Goal: Task Accomplishment & Management: Complete application form

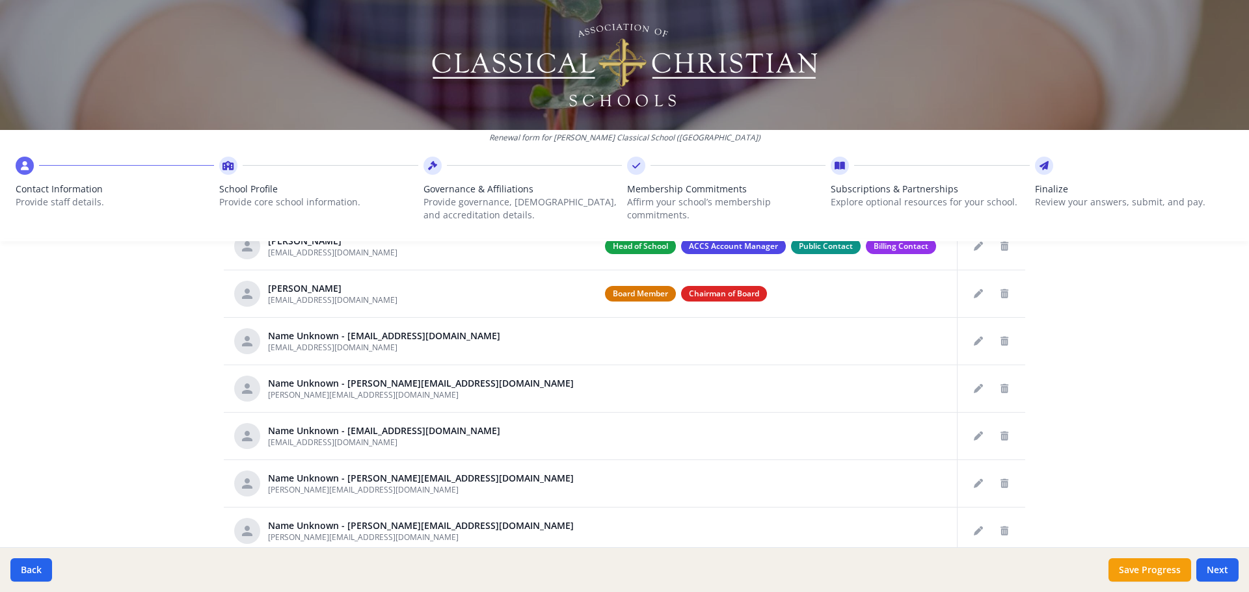
scroll to position [567, 0]
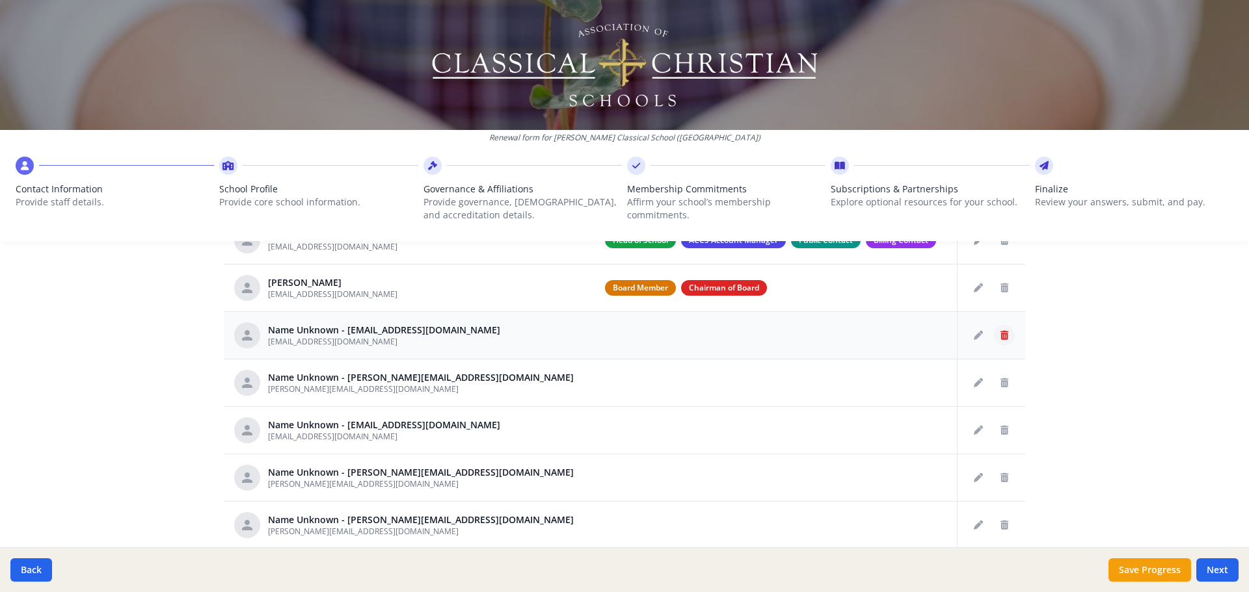
click at [1000, 331] on icon "Delete staff" at bounding box center [1004, 335] width 8 height 9
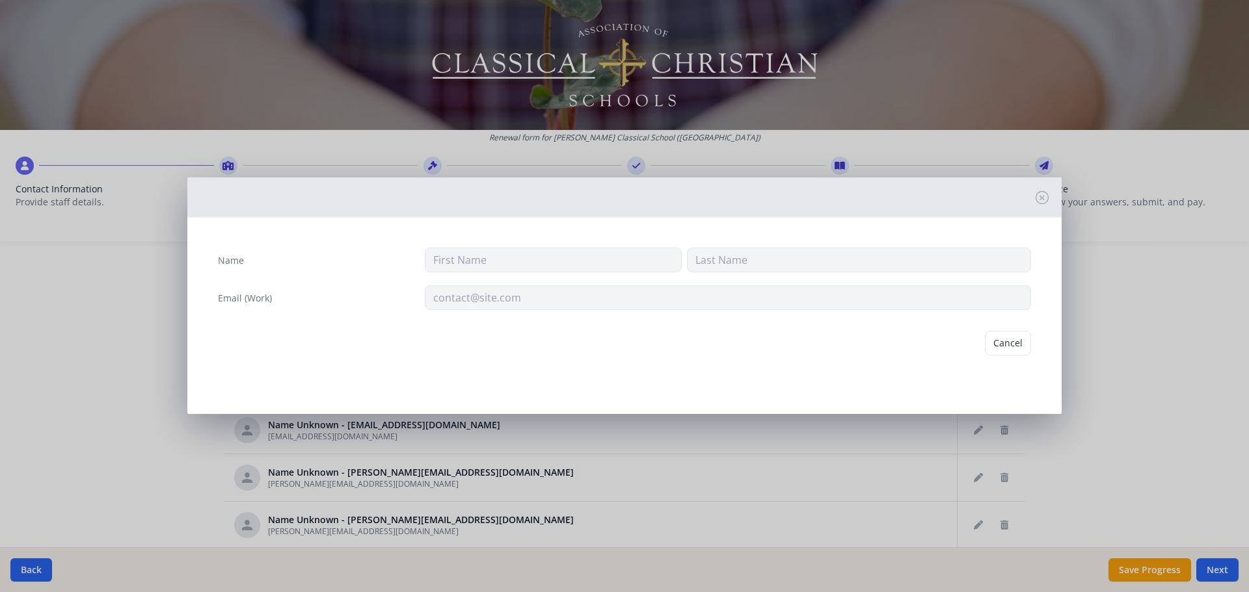
type input "hope.yoon@christclassicalslo.org"
click at [1026, 345] on button "Delete" at bounding box center [1008, 343] width 45 height 25
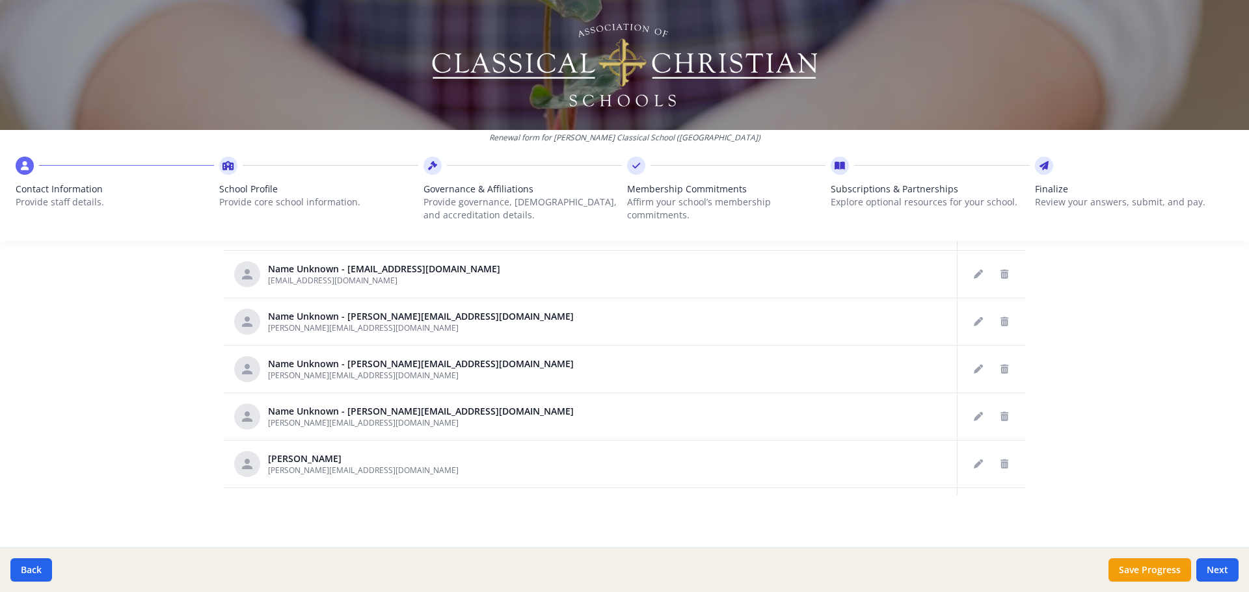
scroll to position [678, 0]
click at [1000, 273] on icon "Delete staff" at bounding box center [1004, 271] width 8 height 9
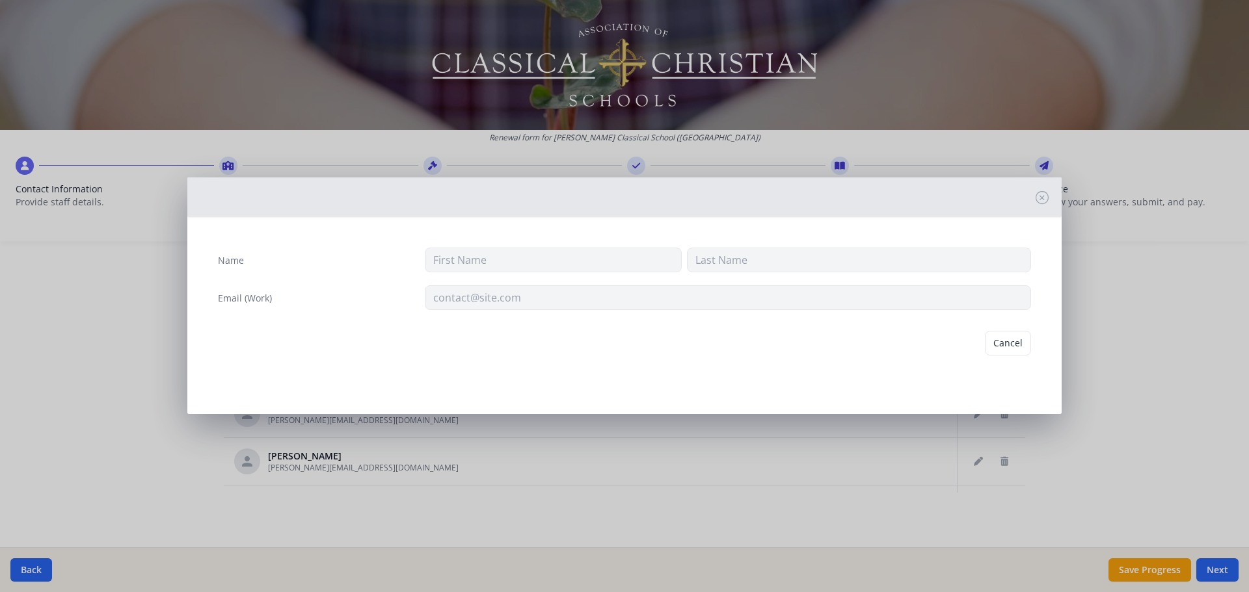
type input "rcampbell@christclassicalslo.org"
click at [1011, 350] on button "Delete" at bounding box center [1008, 343] width 45 height 25
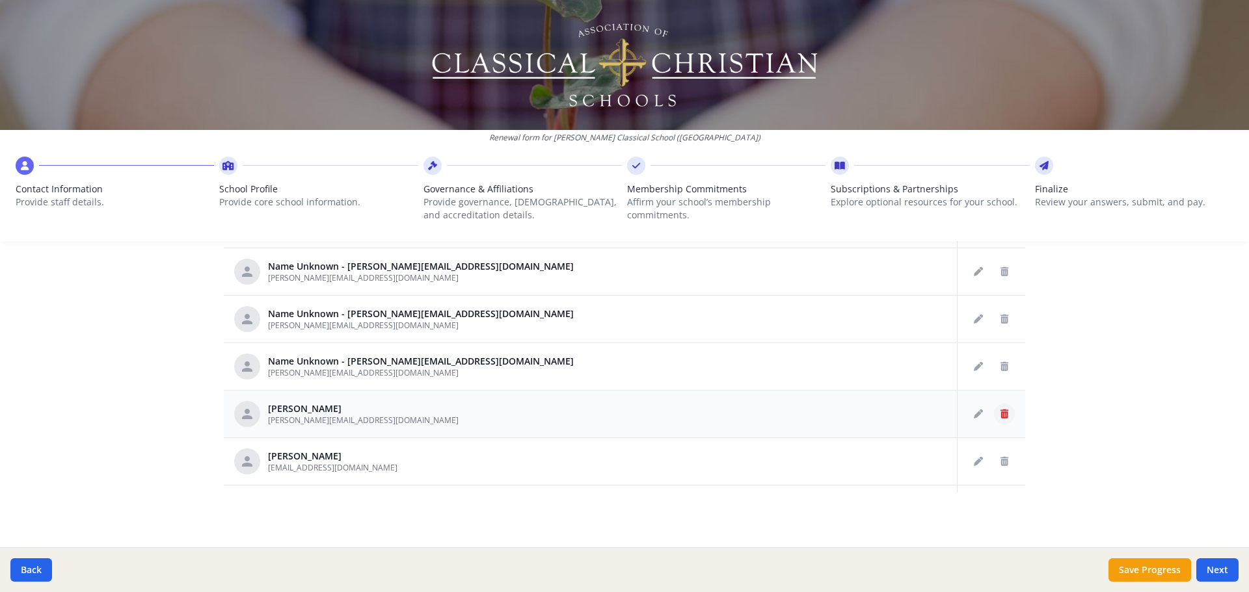
click at [1000, 416] on icon "Delete staff" at bounding box center [1004, 414] width 8 height 9
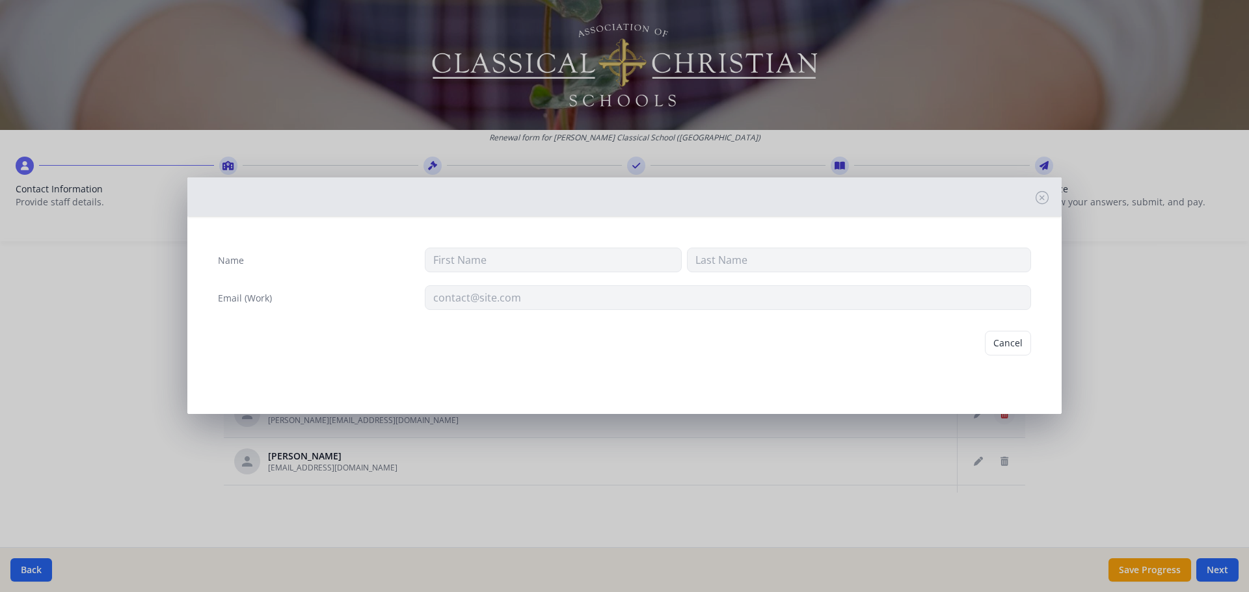
type input "Cindy"
type input "Ecret"
type input "C.ecret@christclassicalslo.org"
click at [1017, 361] on div "Cancel Delete" at bounding box center [624, 344] width 834 height 46
click at [994, 337] on button "Delete" at bounding box center [1008, 343] width 45 height 25
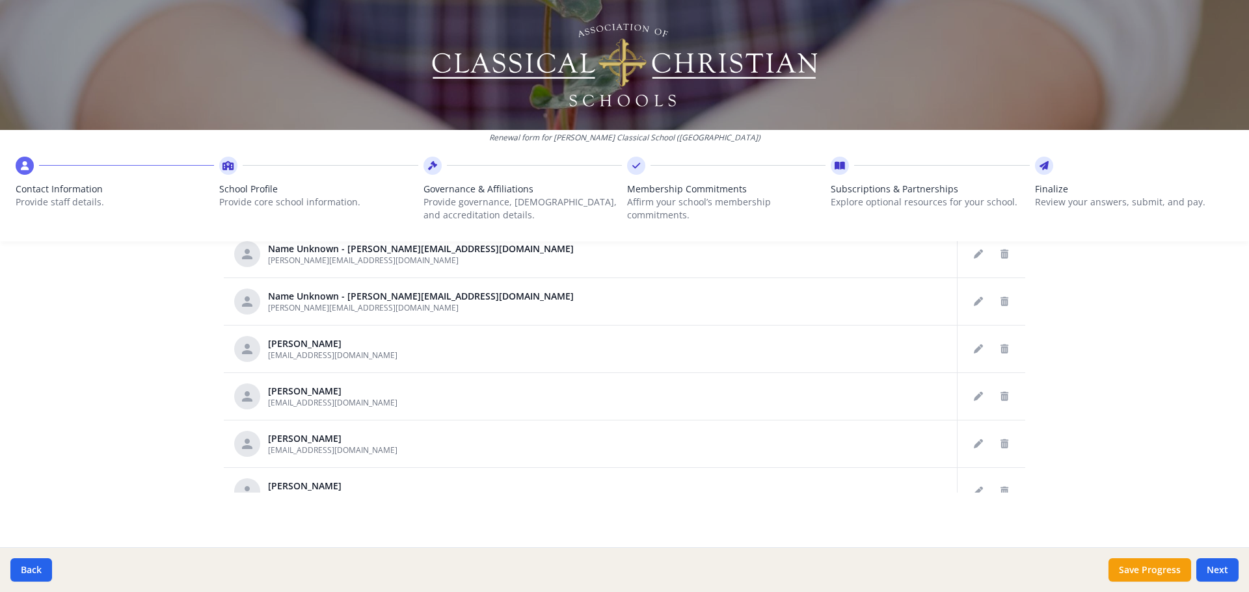
scroll to position [87, 0]
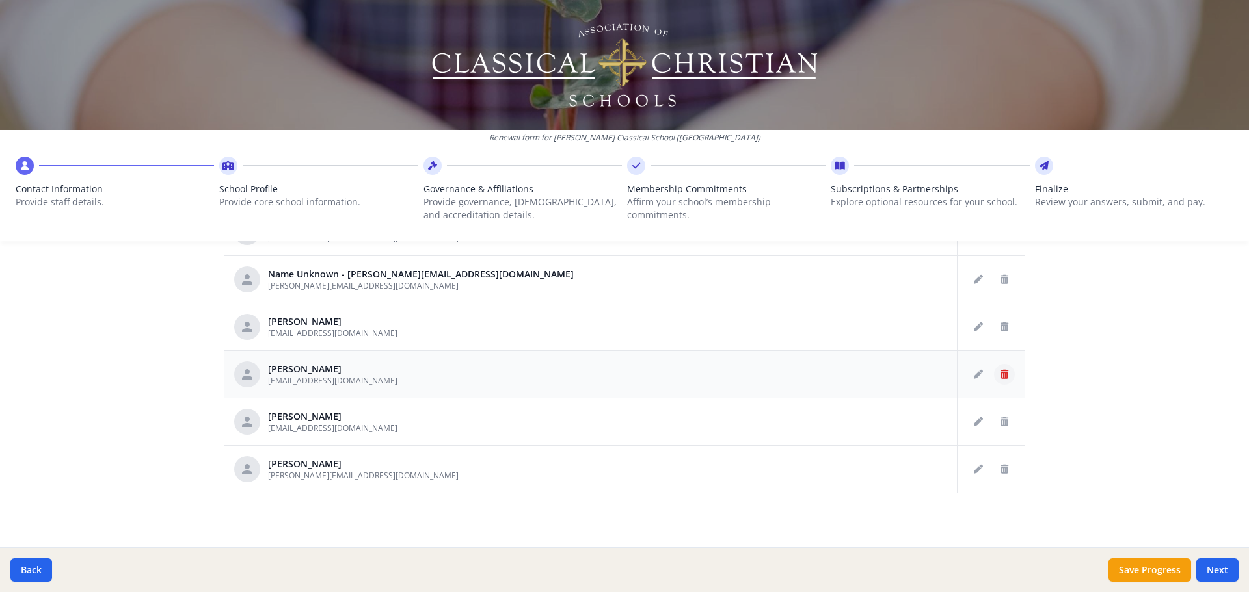
click at [996, 370] on button "Delete staff" at bounding box center [1004, 374] width 21 height 21
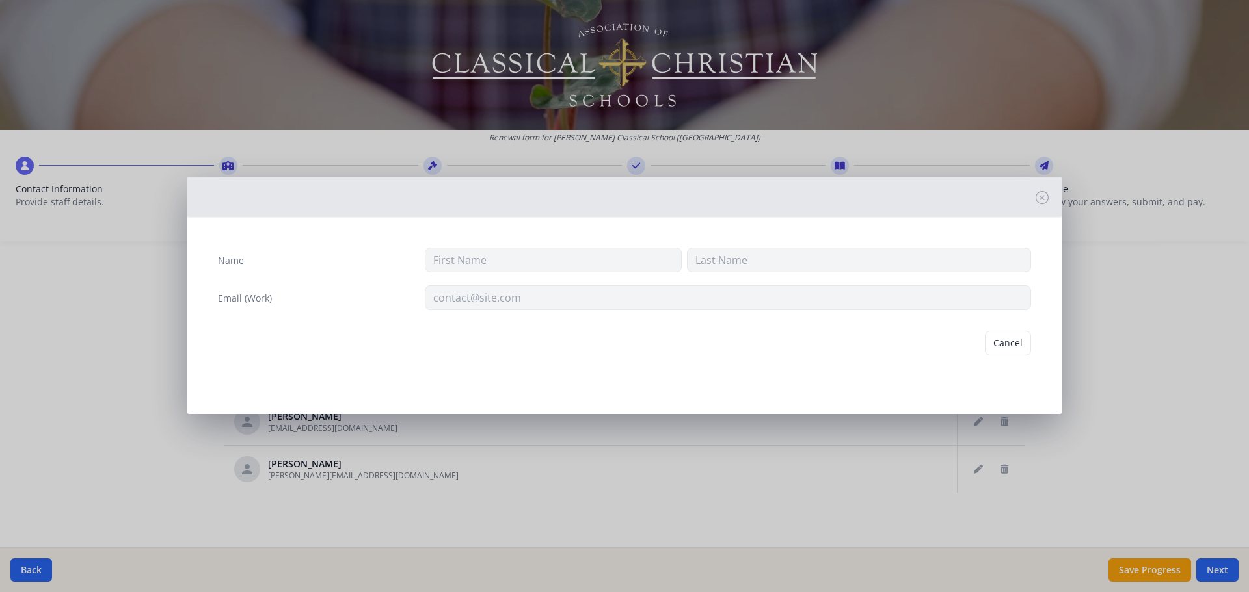
type input "Abby"
type input "Gray"
type input "christclassical.abby@gmail.com"
click at [1002, 345] on button "Delete" at bounding box center [1008, 343] width 45 height 25
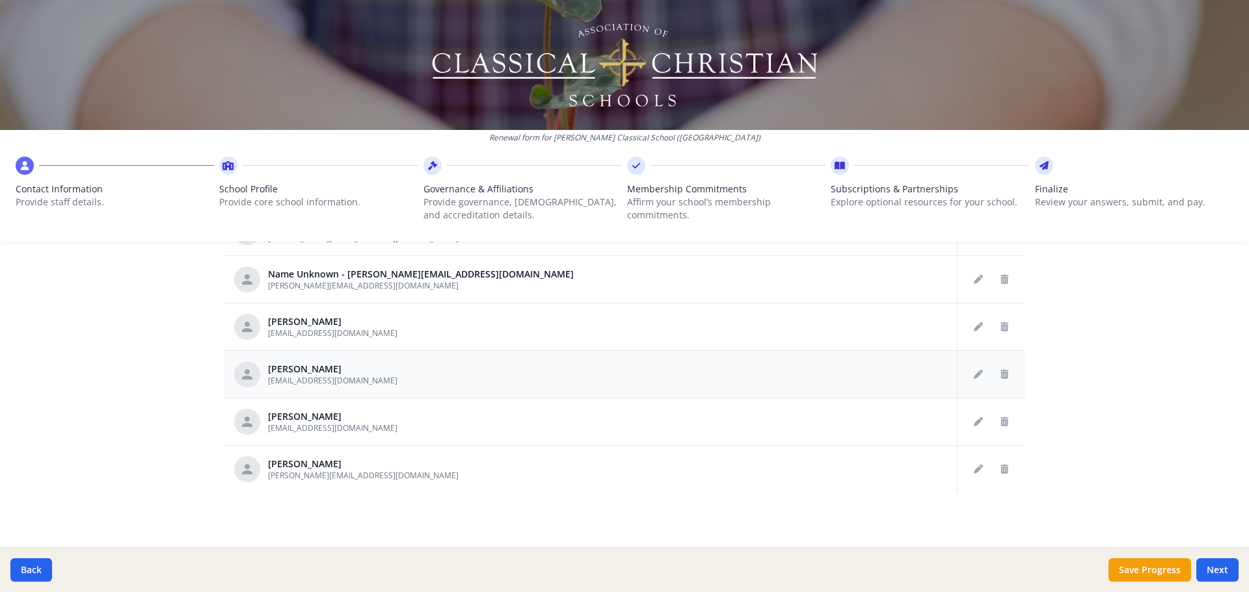
scroll to position [40, 0]
click at [1000, 421] on icon "Delete staff" at bounding box center [1004, 422] width 8 height 9
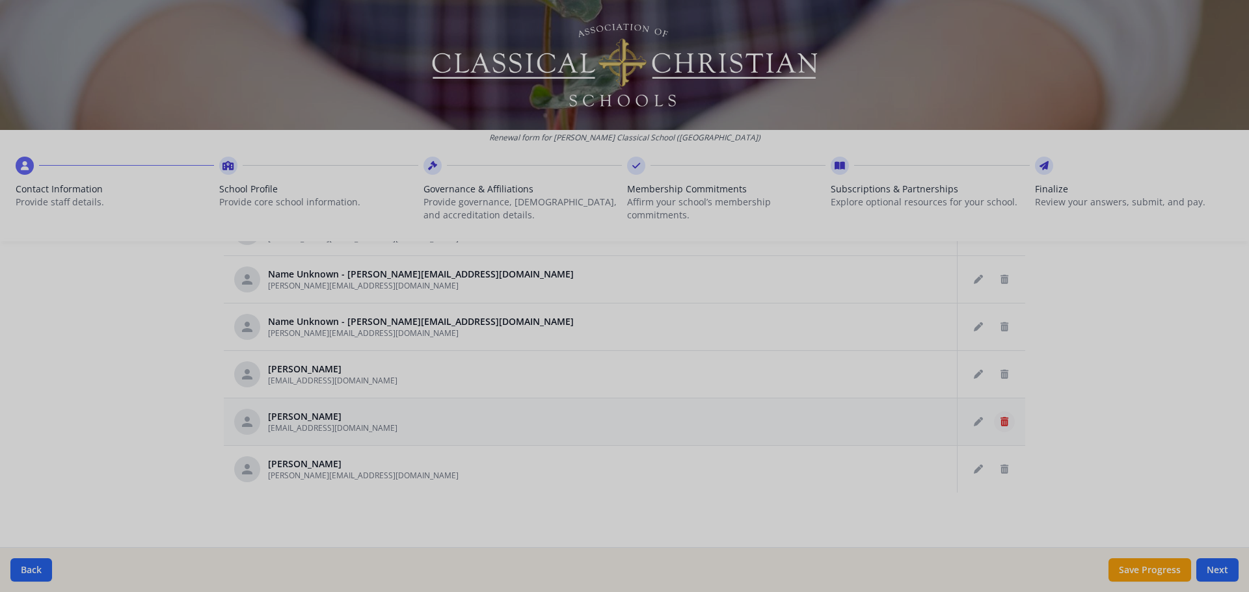
type input "Gene"
type input "Liechty"
type input "geneliechty1@gmail.com"
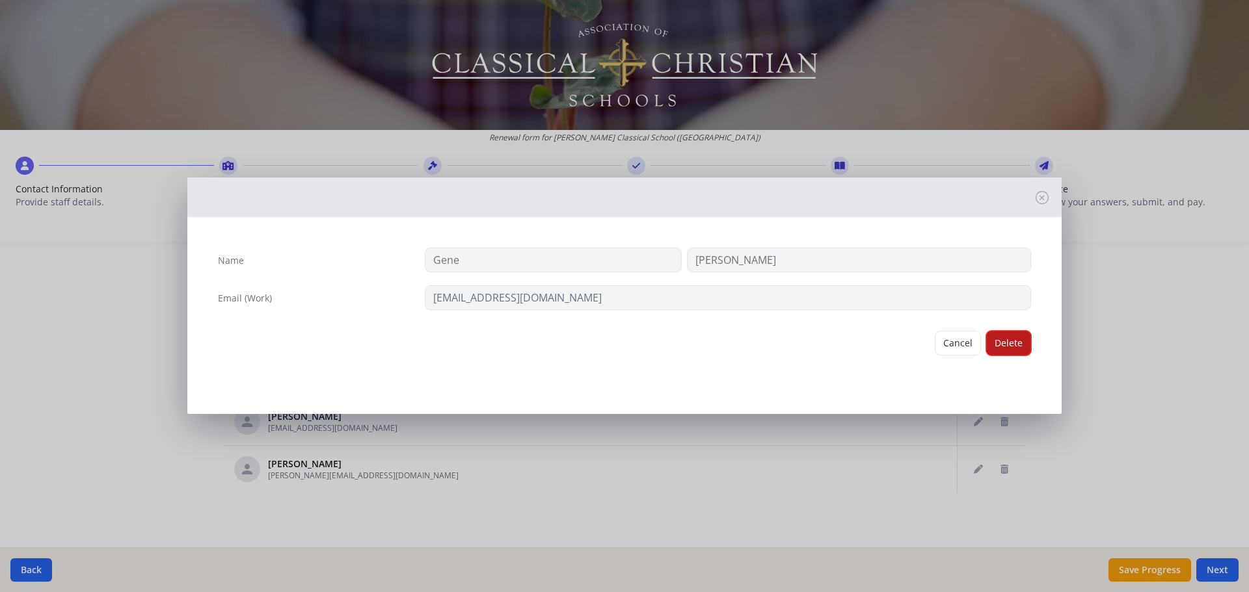
click at [1018, 347] on button "Delete" at bounding box center [1008, 343] width 45 height 25
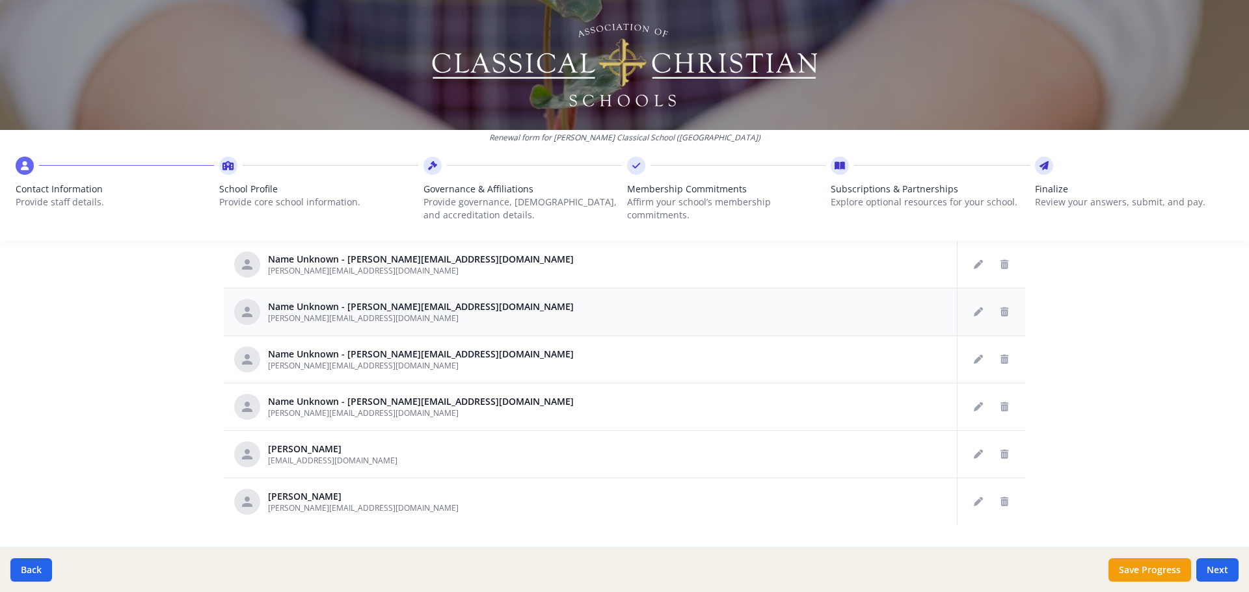
scroll to position [650, 0]
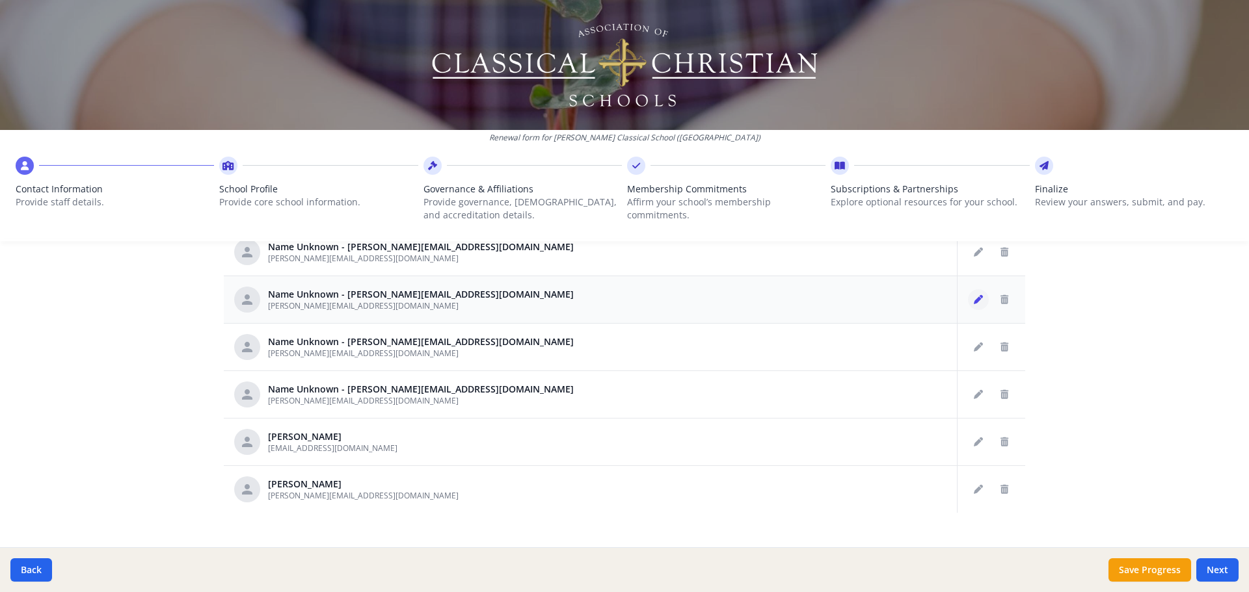
click at [971, 306] on button "Edit staff" at bounding box center [978, 299] width 21 height 21
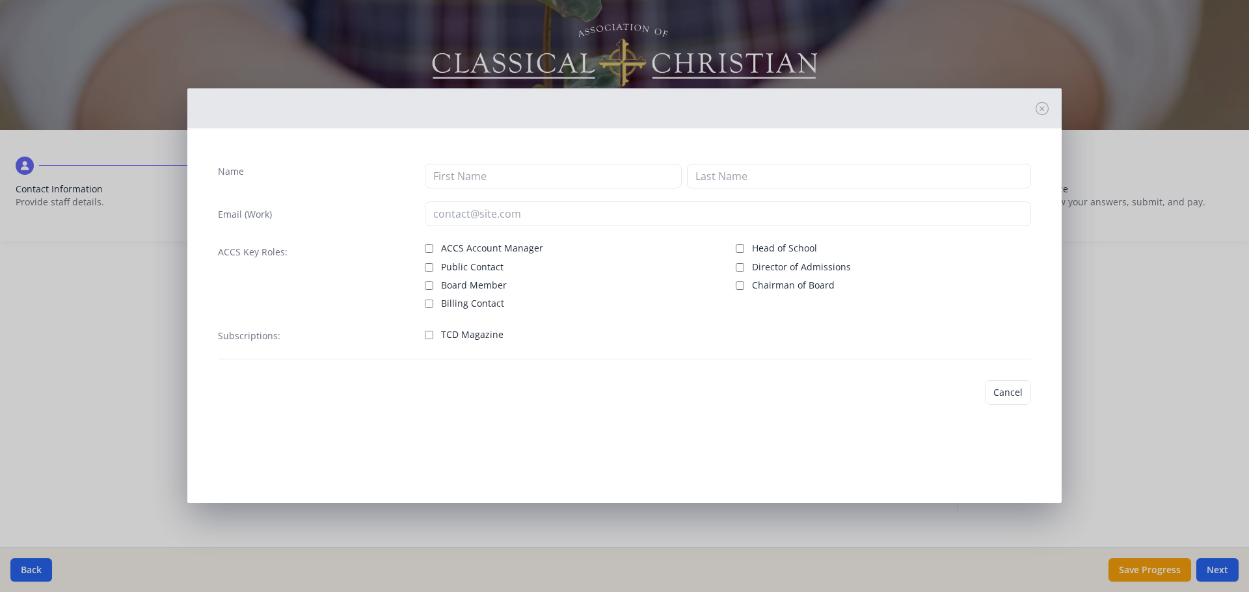
type input "r.campbell@christclassicalslo.org"
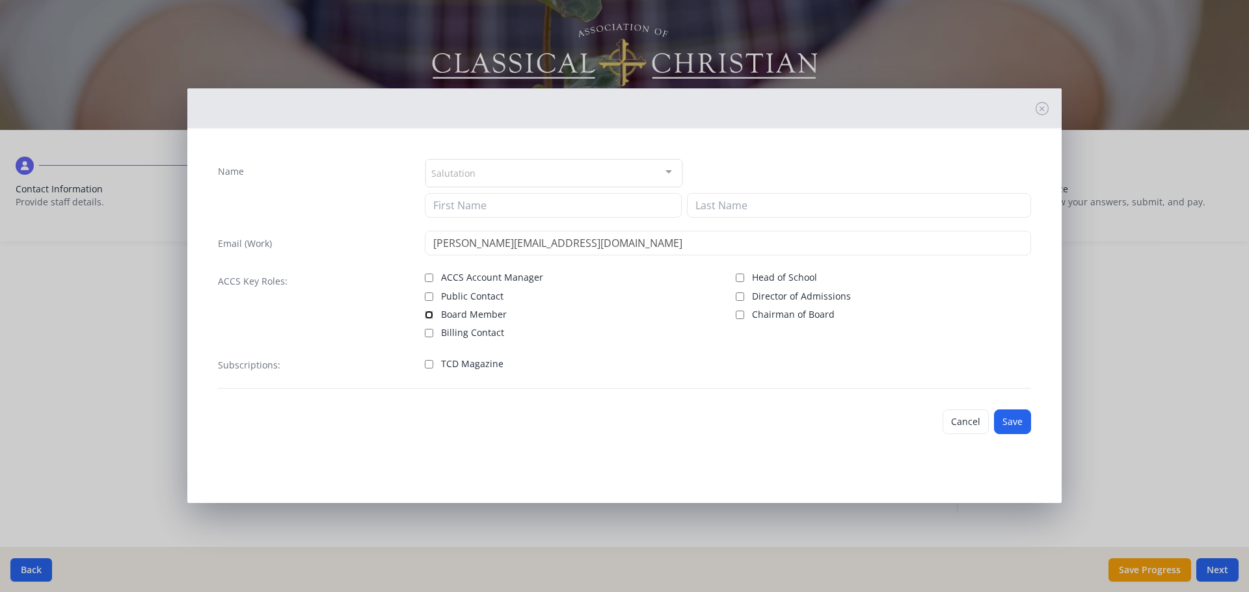
click at [425, 312] on input "Board Member" at bounding box center [429, 315] width 8 height 8
checkbox input "true"
click at [1013, 427] on button "Save" at bounding box center [1012, 422] width 37 height 25
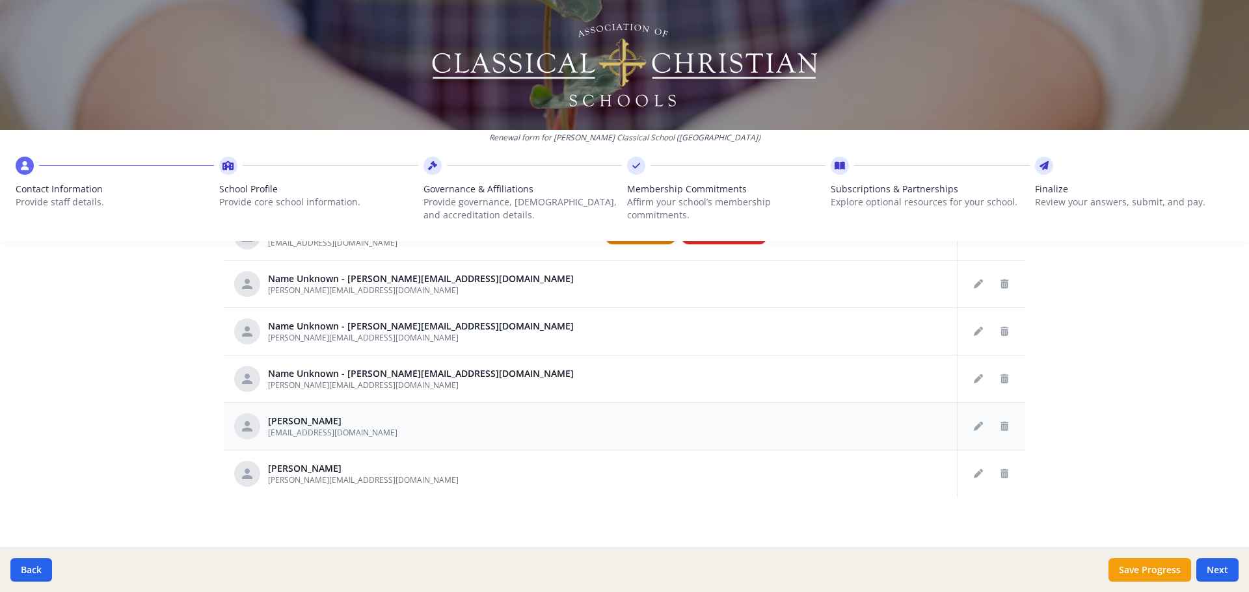
scroll to position [671, 0]
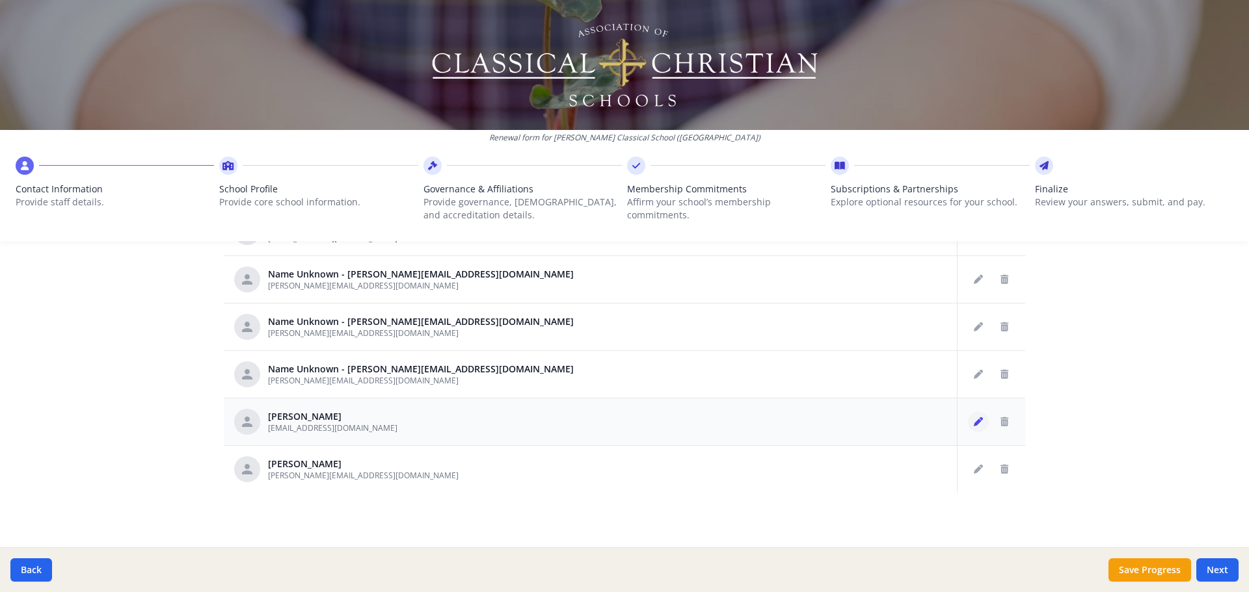
click at [979, 423] on button "Edit staff" at bounding box center [978, 422] width 21 height 21
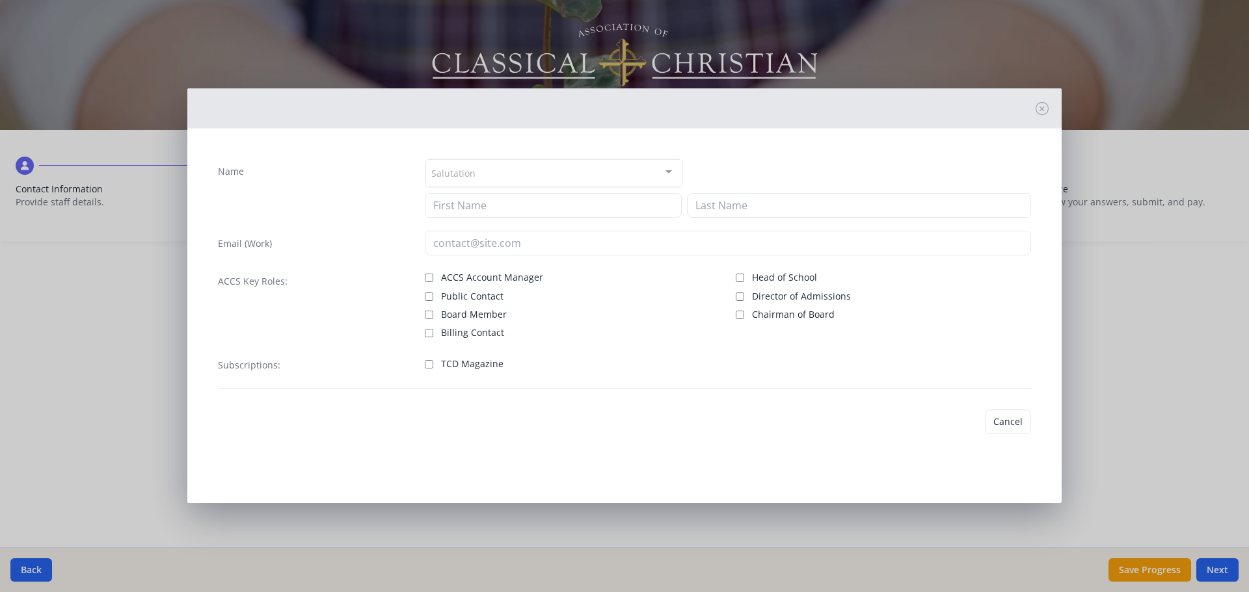
type input "TRENT"
type input "FRIGONE"
type input "trent@frigone.com"
click at [479, 314] on span "Board Member" at bounding box center [474, 312] width 66 height 13
click at [433, 314] on input "Board Member" at bounding box center [429, 313] width 8 height 8
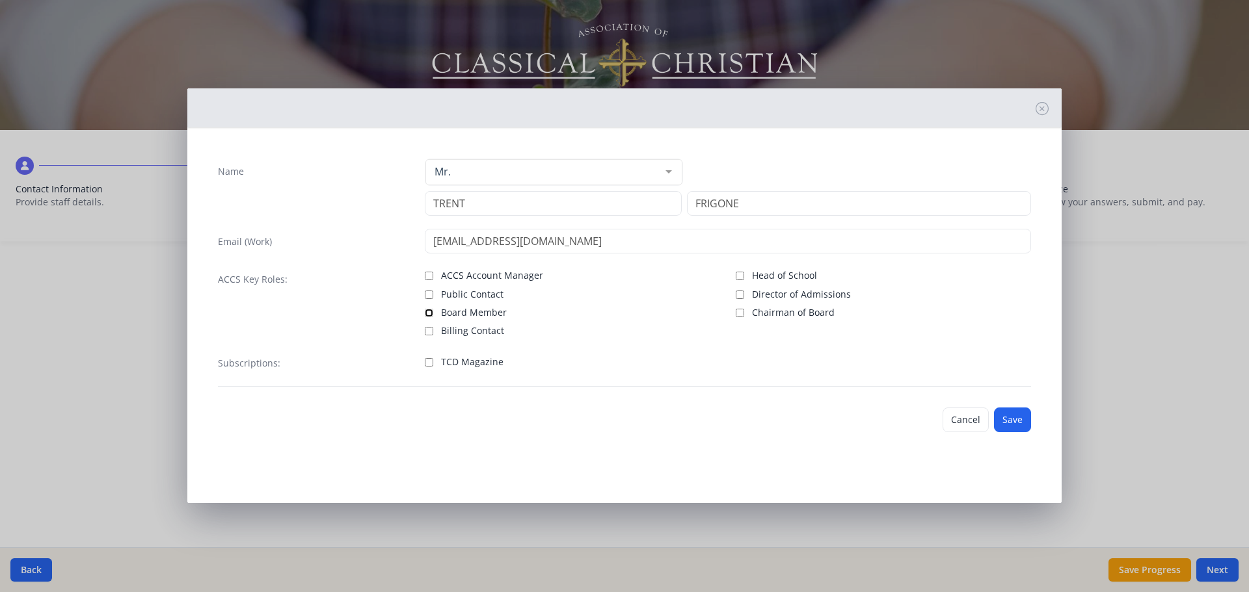
checkbox input "true"
click at [1018, 425] on button "Save" at bounding box center [1012, 420] width 37 height 25
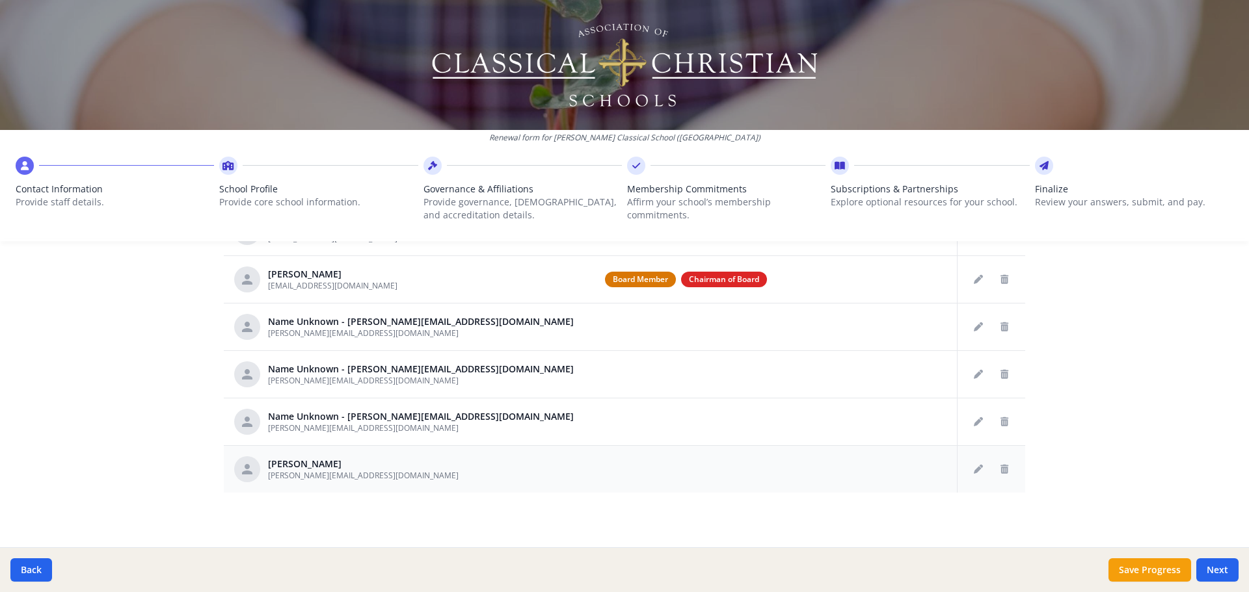
click at [961, 469] on td at bounding box center [991, 469] width 68 height 47
click at [974, 472] on icon "Edit staff" at bounding box center [978, 469] width 9 height 9
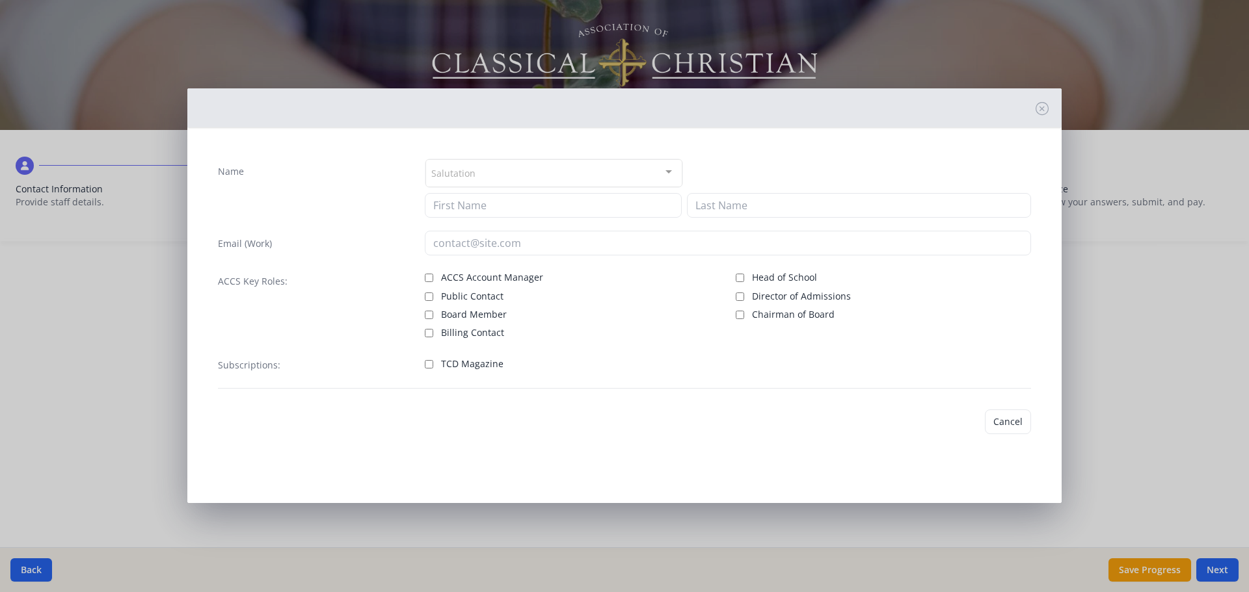
type input "Hannah"
type input "Ruffner"
type input "h.ruffner@christclassicalslo.org"
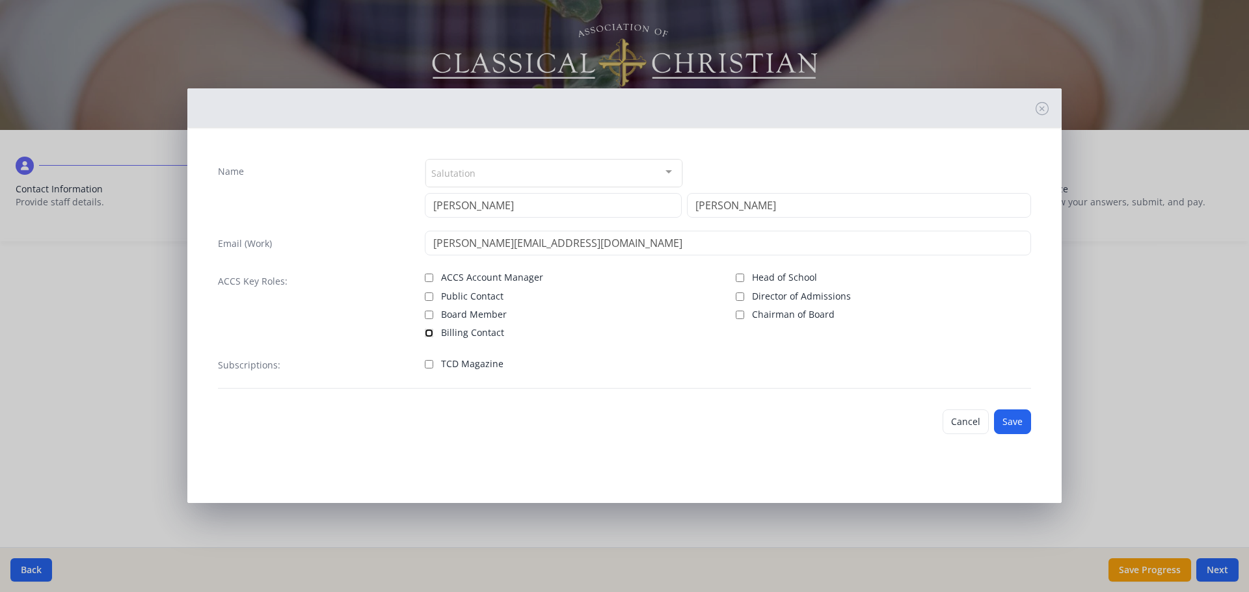
click at [431, 330] on input "Billing Contact" at bounding box center [429, 333] width 8 height 8
checkbox input "true"
click at [431, 297] on input "Public Contact" at bounding box center [429, 297] width 8 height 8
checkbox input "true"
click at [1018, 422] on button "Save" at bounding box center [1012, 422] width 37 height 25
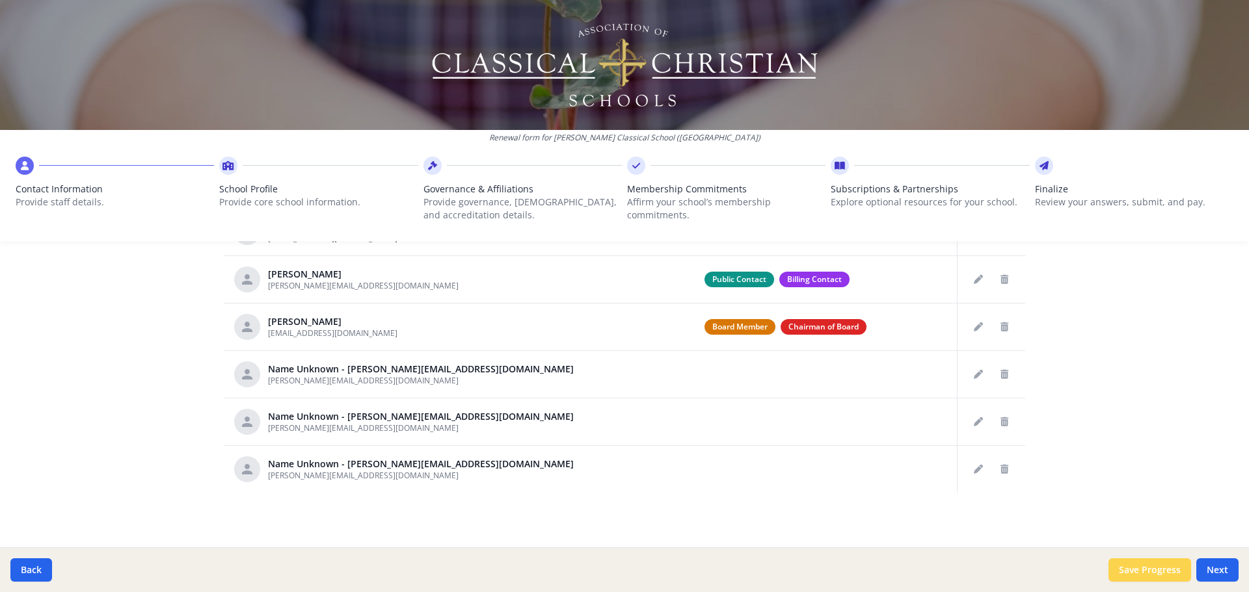
click at [1145, 578] on button "Save Progress" at bounding box center [1149, 570] width 83 height 23
click at [1000, 423] on icon "Delete staff" at bounding box center [1004, 422] width 8 height 9
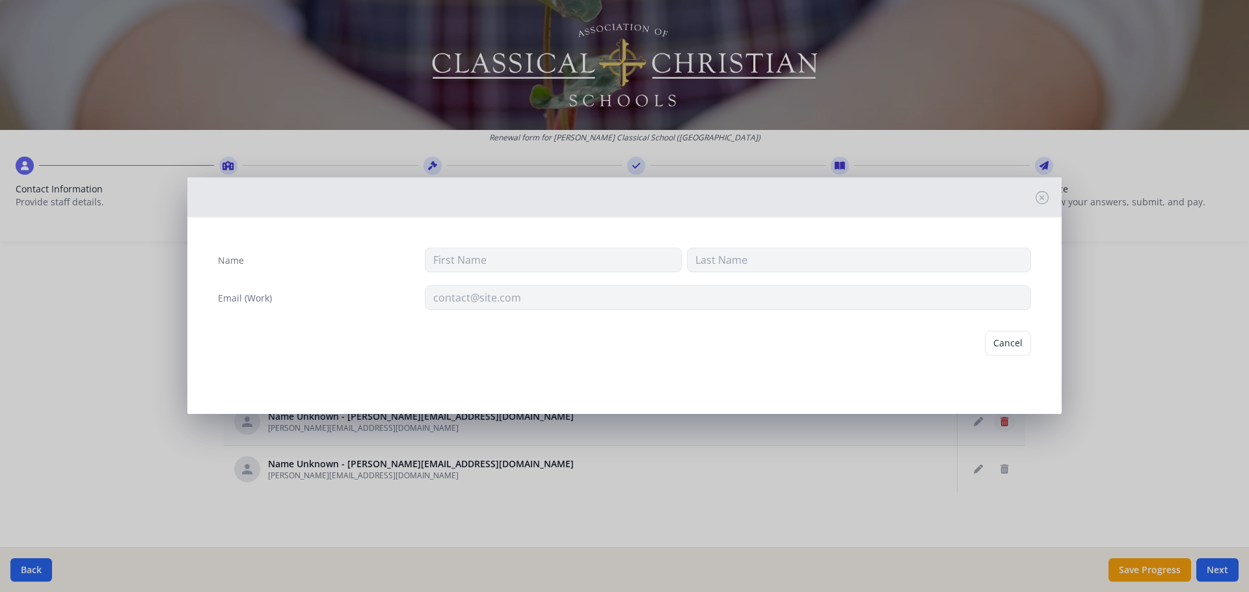
type input "j.rusco@christclassicalslo.org"
click at [1008, 338] on button "Delete" at bounding box center [1008, 343] width 45 height 25
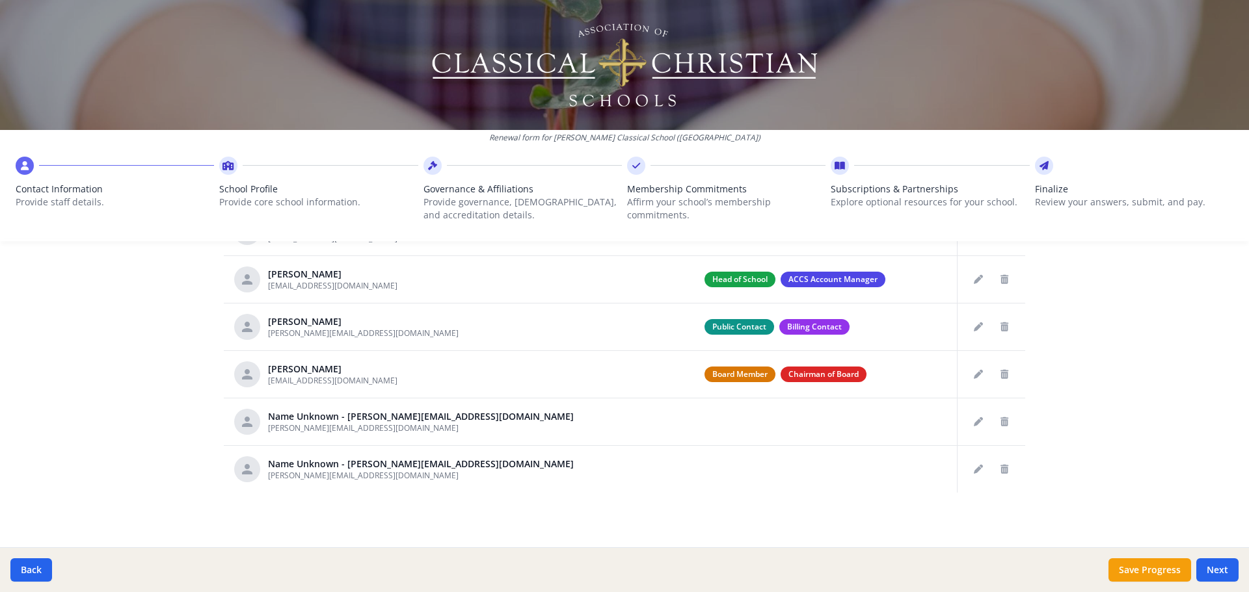
scroll to position [623, 0]
click at [974, 423] on icon "Edit staff" at bounding box center [978, 422] width 9 height 9
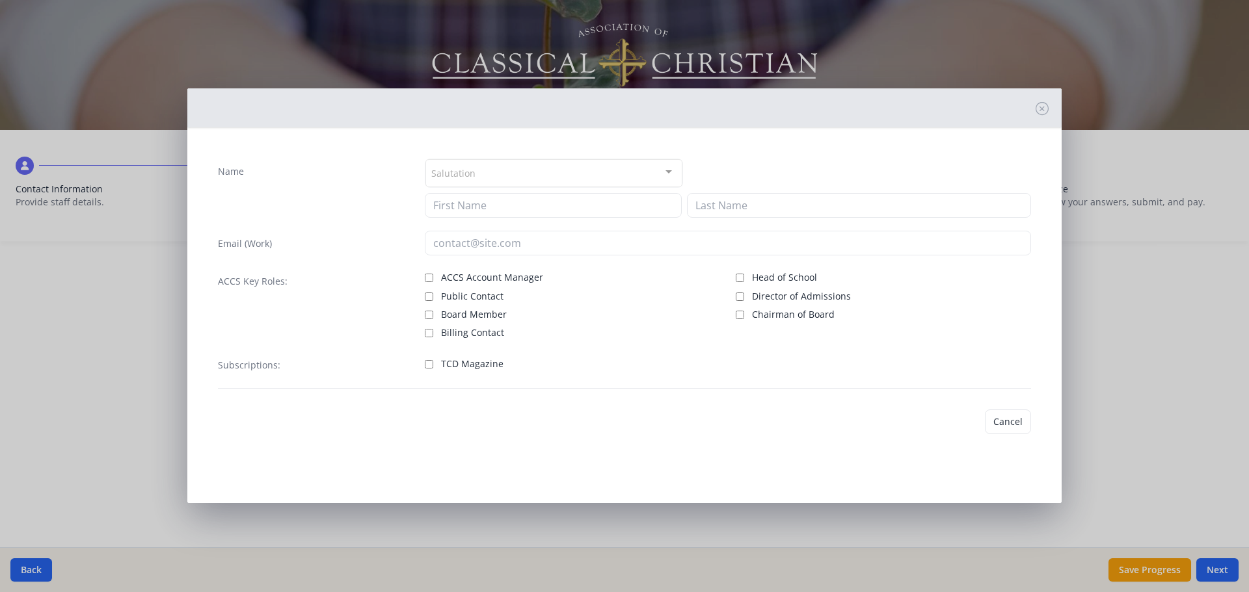
type input "e.mitchell@christclassicalslo.org"
click at [973, 425] on button "Cancel" at bounding box center [965, 422] width 46 height 25
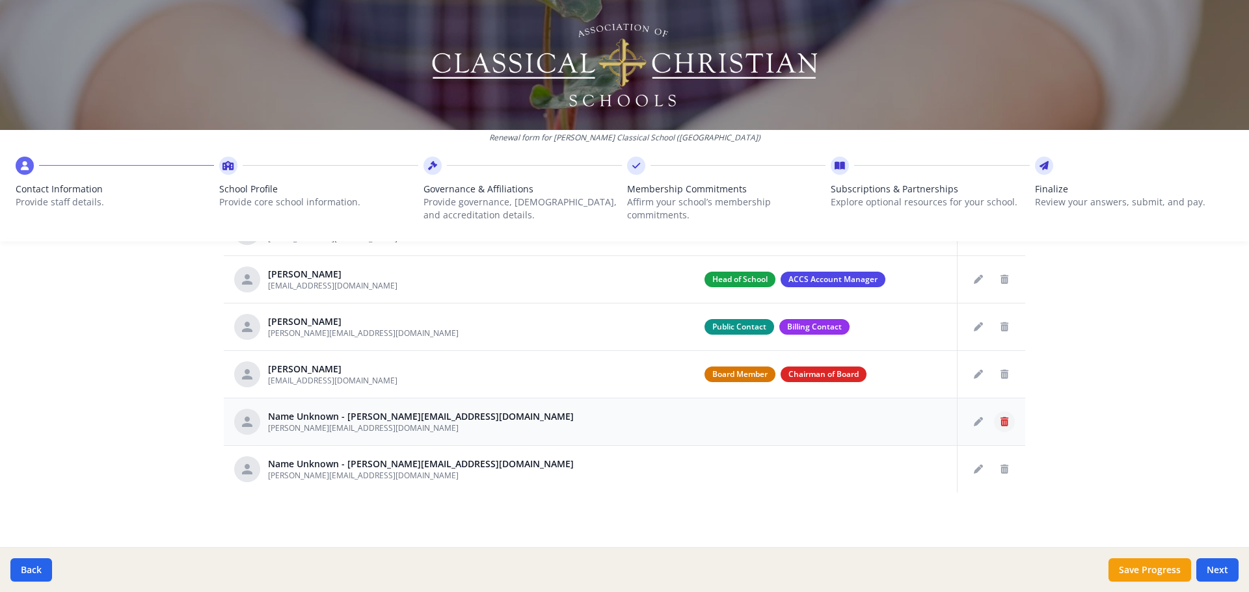
click at [1000, 423] on icon "Delete staff" at bounding box center [1004, 422] width 8 height 9
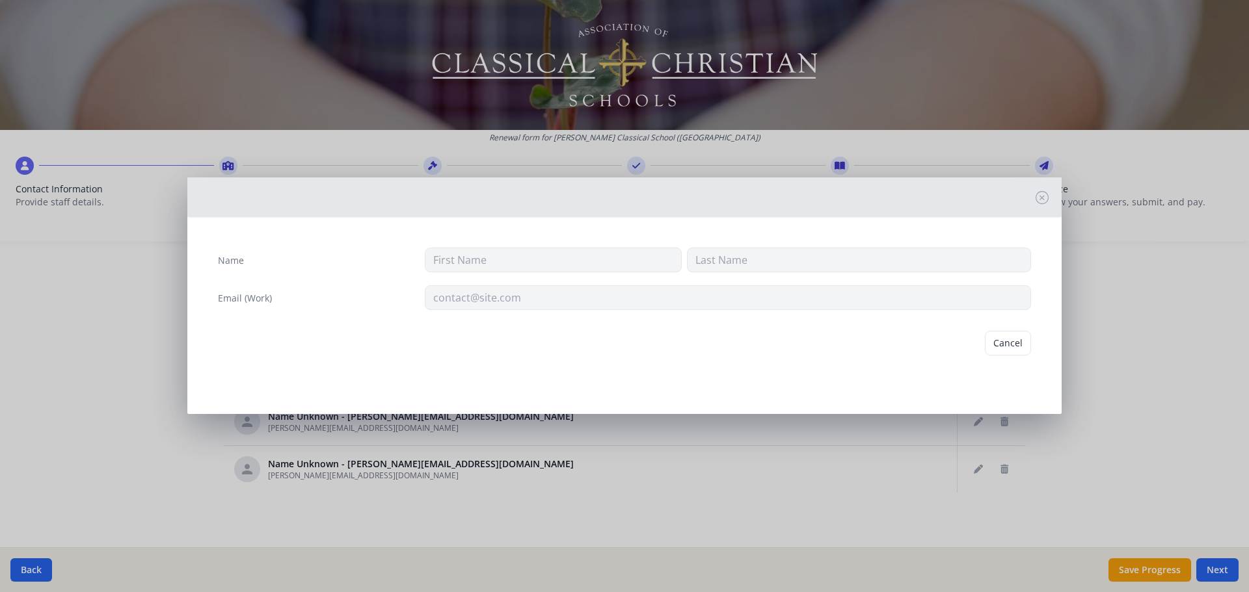
type input "e.mitchell@christclassicalslo.org"
click at [997, 345] on button "Delete" at bounding box center [1008, 343] width 45 height 25
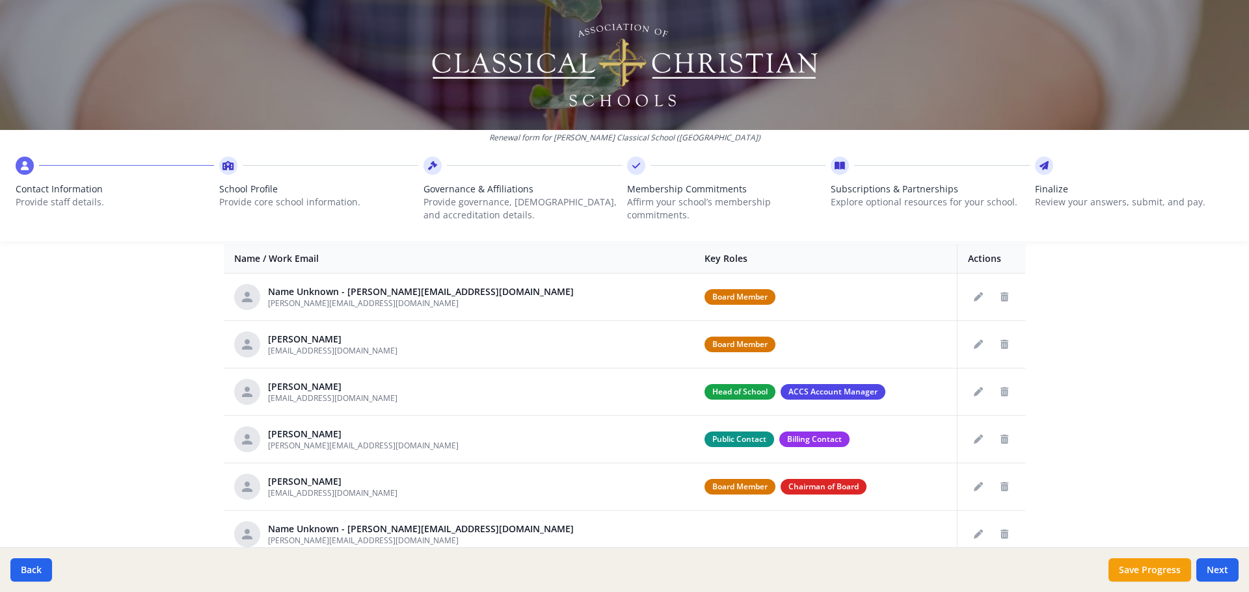
scroll to position [576, 0]
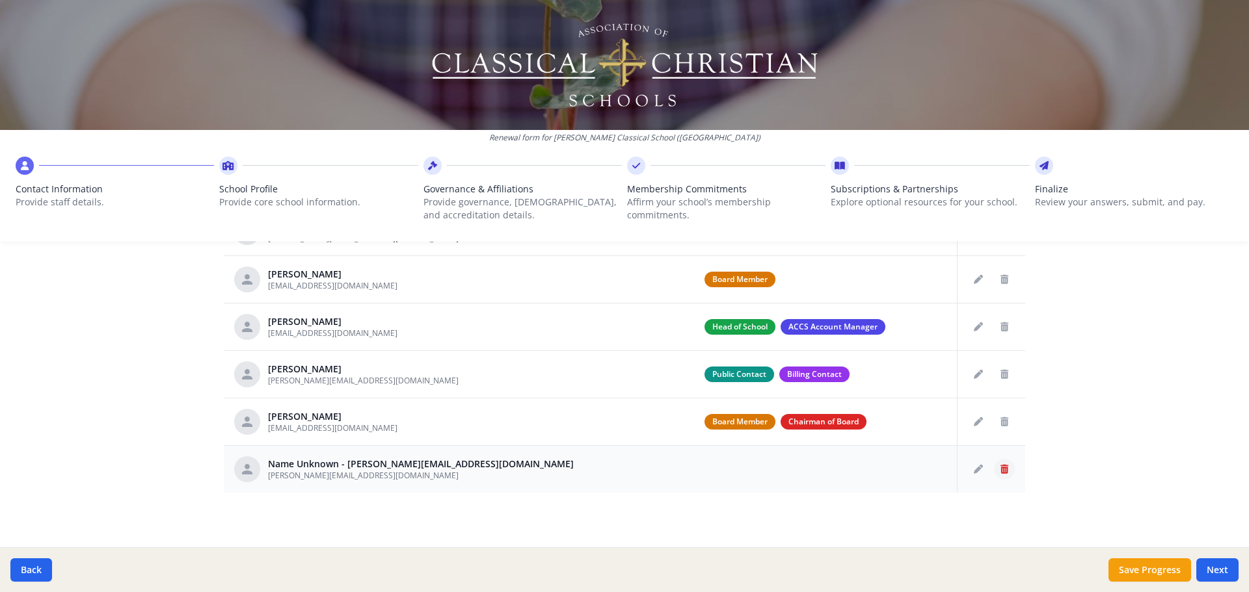
click at [994, 472] on button "Delete staff" at bounding box center [1004, 469] width 21 height 21
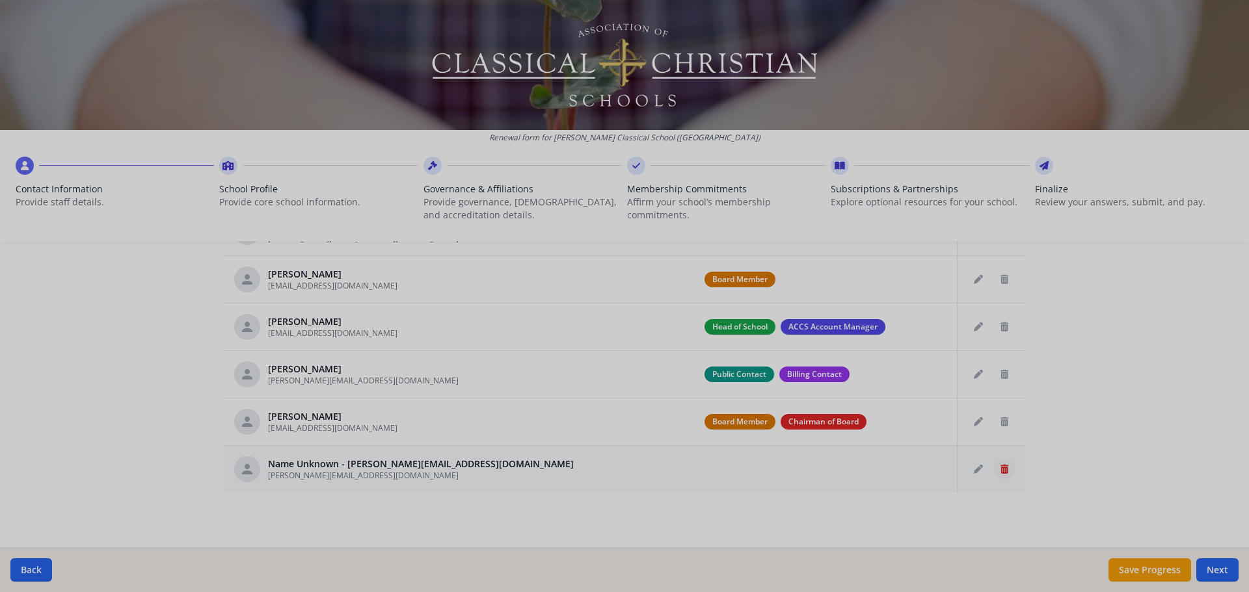
type input "a.easley@christclassicalslo.org"
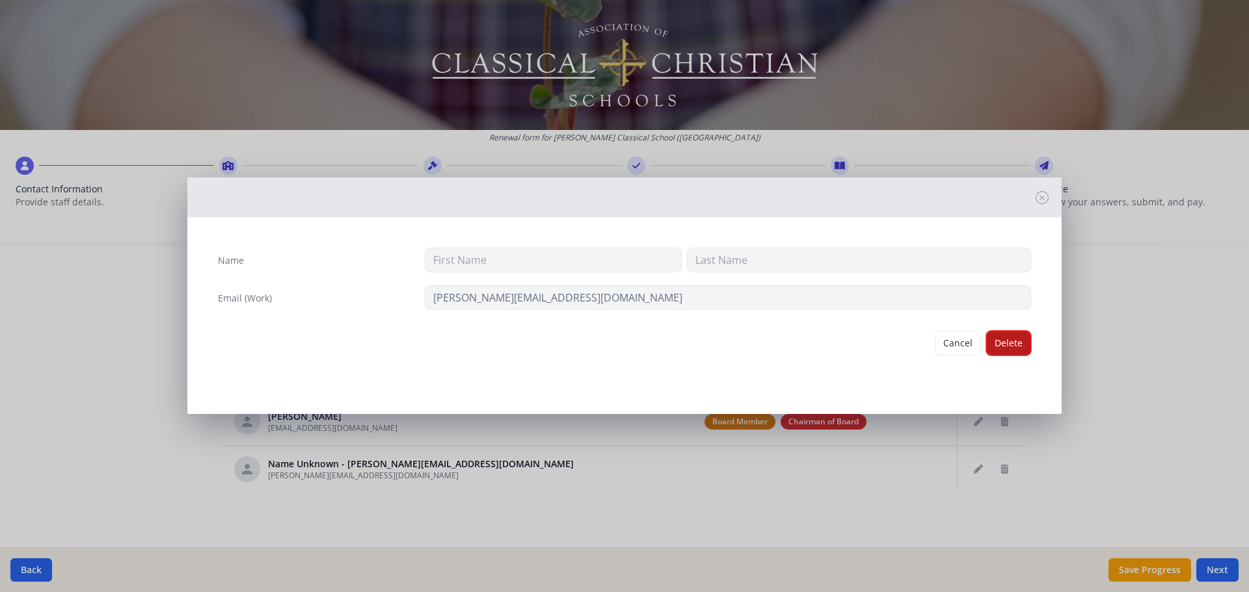
click at [1007, 342] on button "Delete" at bounding box center [1008, 343] width 45 height 25
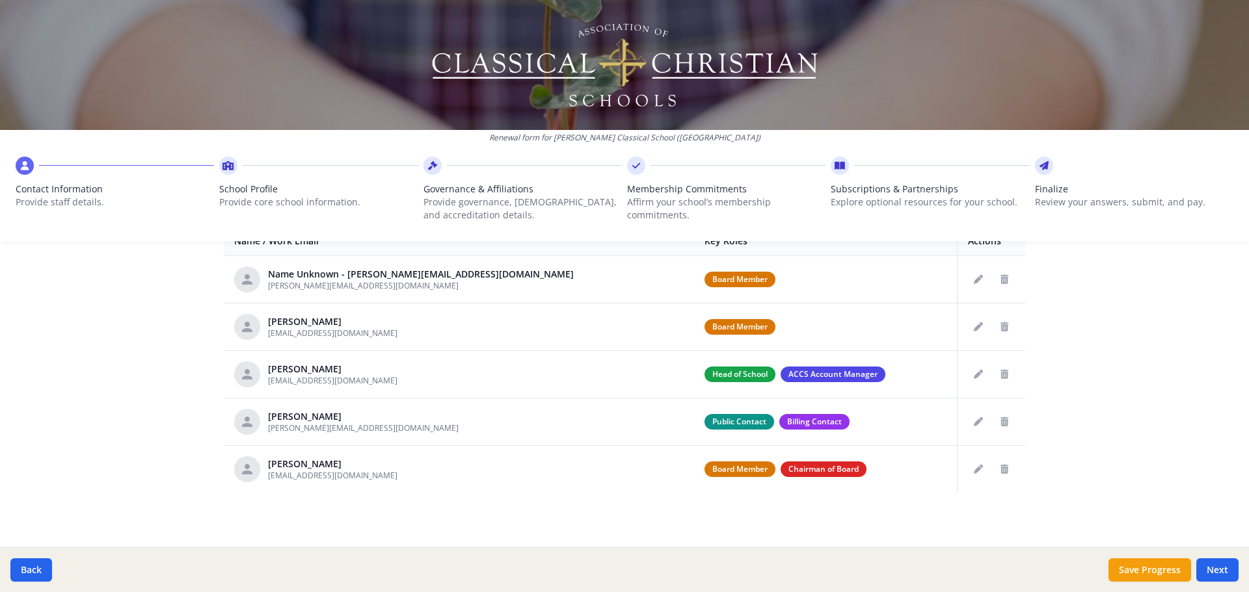
scroll to position [528, 0]
click at [1149, 566] on button "Save Progress" at bounding box center [1149, 570] width 83 height 23
click at [1213, 568] on button "Next" at bounding box center [1217, 570] width 42 height 23
type input "(805) 453-6161"
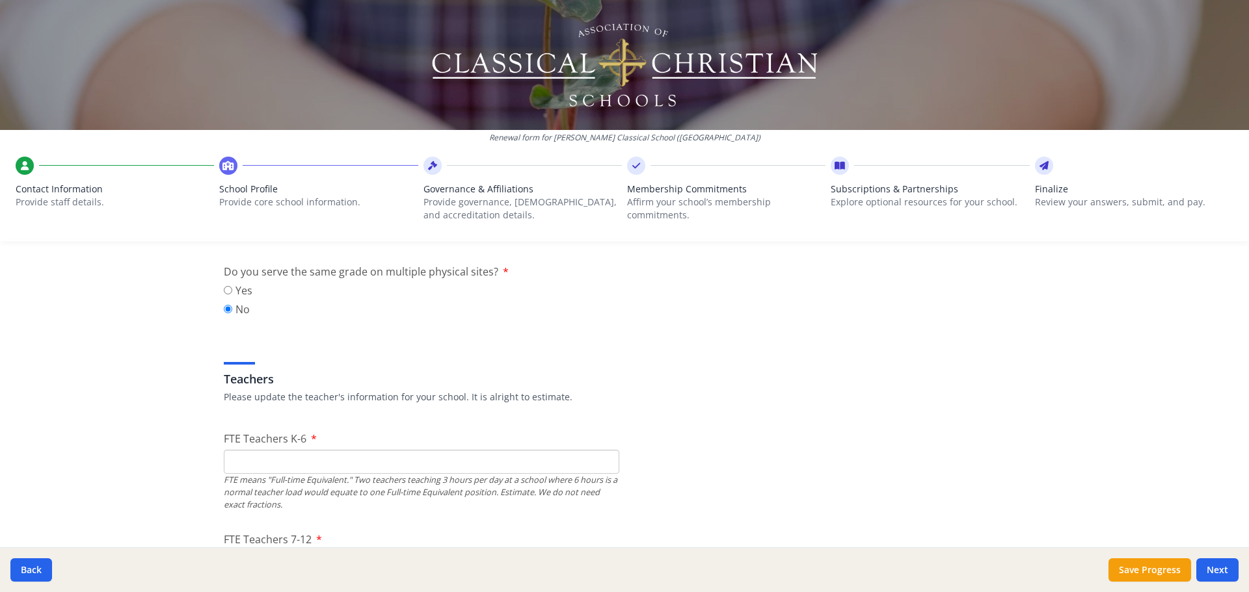
scroll to position [723, 0]
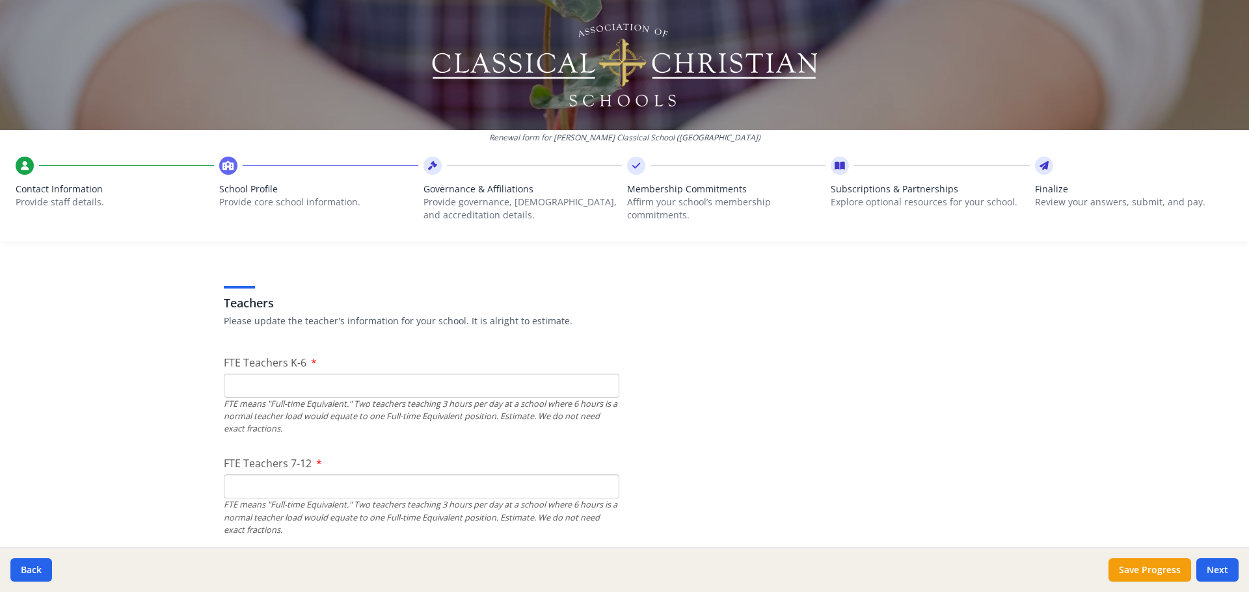
click at [532, 390] on input "FTE Teachers K-6" at bounding box center [421, 386] width 395 height 24
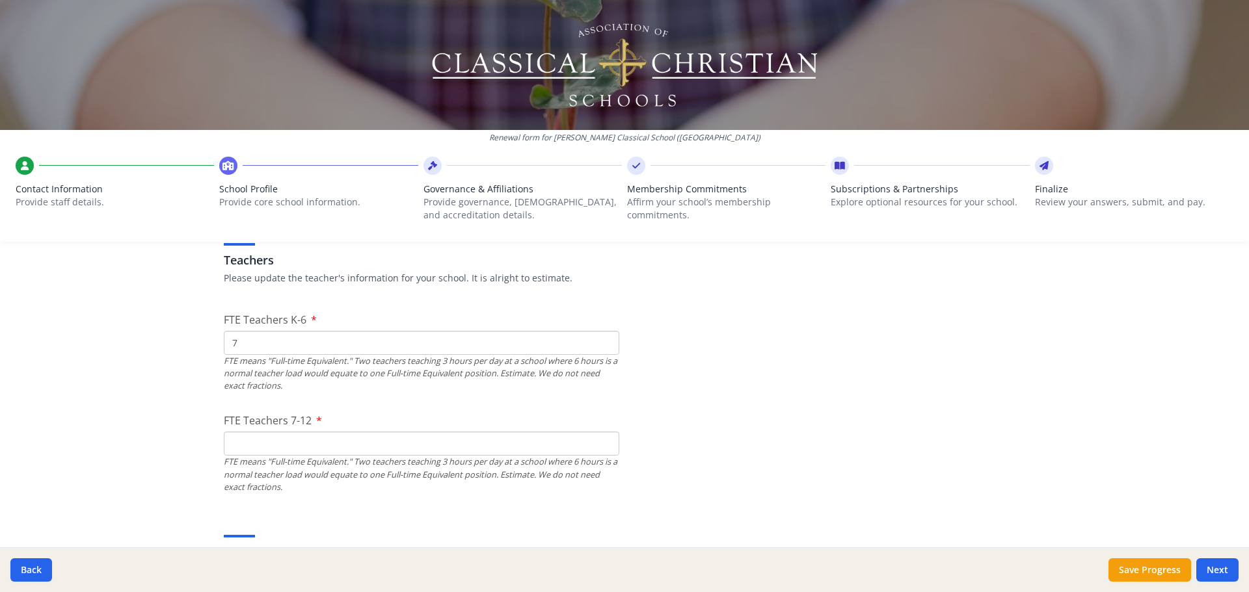
scroll to position [788, 0]
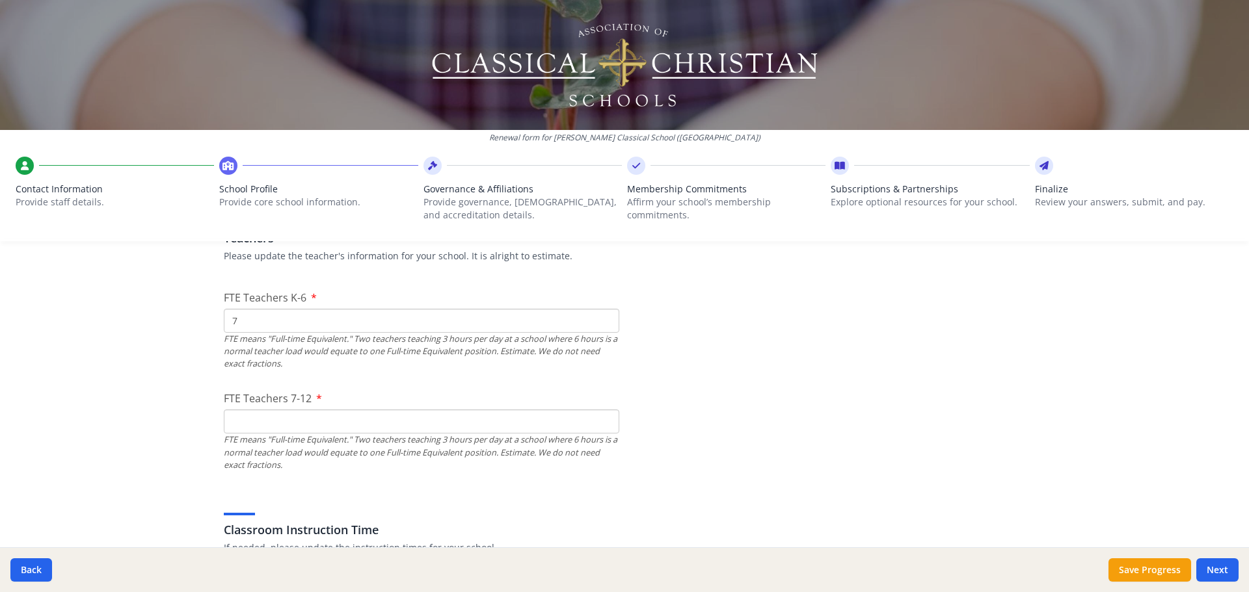
type input "7"
click at [431, 419] on input "FTE Teachers 7-12" at bounding box center [421, 422] width 395 height 24
type input "1"
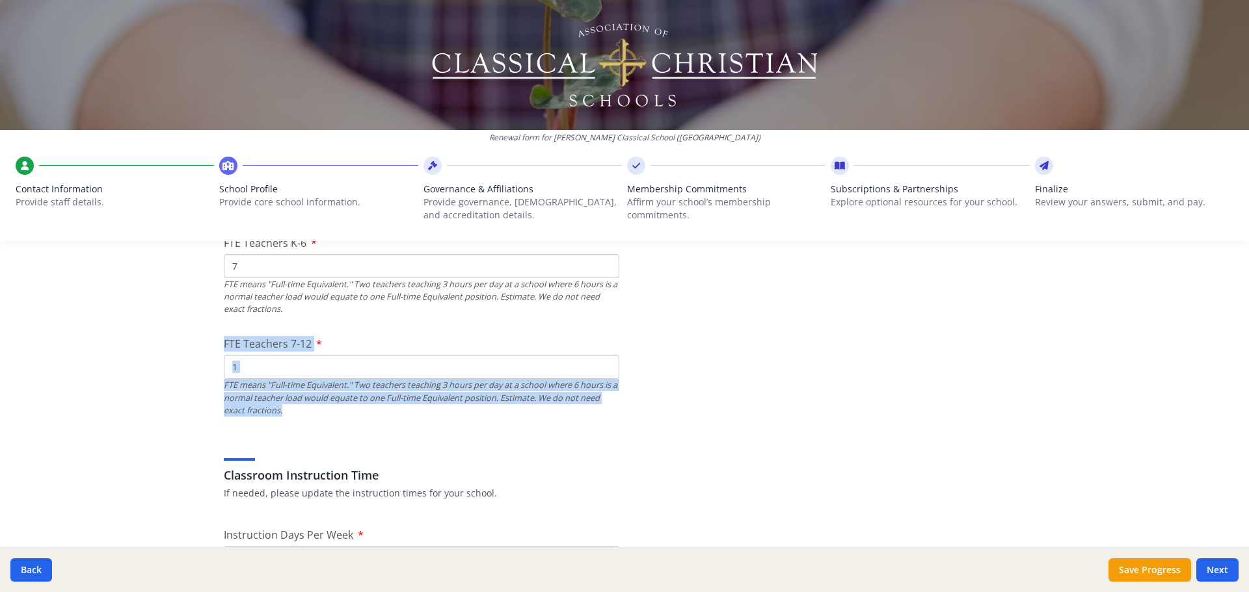
scroll to position [983, 0]
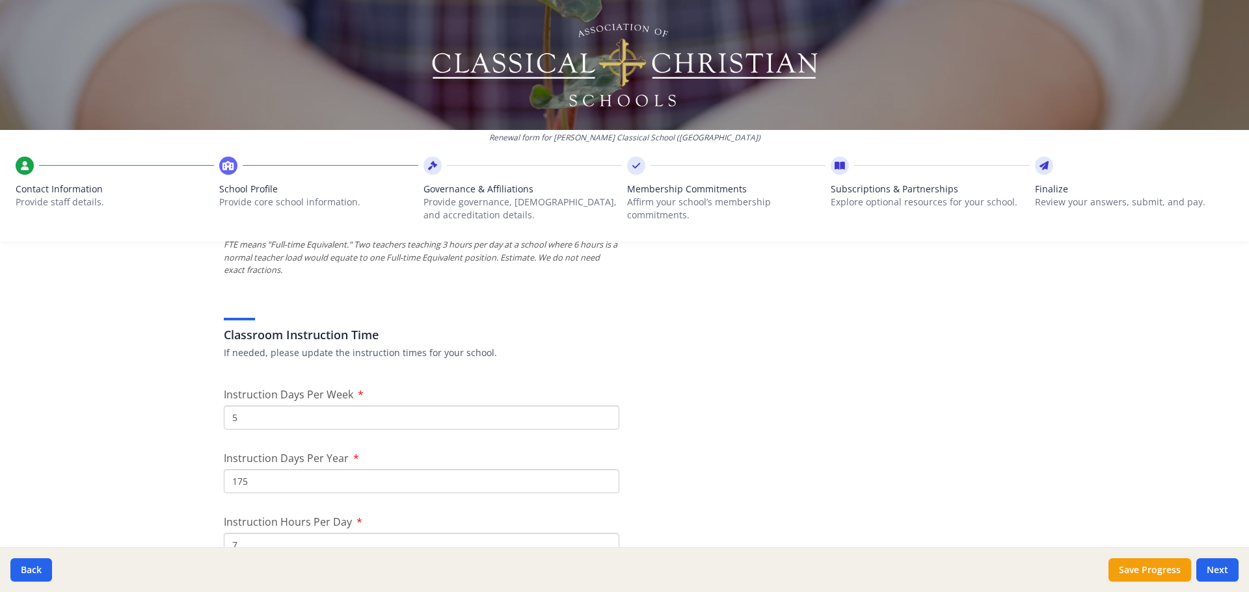
drag, startPoint x: 428, startPoint y: 416, endPoint x: 173, endPoint y: 428, distance: 255.2
click at [173, 428] on div "Renewal form for Christ Classical School (CA) Contact Information Provide staff…" at bounding box center [624, 296] width 1249 height 592
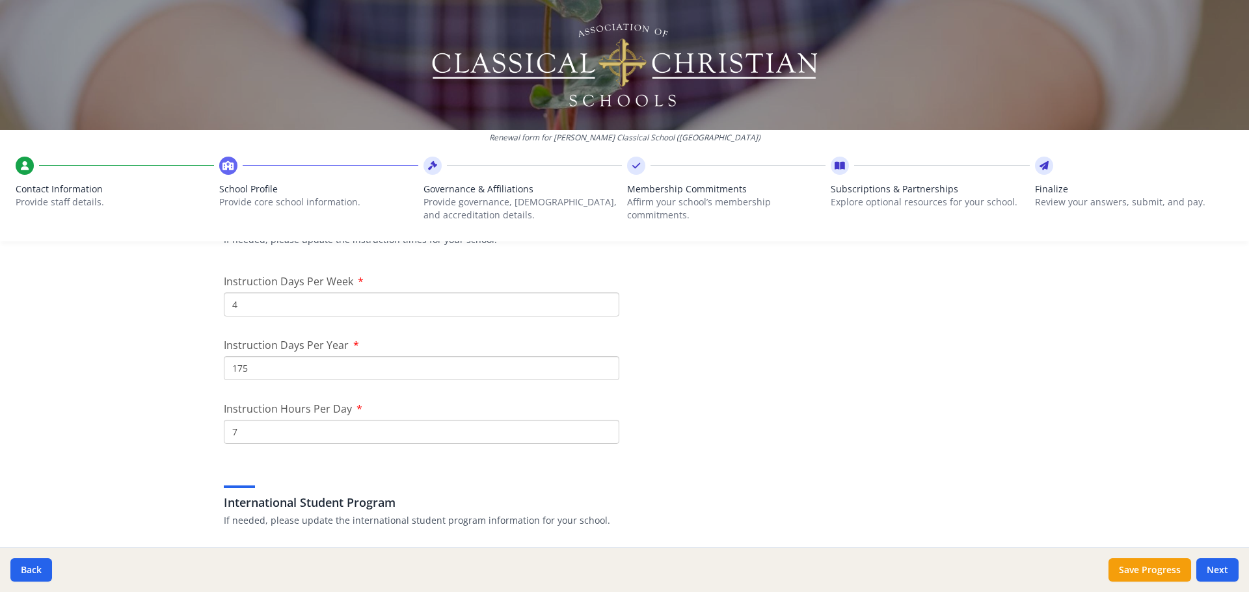
scroll to position [1113, 0]
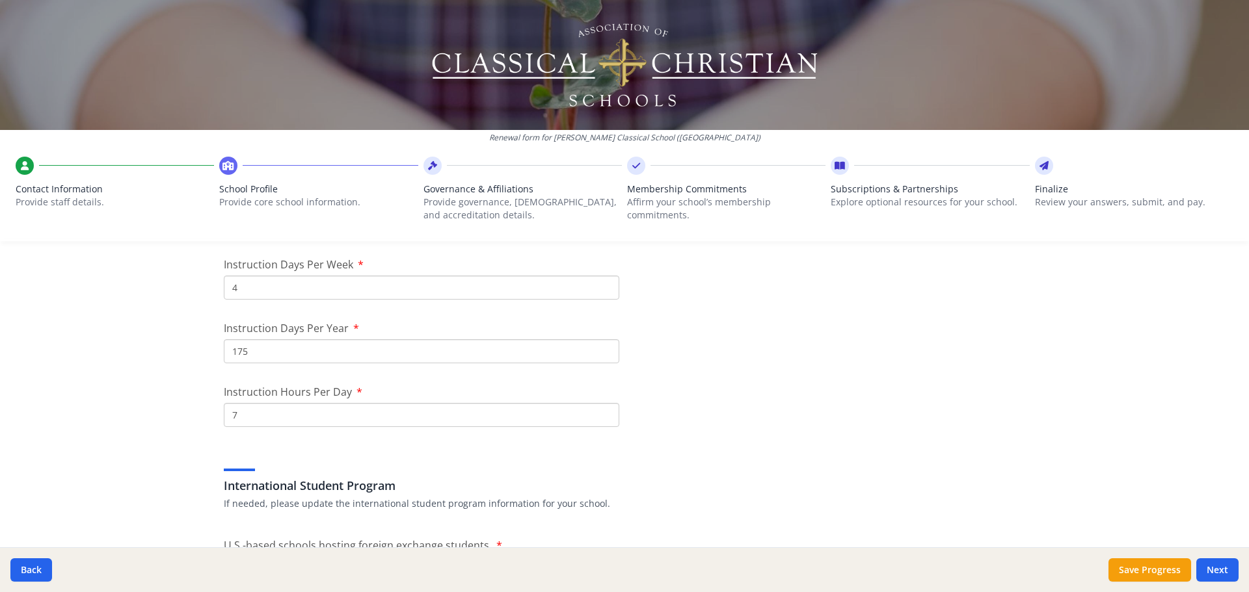
drag, startPoint x: 178, startPoint y: 291, endPoint x: 169, endPoint y: 291, distance: 8.5
click at [169, 291] on div "Renewal form for Christ Classical School (CA) Contact Information Provide staff…" at bounding box center [624, 296] width 1249 height 592
type input "5"
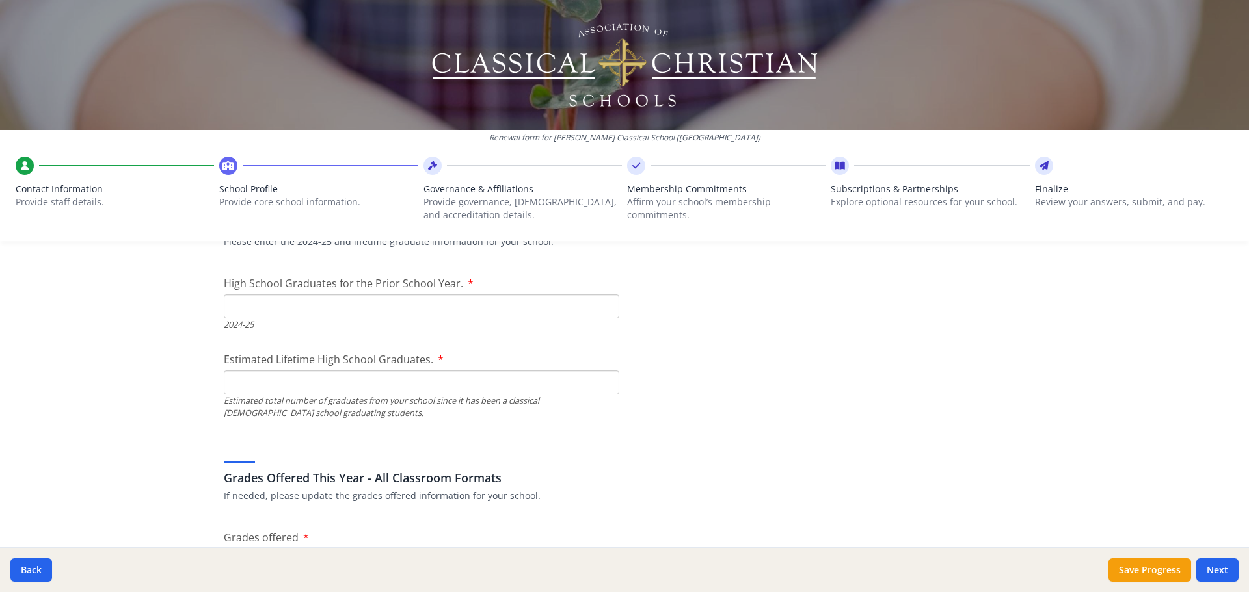
scroll to position [1894, 0]
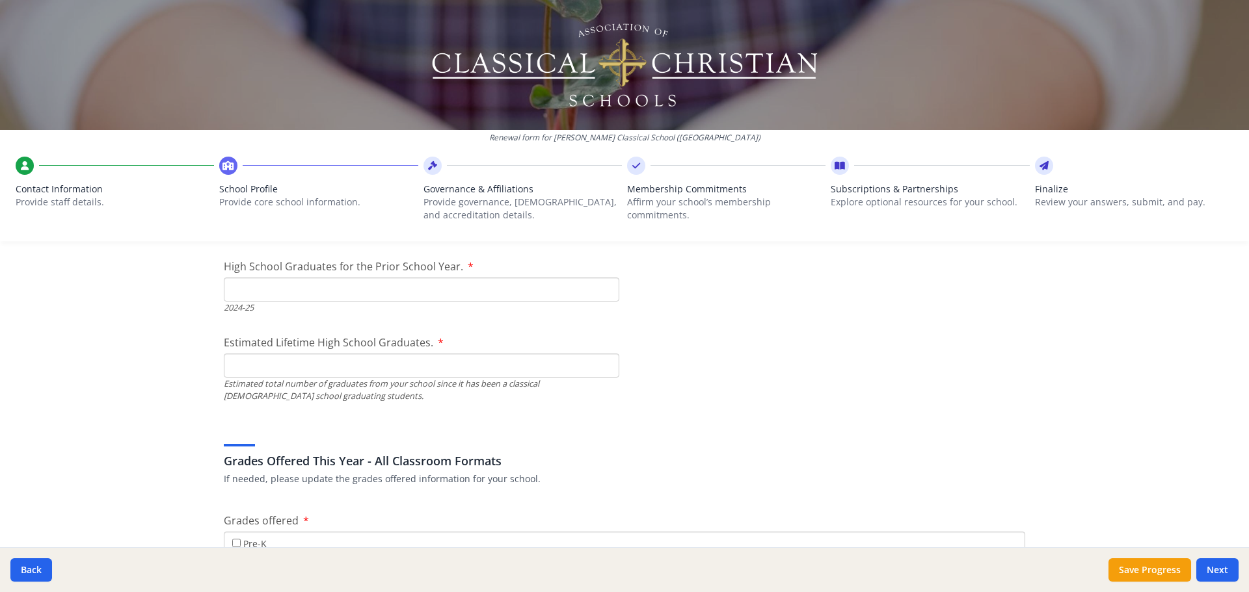
click at [501, 285] on input "High School Graduates for the Prior School Year." at bounding box center [421, 290] width 395 height 24
type input "0"
click at [485, 363] on input "Estimated Lifetime High School Graduates." at bounding box center [421, 366] width 395 height 24
type input "0"
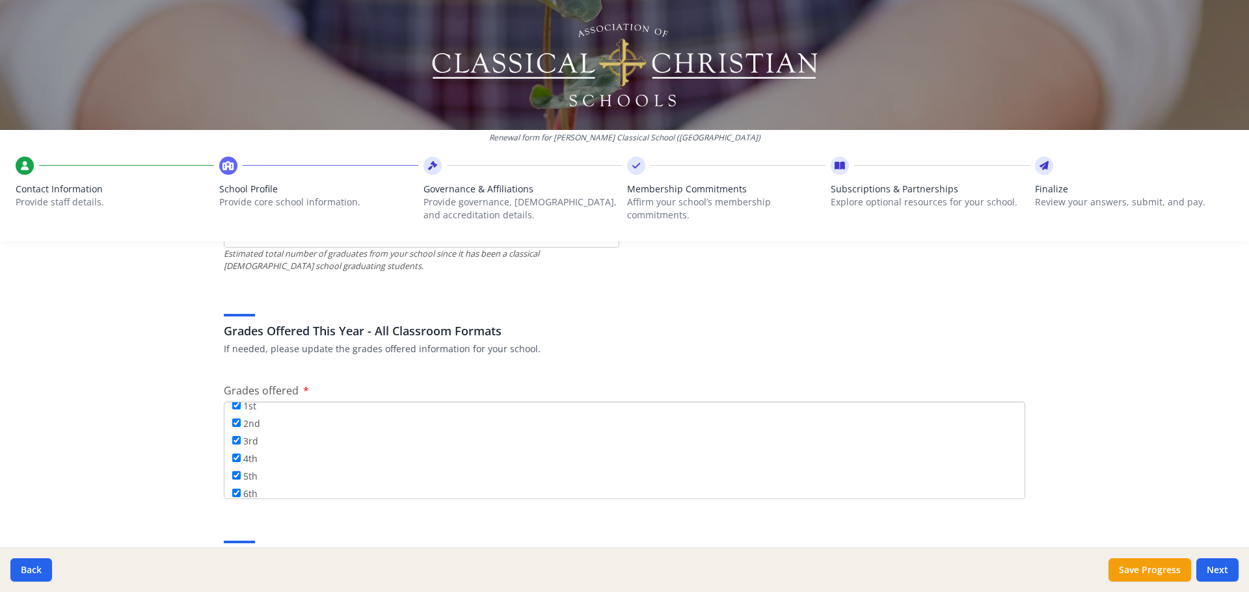
scroll to position [130, 0]
click at [235, 477] on label "10th" at bounding box center [247, 477] width 31 height 14
click at [232, 470] on label "10th" at bounding box center [247, 477] width 31 height 14
click at [232, 472] on input "10th" at bounding box center [236, 476] width 8 height 8
checkbox input "false"
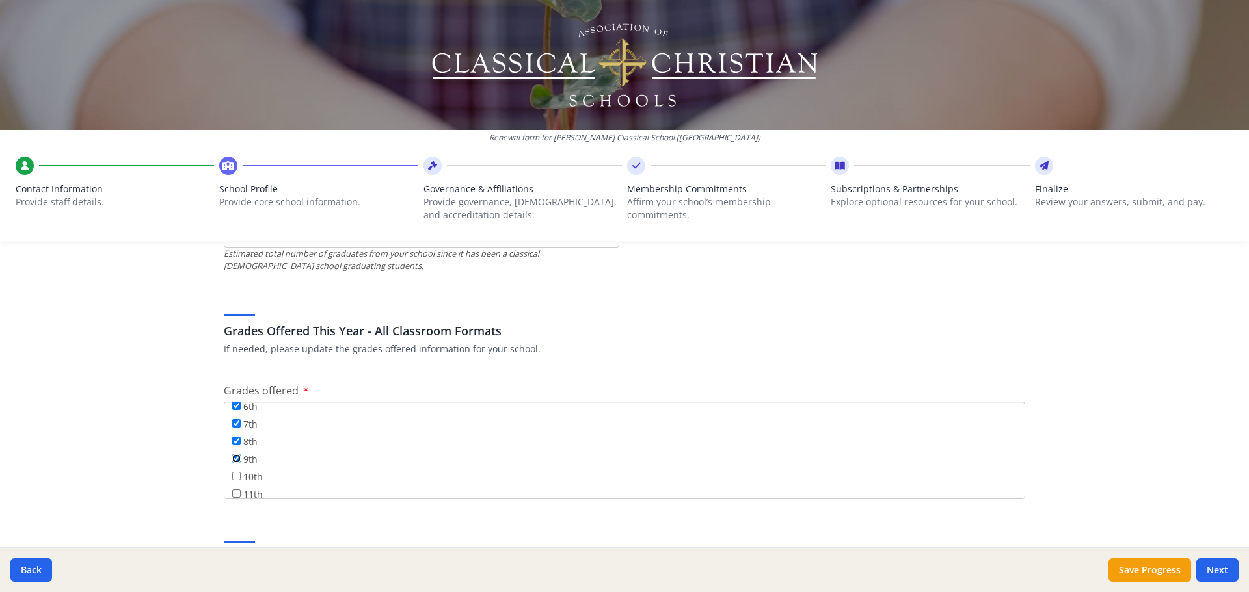
click at [234, 459] on input "9th" at bounding box center [236, 459] width 8 height 8
checkbox input "false"
click at [232, 440] on input "8th" at bounding box center [236, 441] width 8 height 8
checkbox input "false"
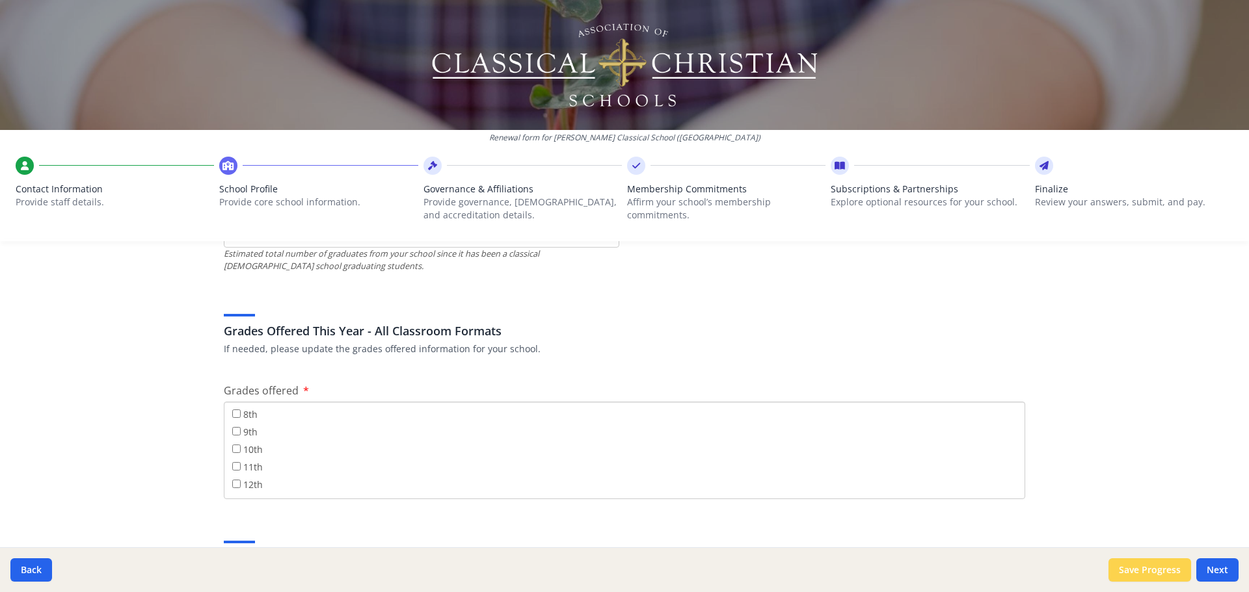
click at [1142, 574] on button "Save Progress" at bounding box center [1149, 570] width 83 height 23
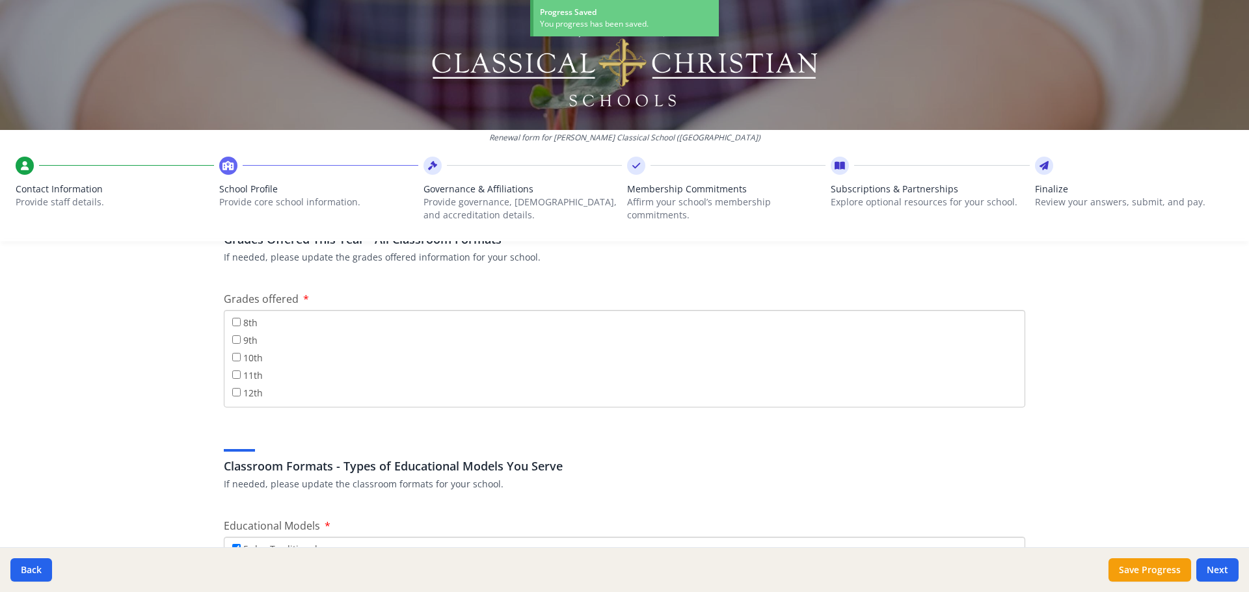
scroll to position [2219, 0]
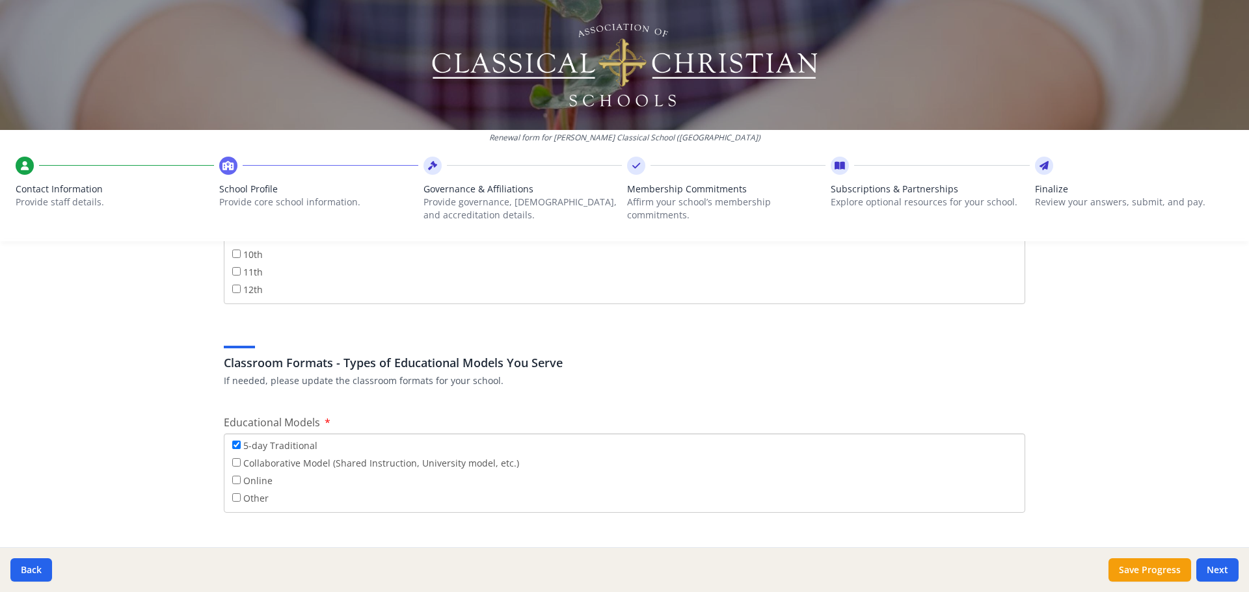
click at [228, 459] on div "5-day Traditional Collaborative Model (Shared Instruction, University model, et…" at bounding box center [624, 473] width 801 height 79
click at [232, 463] on input "Collaborative Model (Shared Instruction, University model, etc.)" at bounding box center [236, 463] width 8 height 8
checkbox input "true"
click at [233, 448] on input "5-day Traditional" at bounding box center [236, 445] width 8 height 8
checkbox input "false"
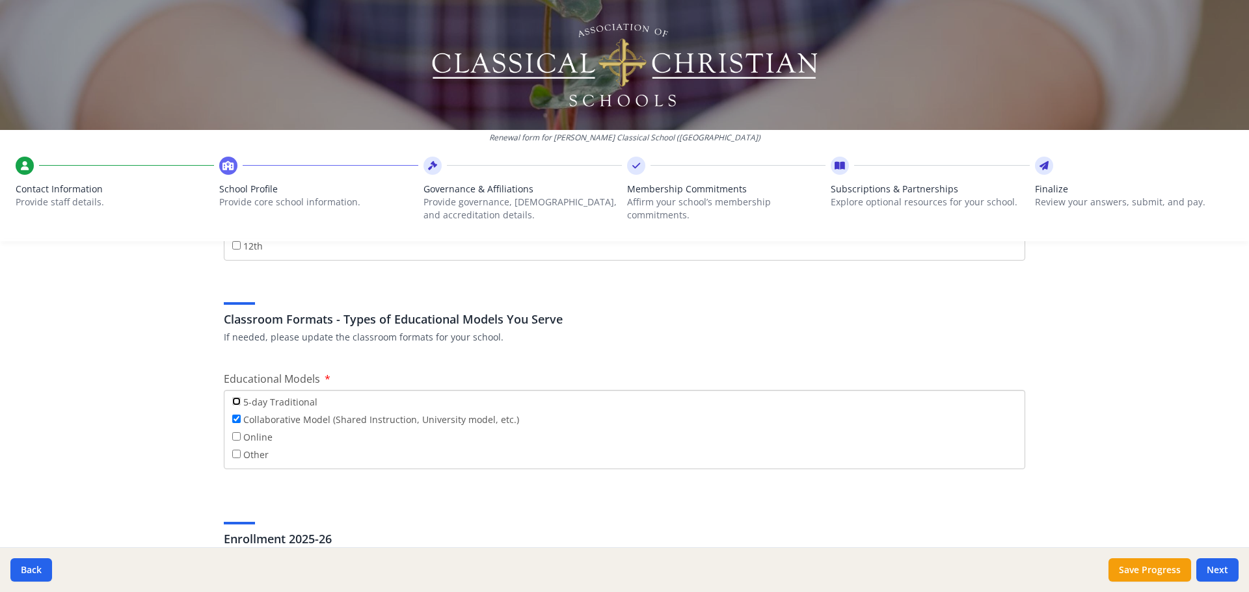
scroll to position [2284, 0]
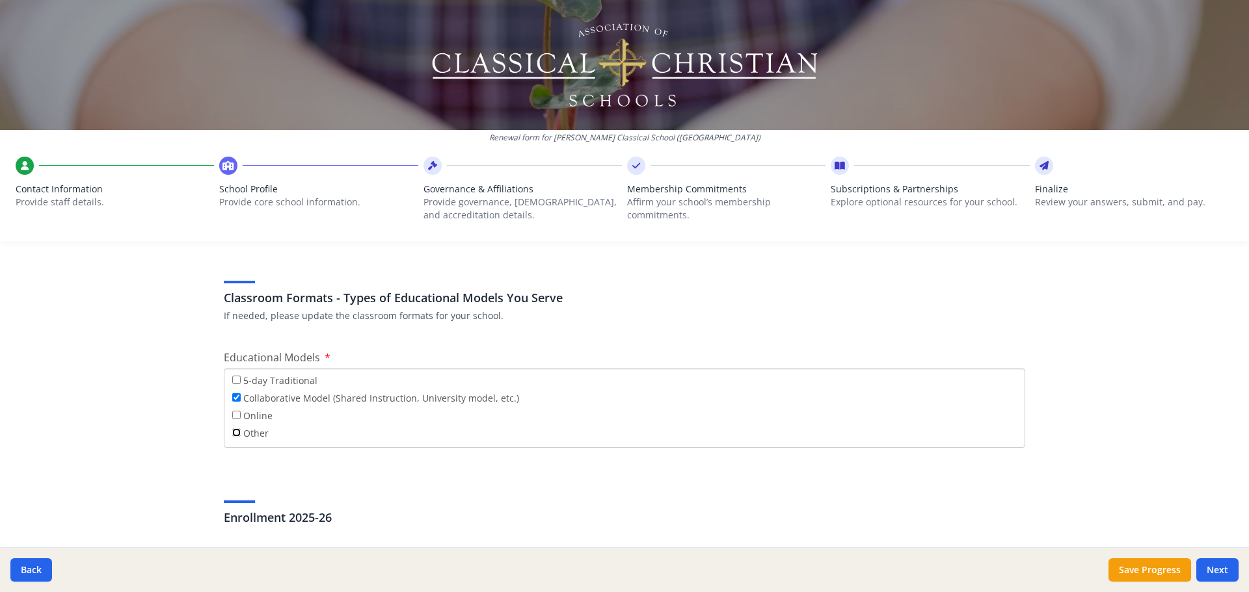
click at [232, 433] on input "Other" at bounding box center [236, 433] width 8 height 8
checkbox input "true"
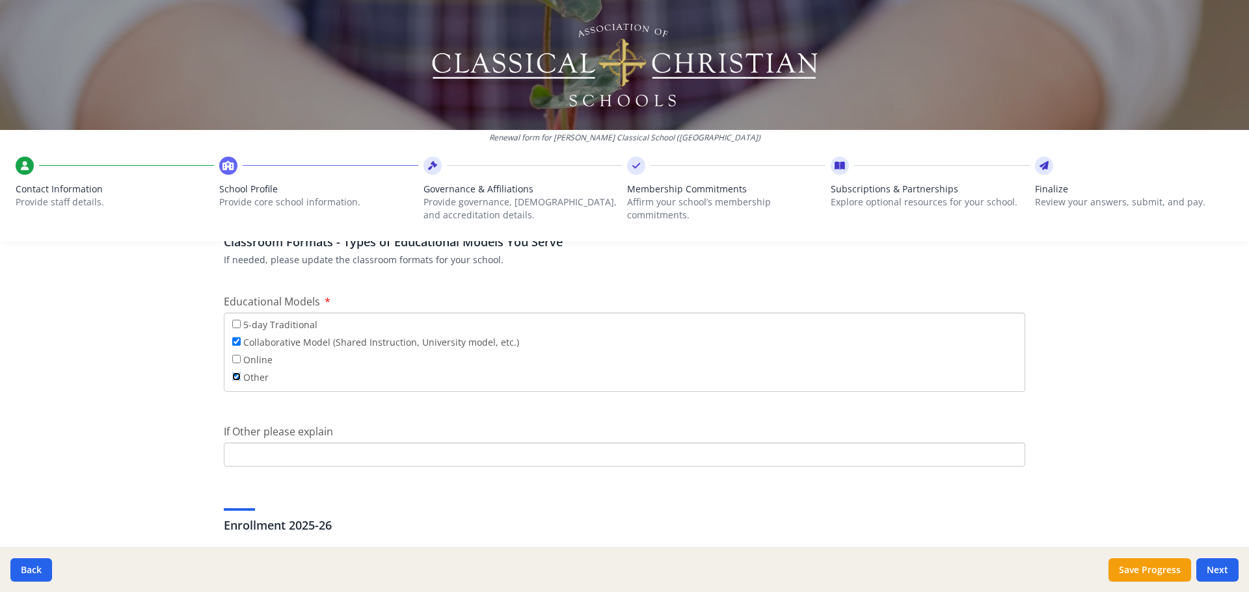
scroll to position [2414, 0]
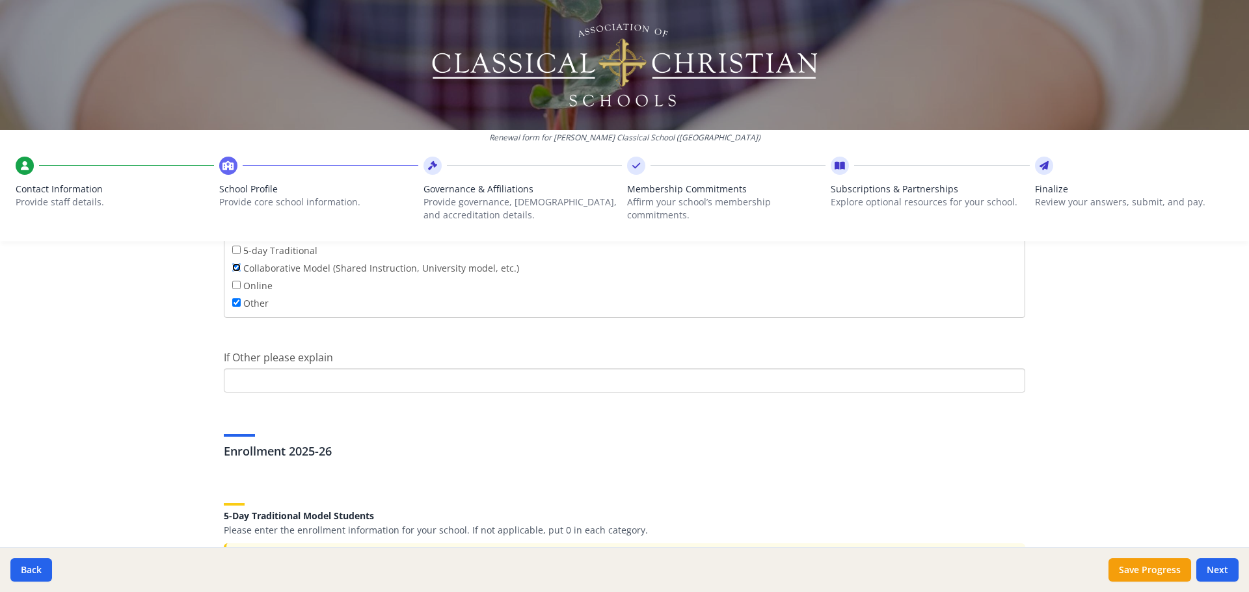
click at [232, 267] on input "Collaborative Model (Shared Instruction, University model, etc.)" at bounding box center [236, 267] width 8 height 8
checkbox input "false"
click at [291, 379] on input "If Other please explain" at bounding box center [624, 381] width 801 height 24
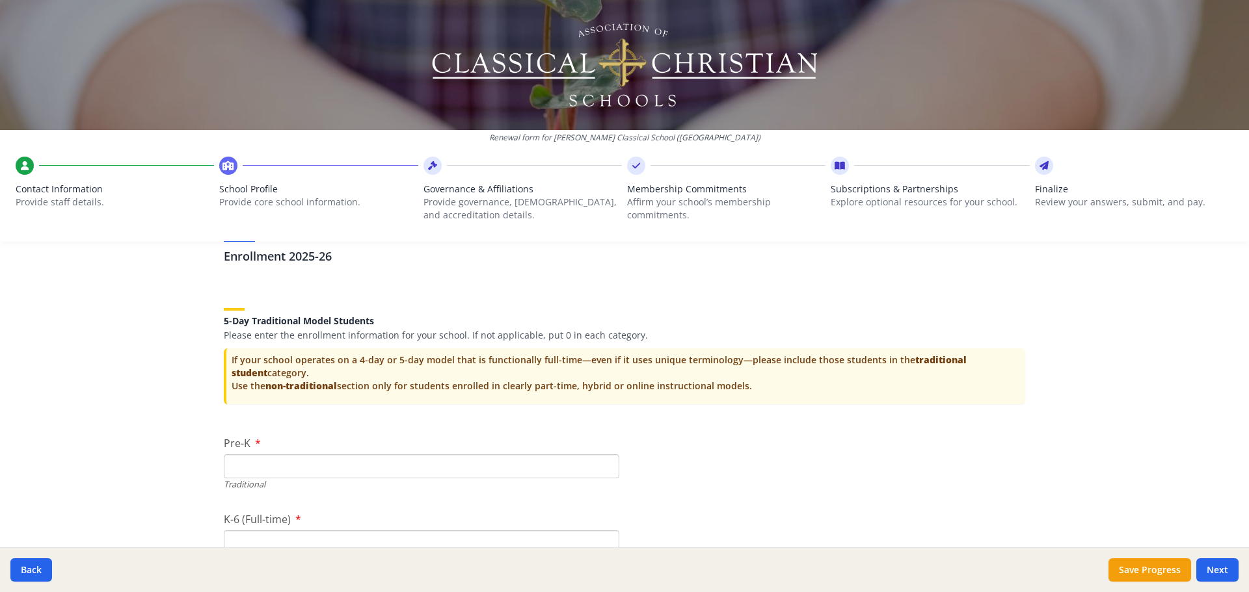
scroll to position [2674, 0]
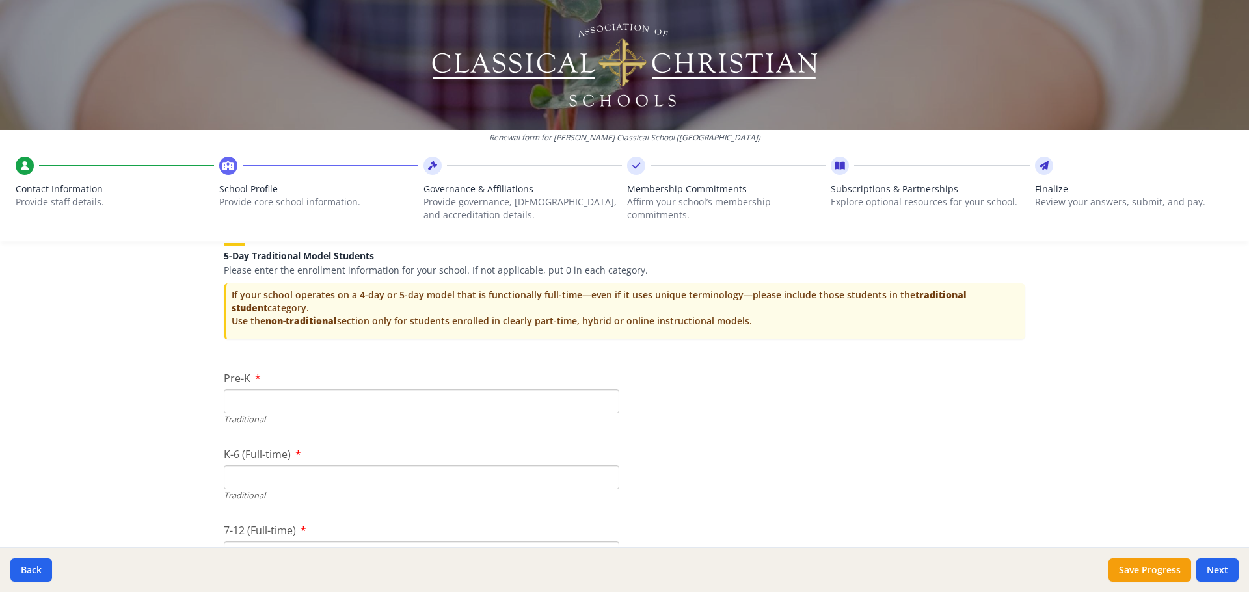
type input "4 day traditional with one day parent driven homeschool"
click at [540, 397] on input "Pre-K" at bounding box center [421, 402] width 395 height 24
type input "0"
click at [382, 474] on input "K-6 (Full-time)" at bounding box center [421, 478] width 395 height 24
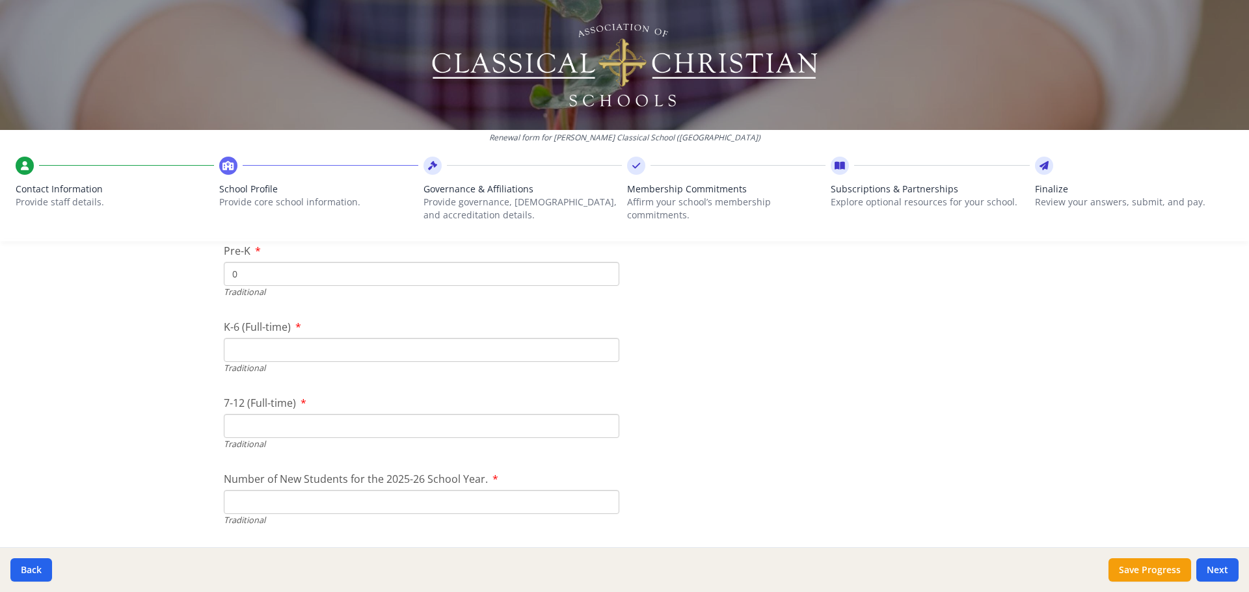
scroll to position [2804, 0]
type input "81"
click at [301, 425] on input "7-12 (Full-time)" at bounding box center [421, 424] width 395 height 24
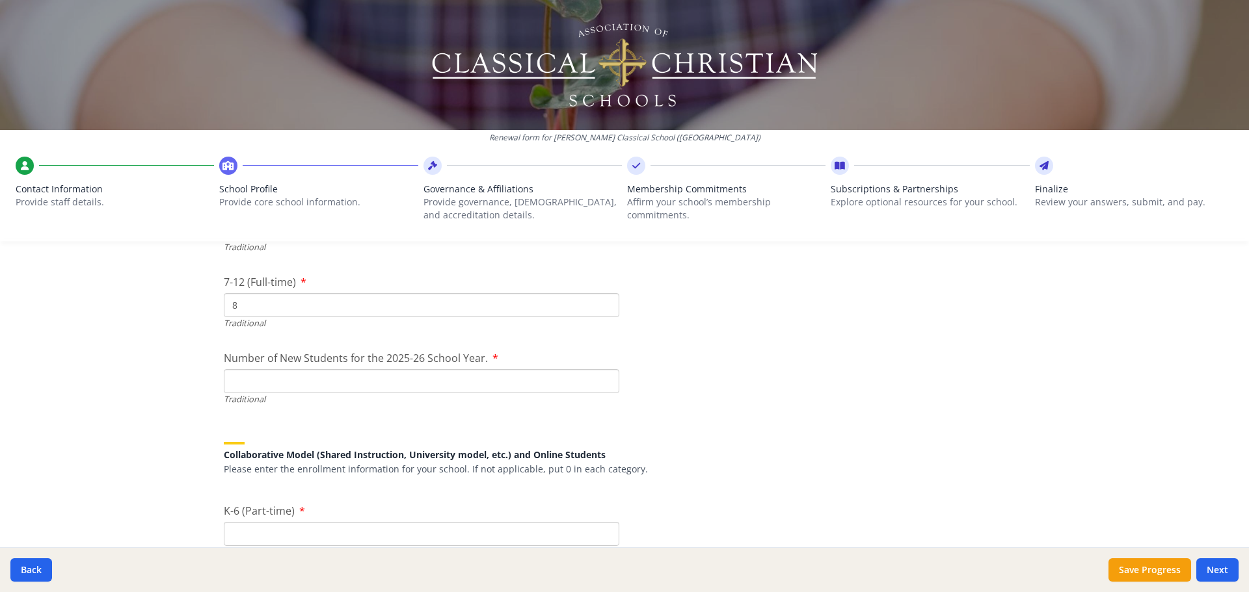
scroll to position [2935, 0]
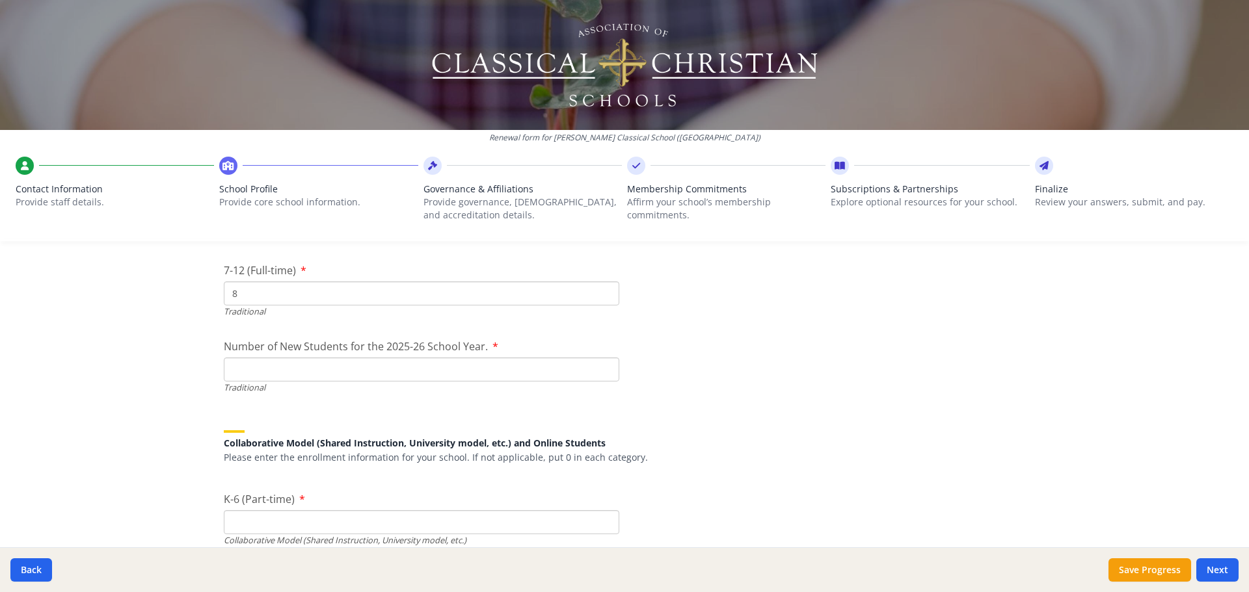
type input "8"
click at [564, 378] on input "Number of New Students for the 2025-26 School Year." at bounding box center [421, 370] width 395 height 24
drag, startPoint x: 245, startPoint y: 367, endPoint x: 209, endPoint y: 375, distance: 36.5
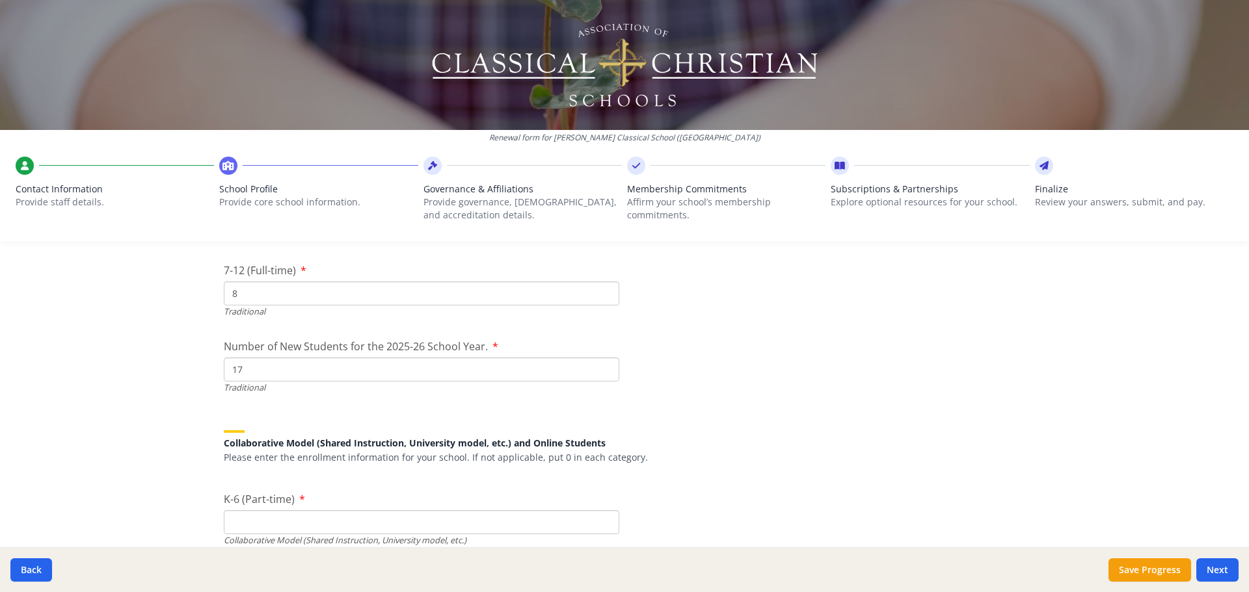
type input "17"
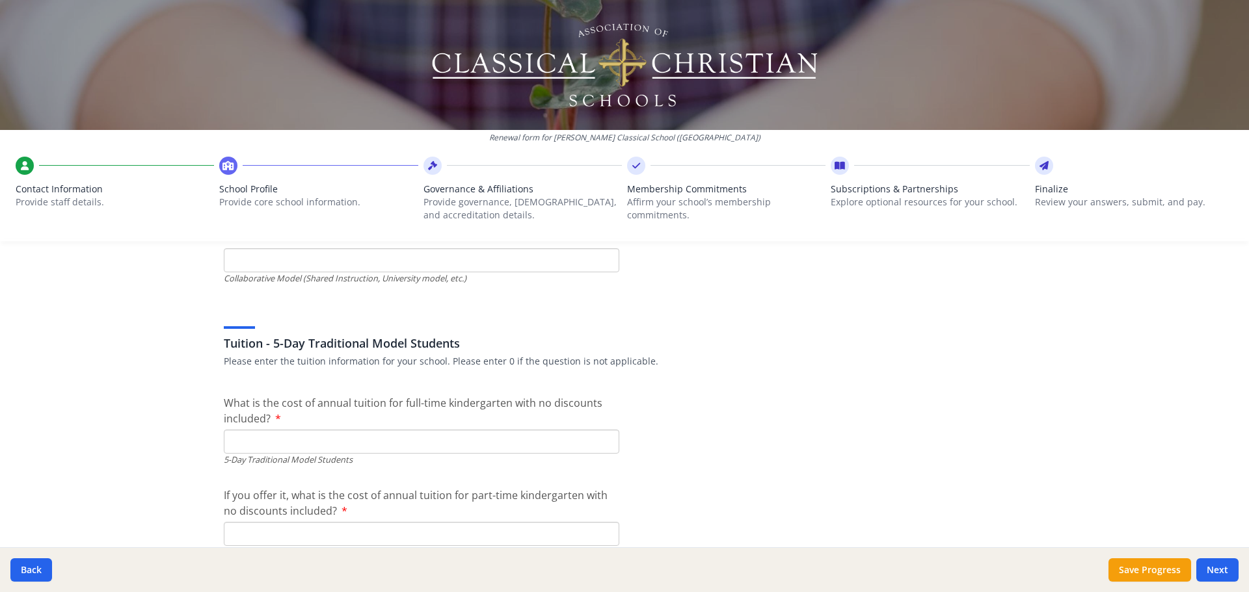
scroll to position [3390, 0]
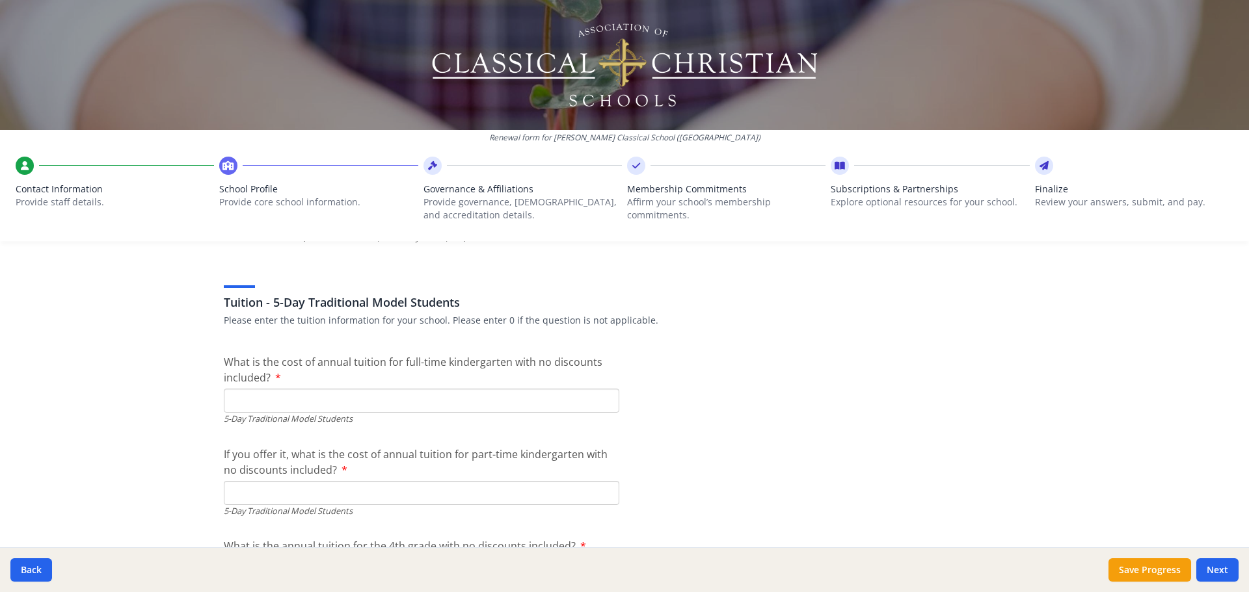
click at [375, 402] on input "What is the cost of annual tuition for full-time kindergarten with no discounts…" at bounding box center [421, 401] width 395 height 24
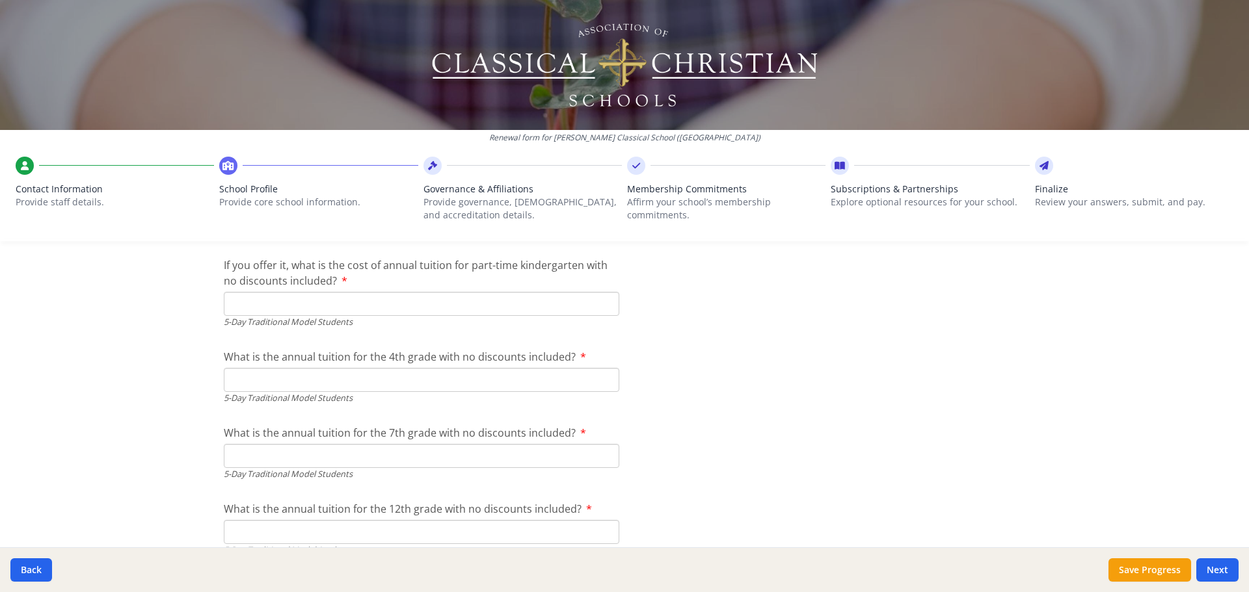
scroll to position [3585, 0]
type input "$7 950"
click at [440, 300] on input "If you offer it, what is the cost of annual tuition for part-time kindergarten …" at bounding box center [421, 298] width 395 height 24
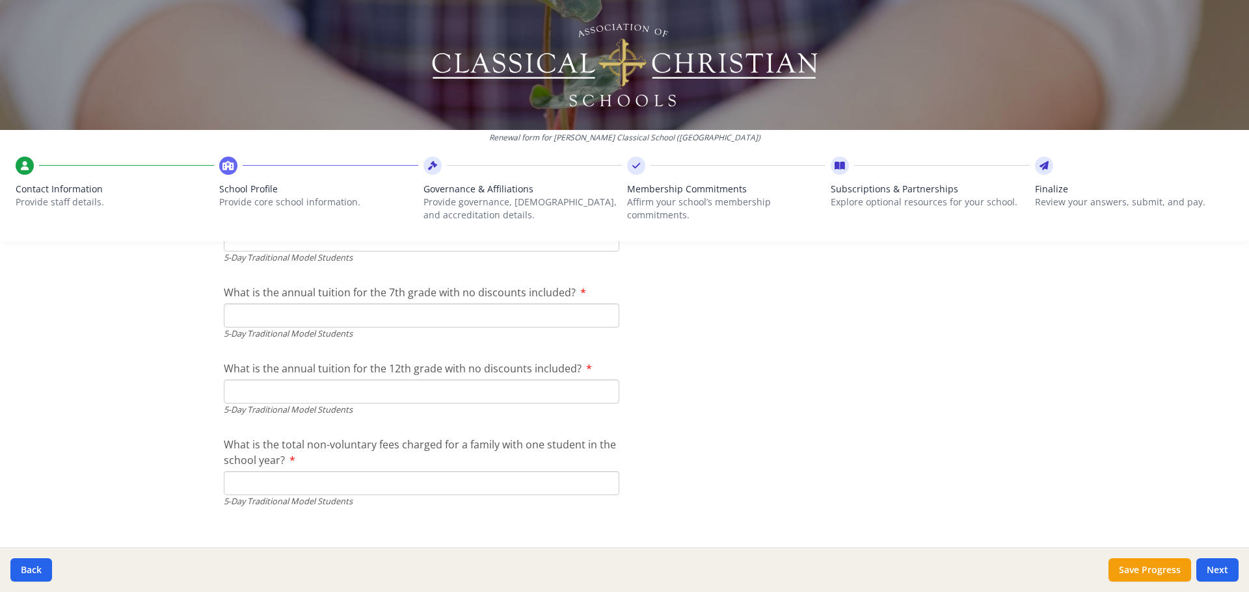
scroll to position [3780, 0]
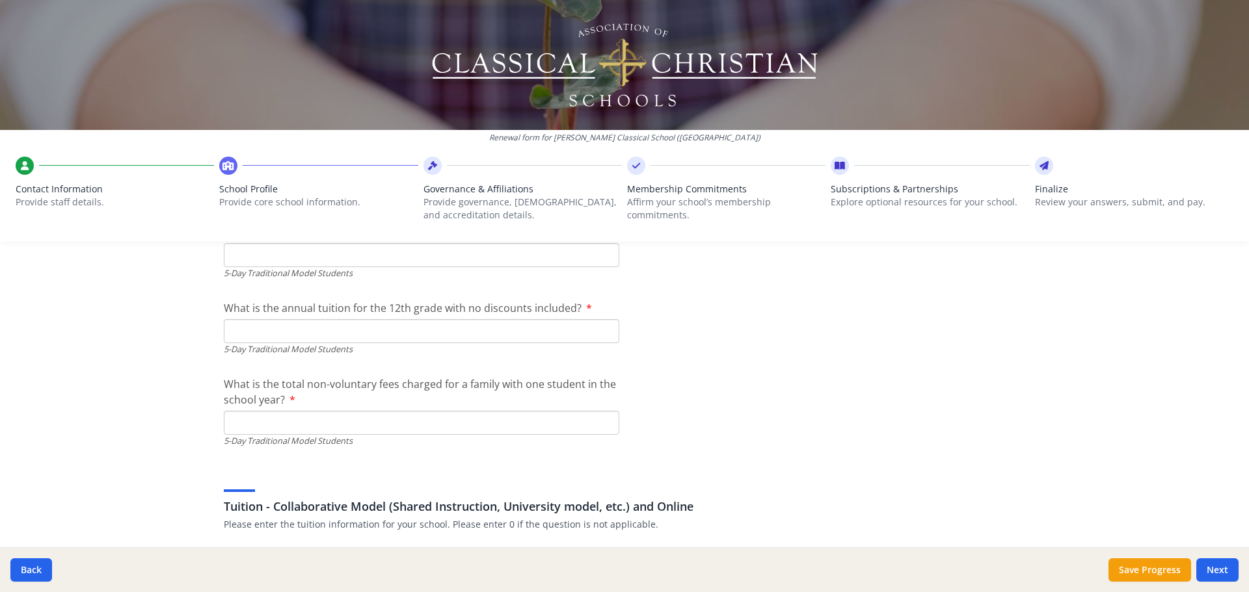
click at [456, 428] on input "What is the total non-voluntary fees charged for a family with one student in t…" at bounding box center [421, 423] width 395 height 24
type input "$175"
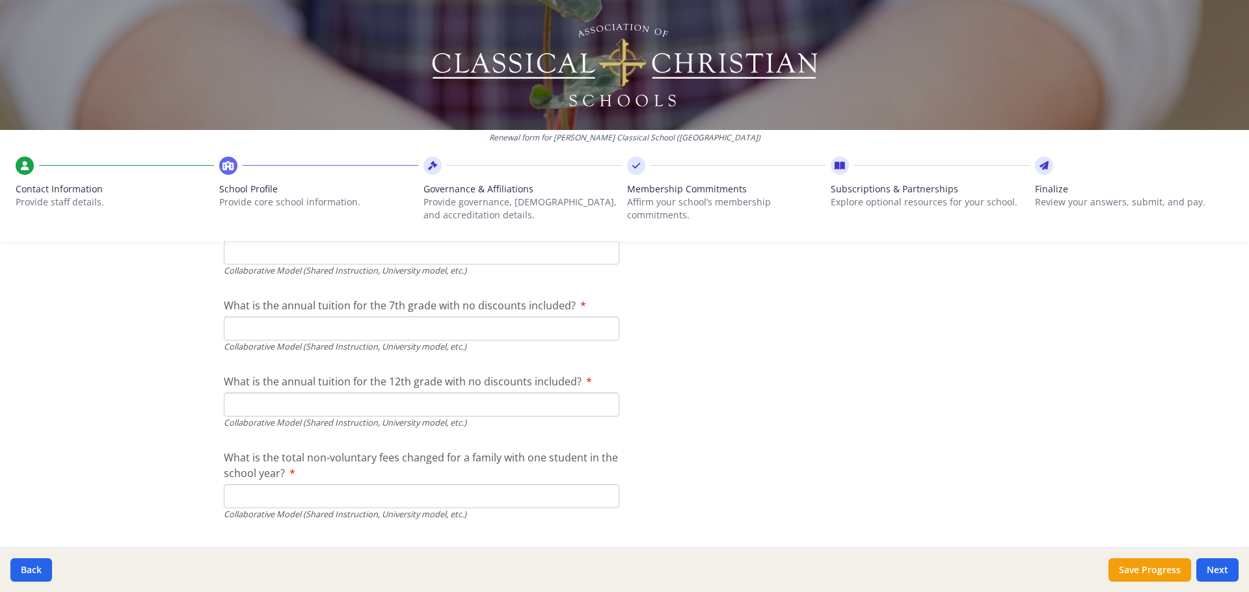
scroll to position [4329, 0]
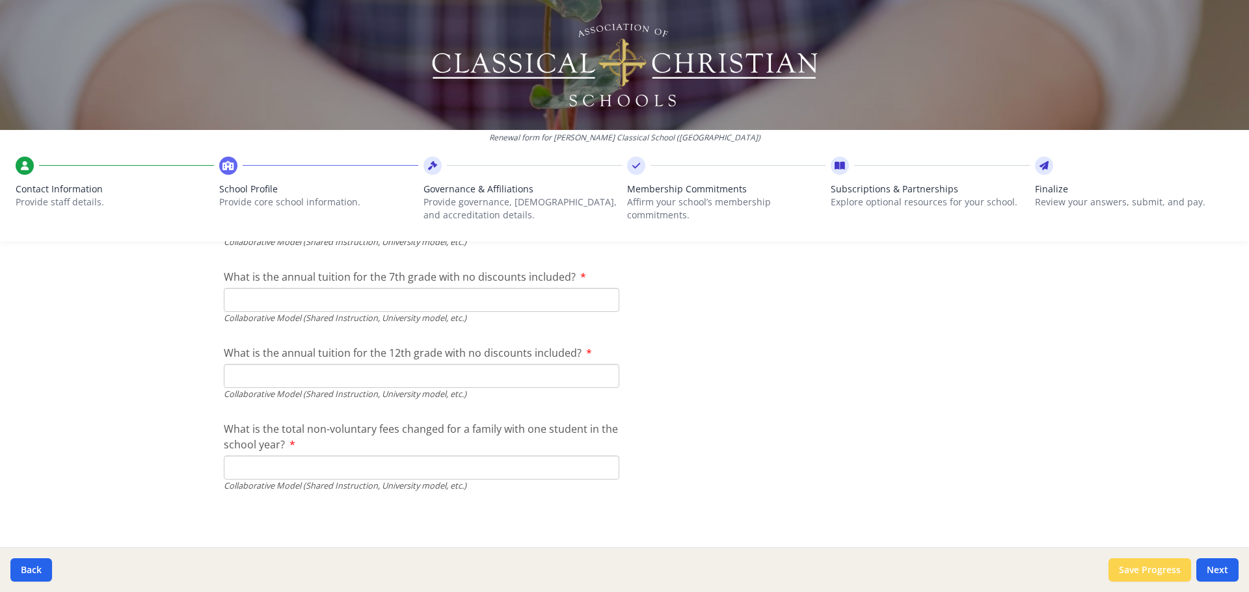
click at [1128, 570] on button "Save Progress" at bounding box center [1149, 570] width 83 height 23
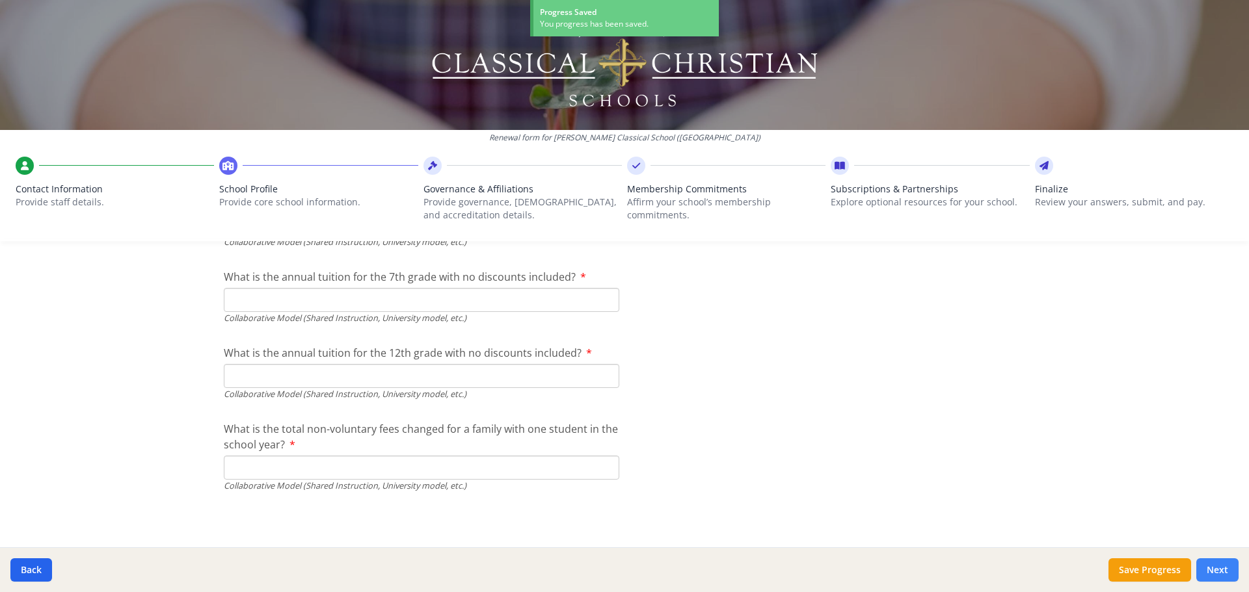
click at [1214, 567] on button "Next" at bounding box center [1217, 570] width 42 height 23
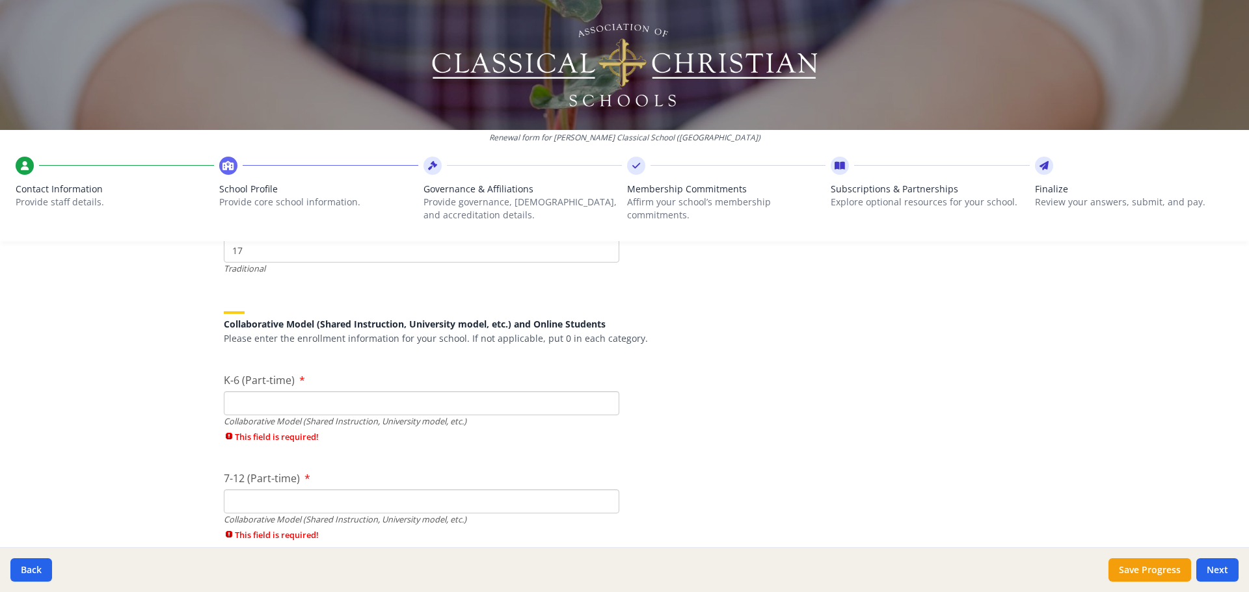
scroll to position [2989, 0]
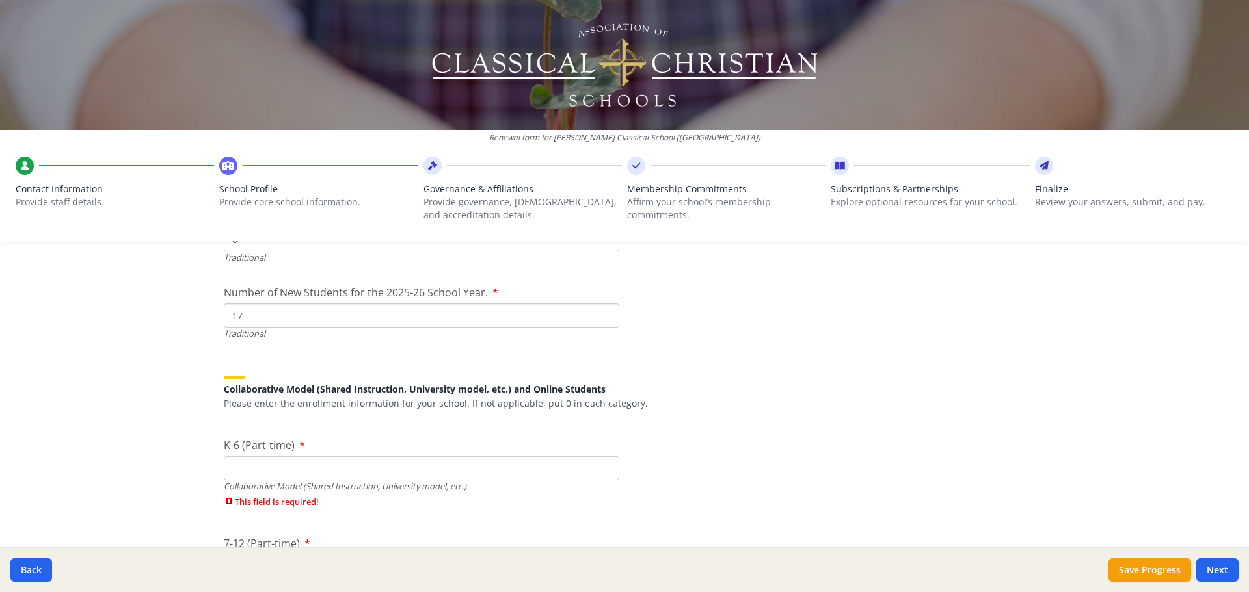
click at [469, 472] on input "K-6 (Part-time)" at bounding box center [421, 469] width 395 height 24
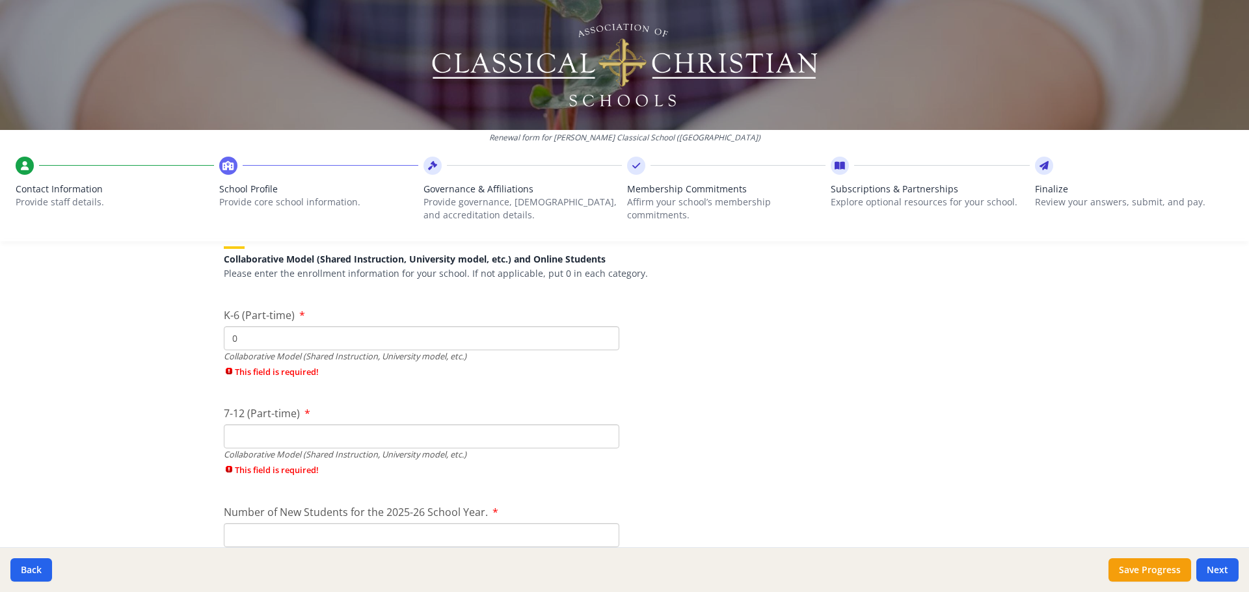
type input "0"
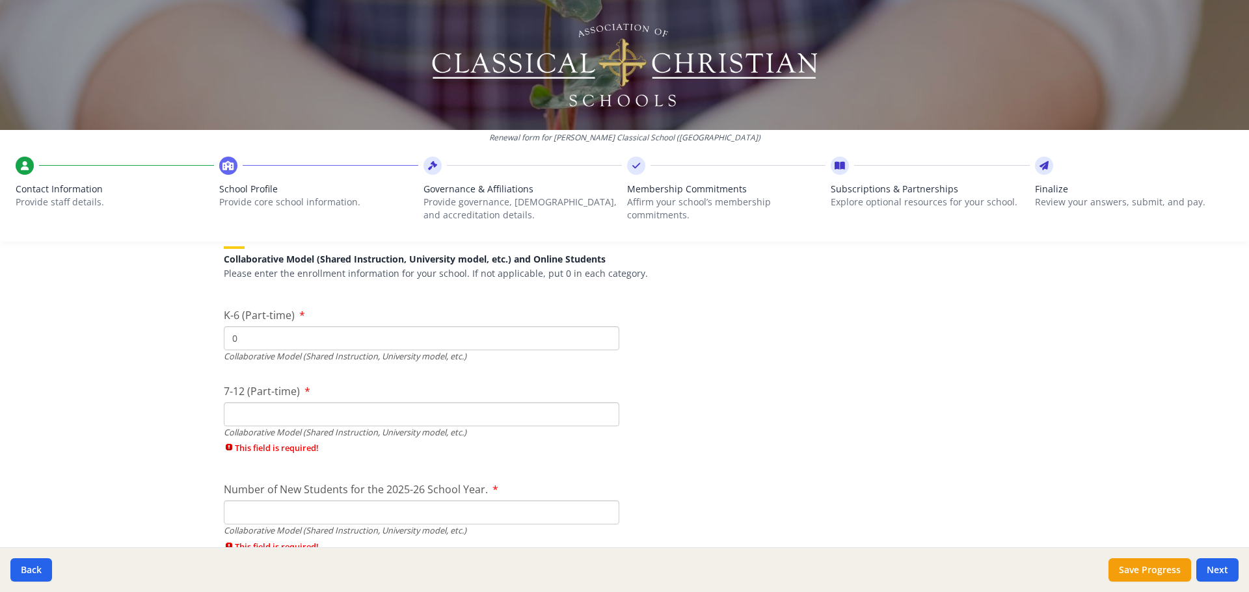
click at [296, 439] on div "Collaborative Model (Shared Instruction, University model, etc.)" at bounding box center [421, 433] width 395 height 12
click at [273, 504] on input "Number of New Students for the 2025-26 School Year." at bounding box center [421, 513] width 395 height 24
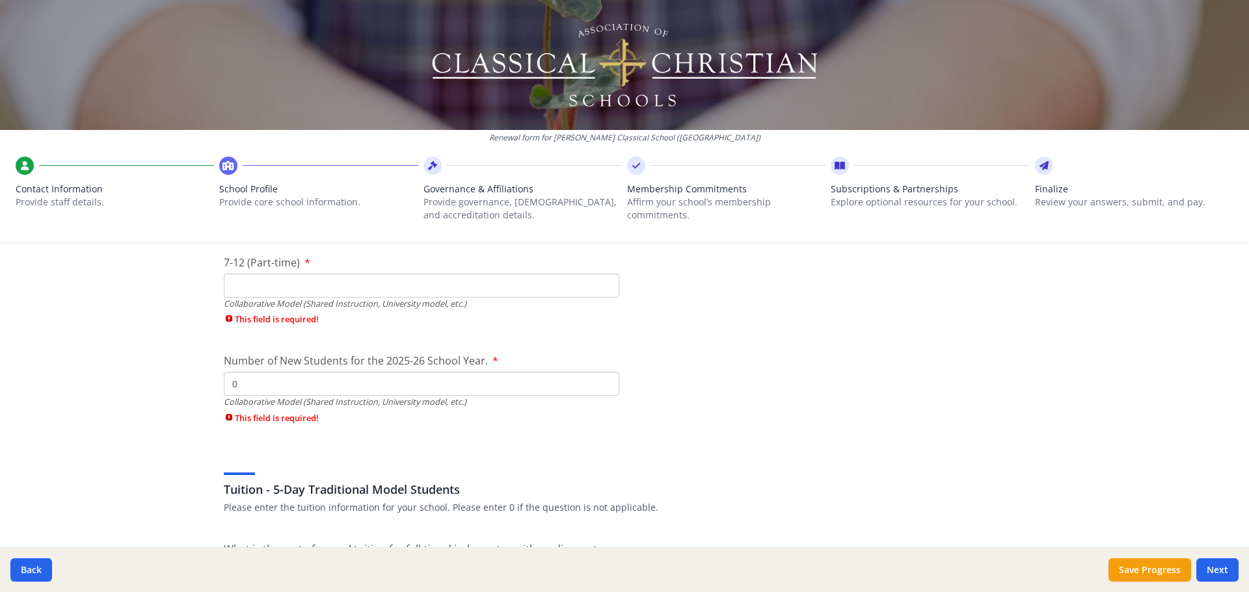
scroll to position [3249, 0]
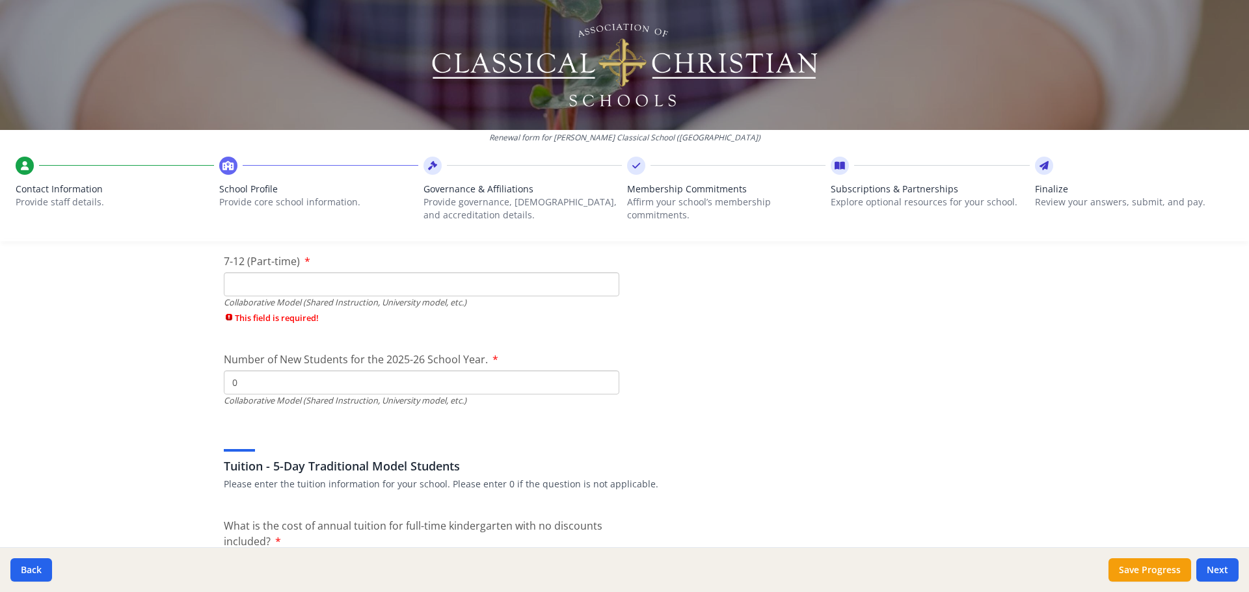
type input "0"
click at [704, 353] on div at bounding box center [827, 352] width 395 height 1
click at [529, 292] on input "7-12 (Part-time)" at bounding box center [421, 285] width 395 height 24
type input "0"
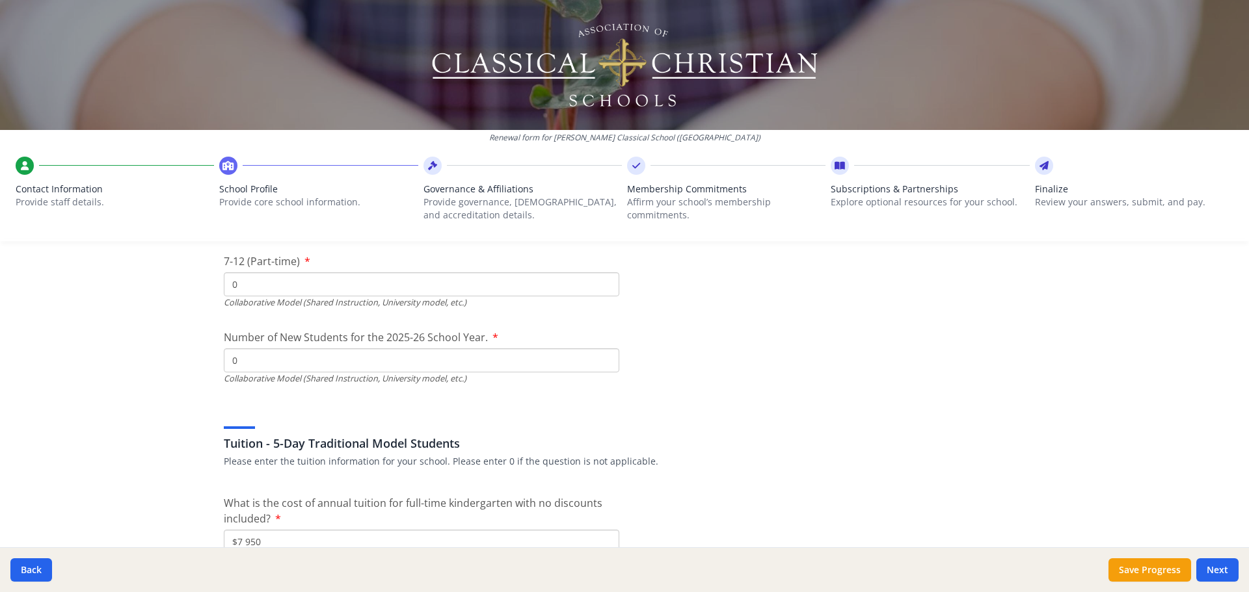
drag, startPoint x: 811, startPoint y: 341, endPoint x: 798, endPoint y: 341, distance: 13.0
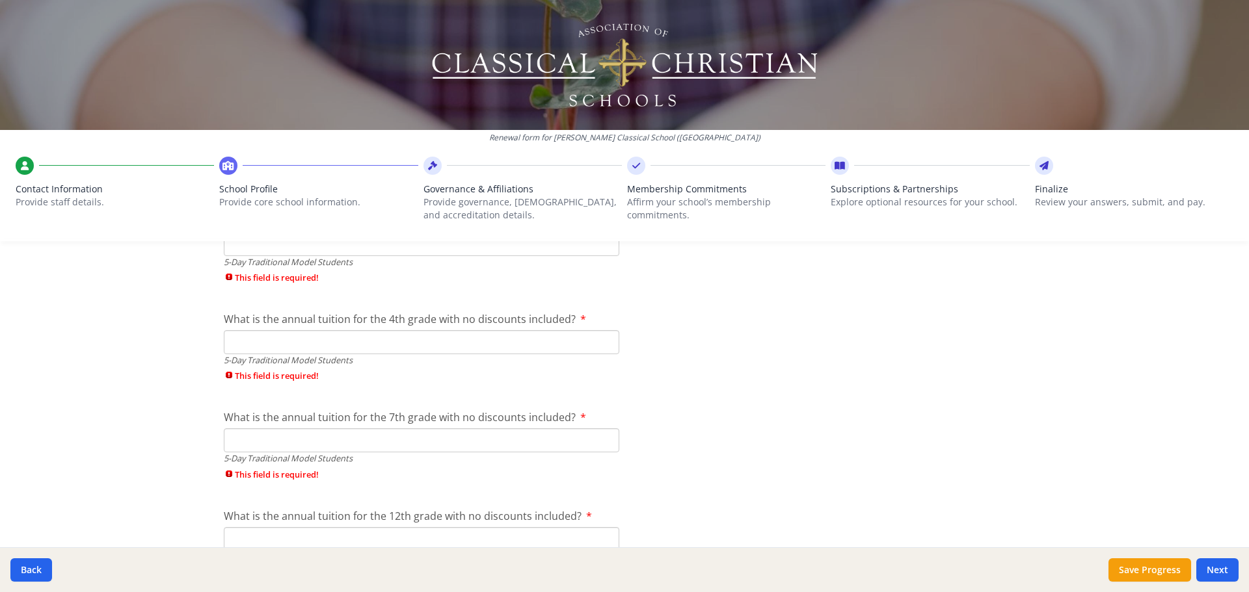
scroll to position [3574, 0]
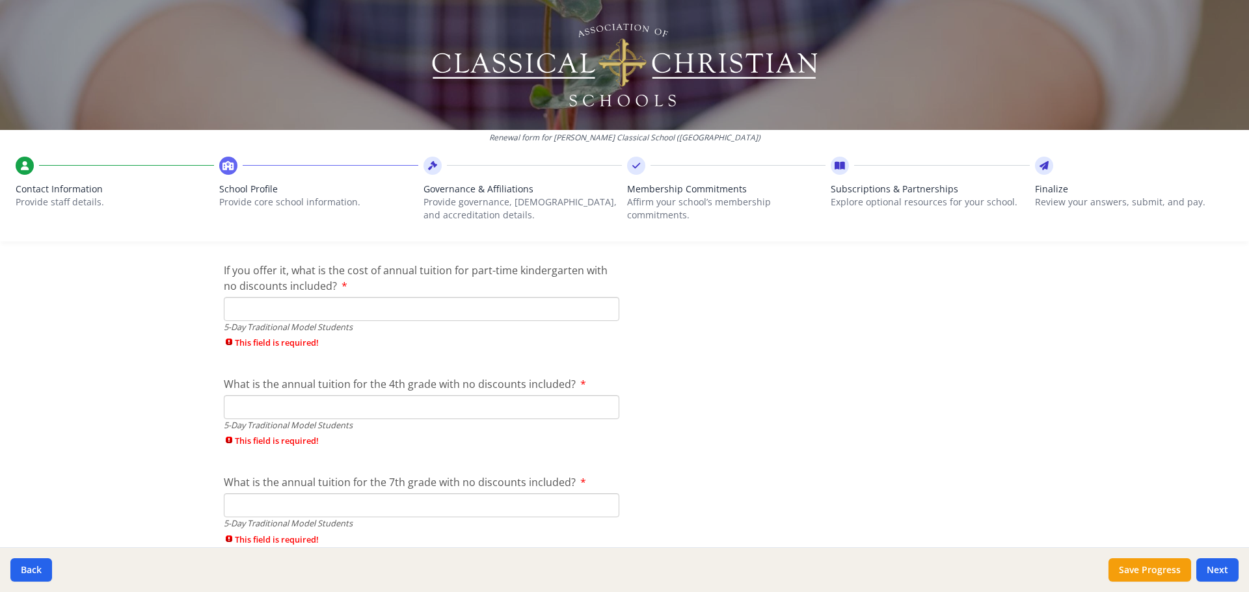
click at [511, 306] on input "If you offer it, what is the cost of annual tuition for part-time kindergarten …" at bounding box center [421, 309] width 395 height 24
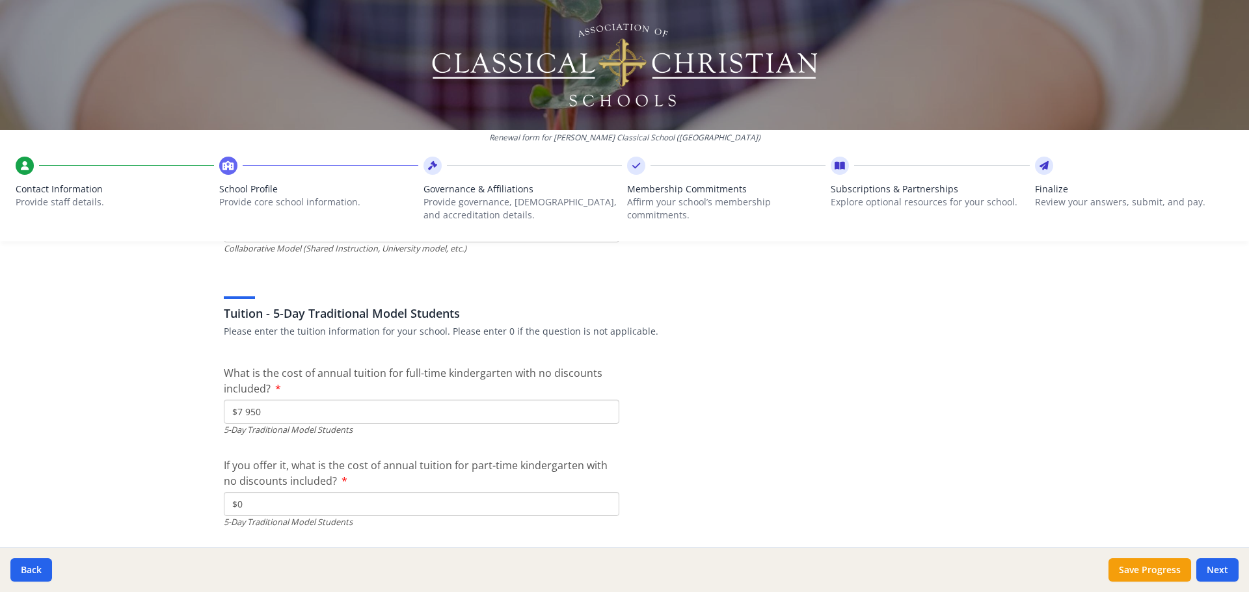
scroll to position [3444, 0]
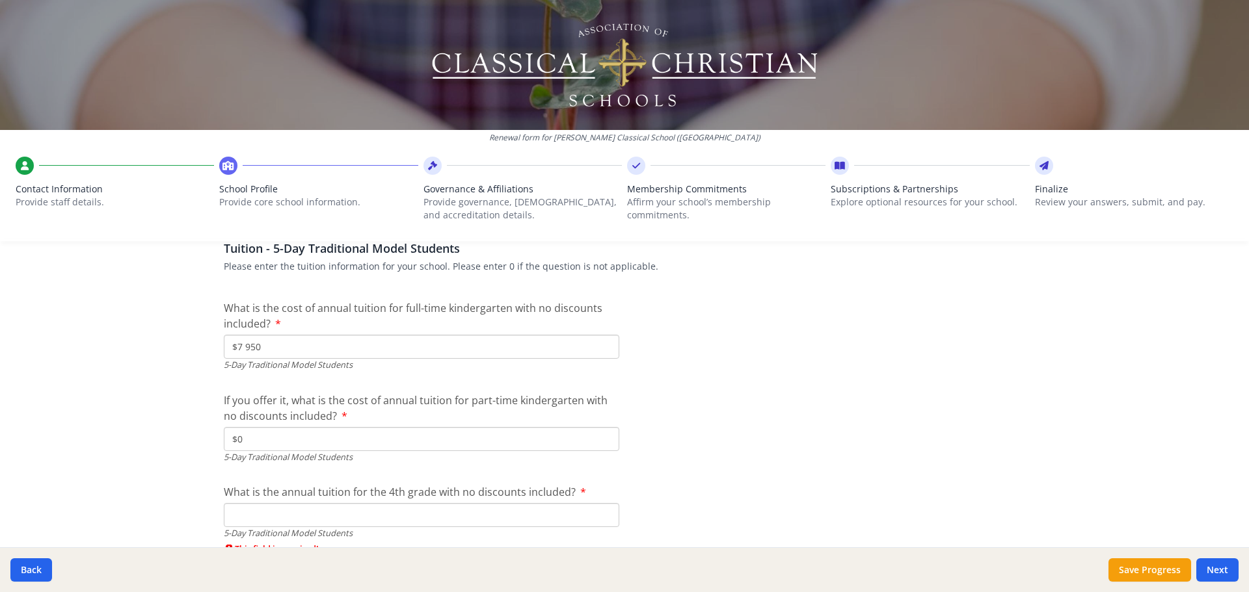
drag, startPoint x: 303, startPoint y: 343, endPoint x: 161, endPoint y: 342, distance: 142.4
click at [161, 342] on div "Renewal form for Christ Classical School (CA) Contact Information Provide staff…" at bounding box center [624, 296] width 1249 height 592
drag, startPoint x: 268, startPoint y: 431, endPoint x: 183, endPoint y: 434, distance: 84.6
click at [183, 434] on div "Renewal form for Christ Classical School (CA) Contact Information Provide staff…" at bounding box center [624, 296] width 1249 height 592
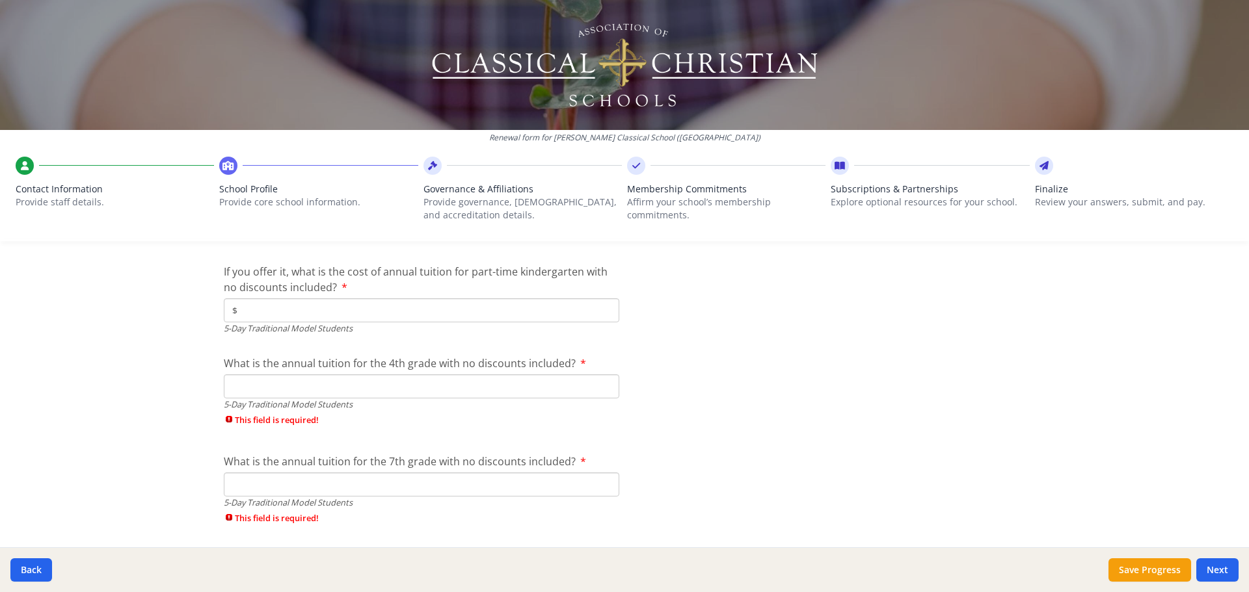
scroll to position [3574, 0]
type input "$"
click at [264, 386] on input "What is the annual tuition for the 4th grade with no discounts included?" at bounding box center [421, 385] width 395 height 24
paste input "$7 950"
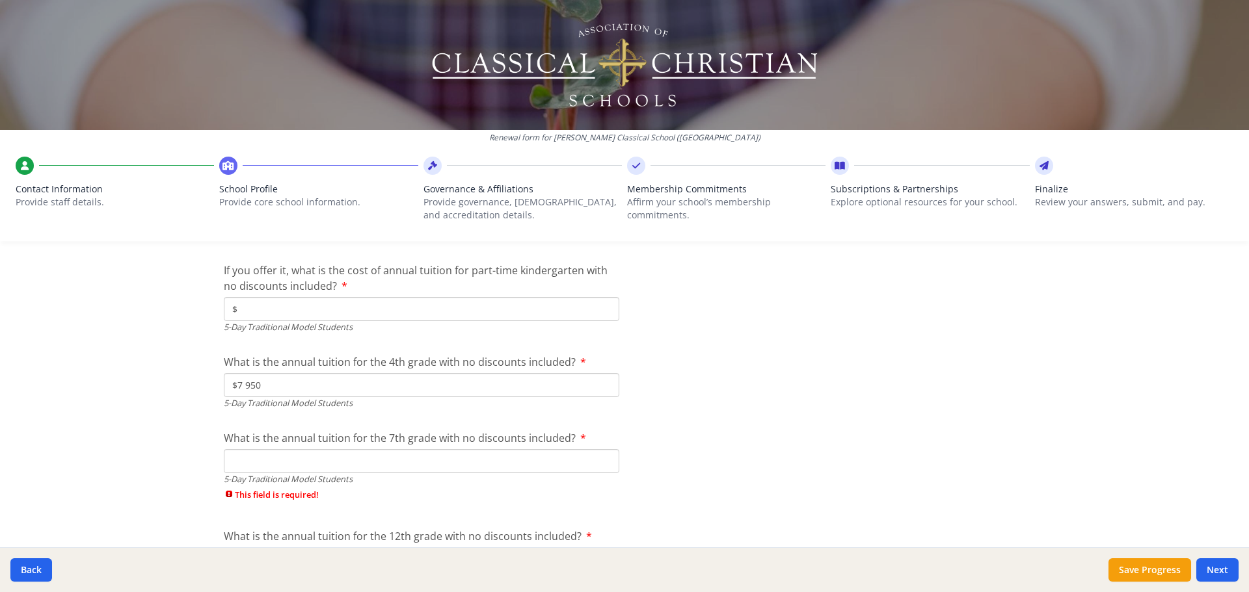
type input "$7 950"
click at [258, 460] on input "What is the annual tuition for the 7th grade with no discounts included?" at bounding box center [421, 461] width 395 height 24
paste input "$7 950"
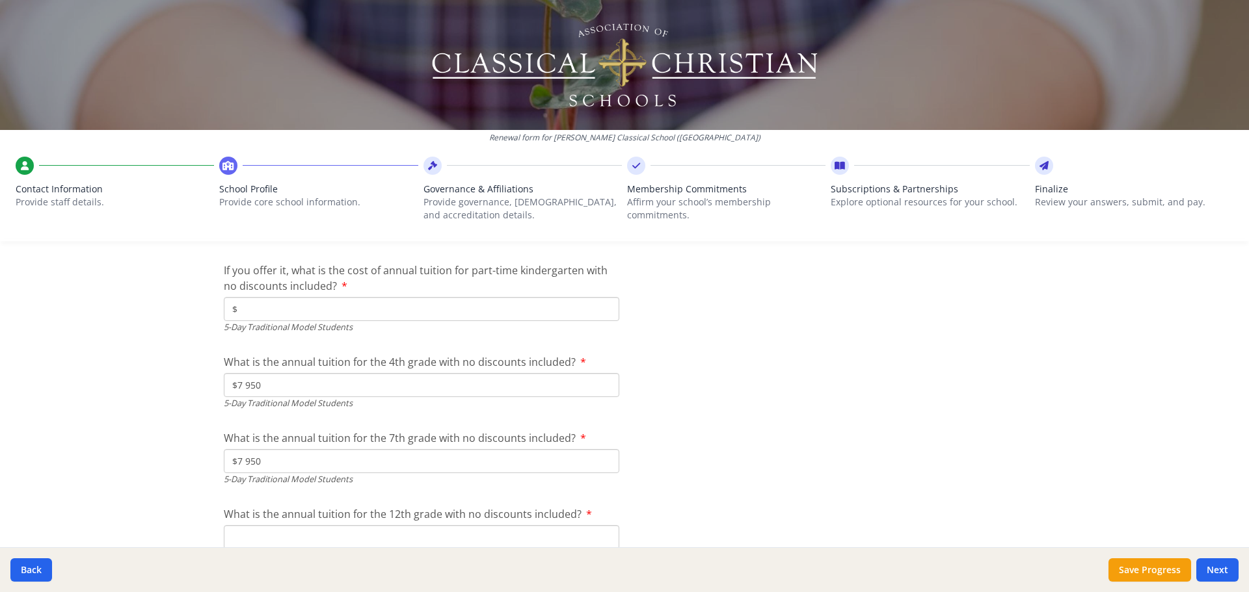
type input "$7 950"
click at [688, 431] on div at bounding box center [827, 431] width 395 height 1
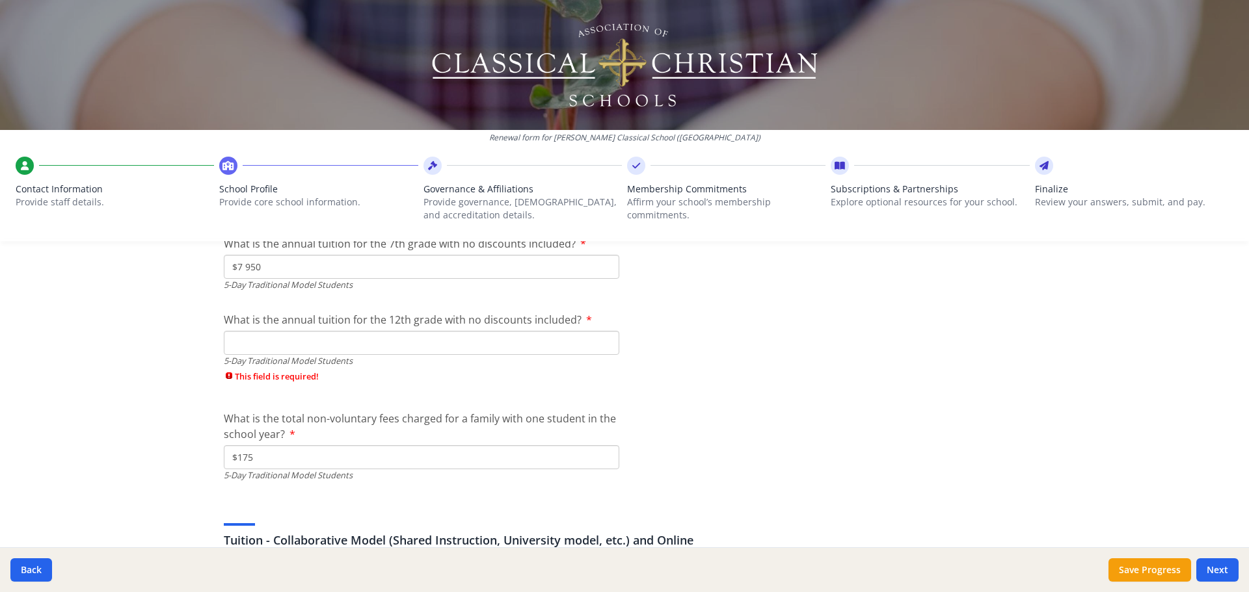
scroll to position [3769, 0]
click at [477, 339] on input "What is the annual tuition for the 12th grade with no discounts included?" at bounding box center [421, 342] width 395 height 24
paste input "$7 950"
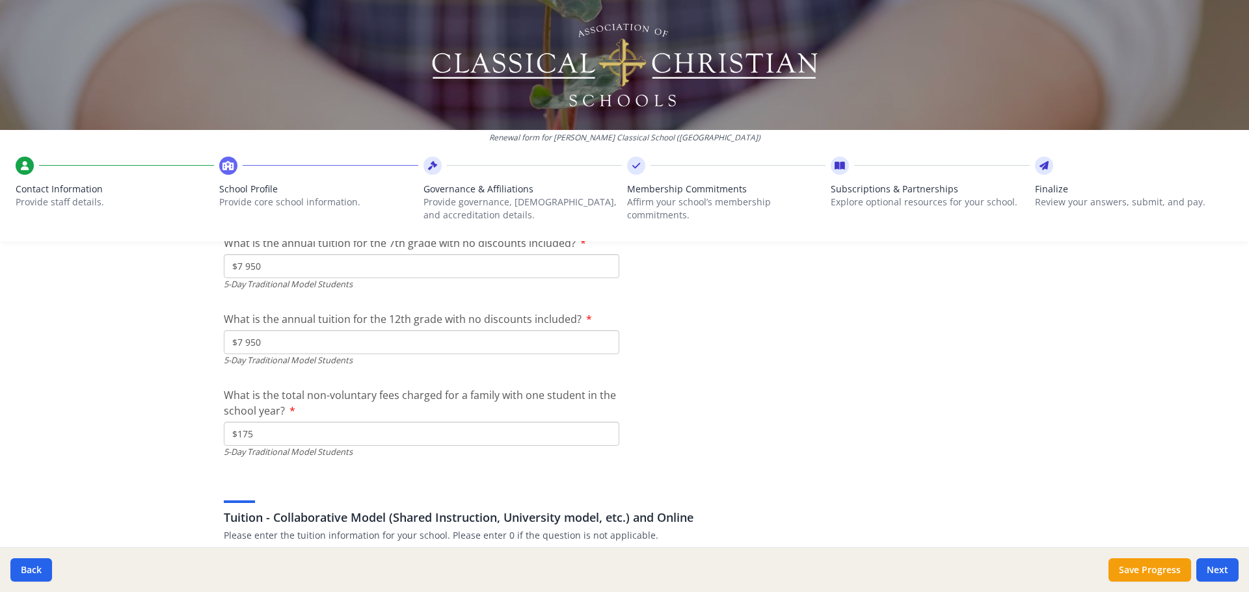
type input "$7 950"
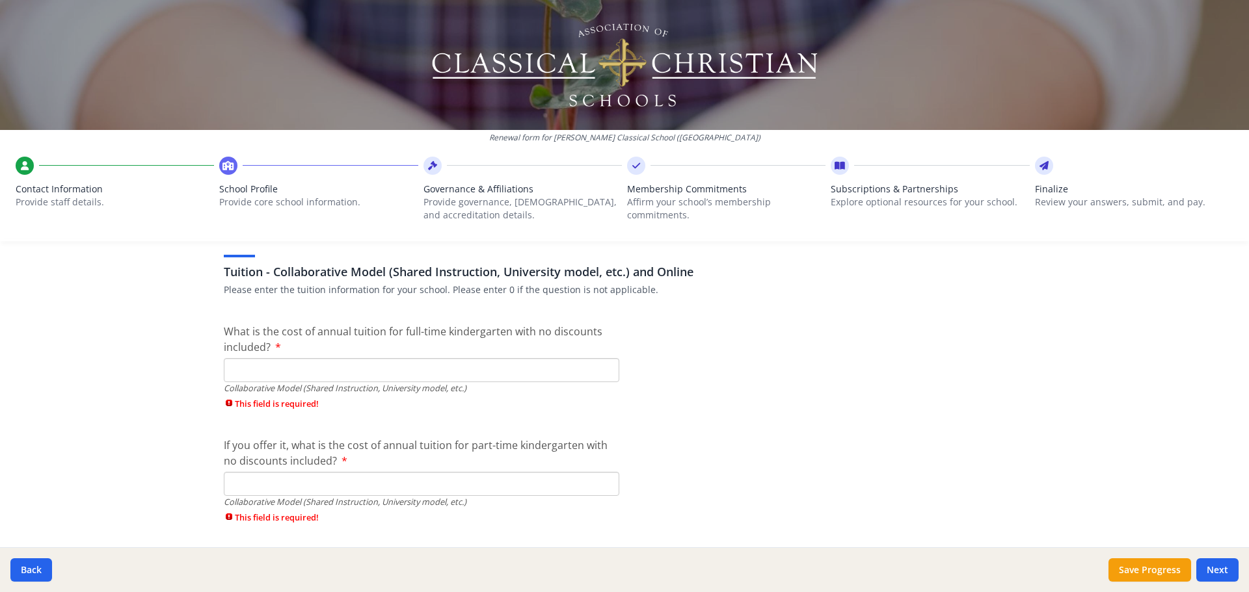
scroll to position [4029, 0]
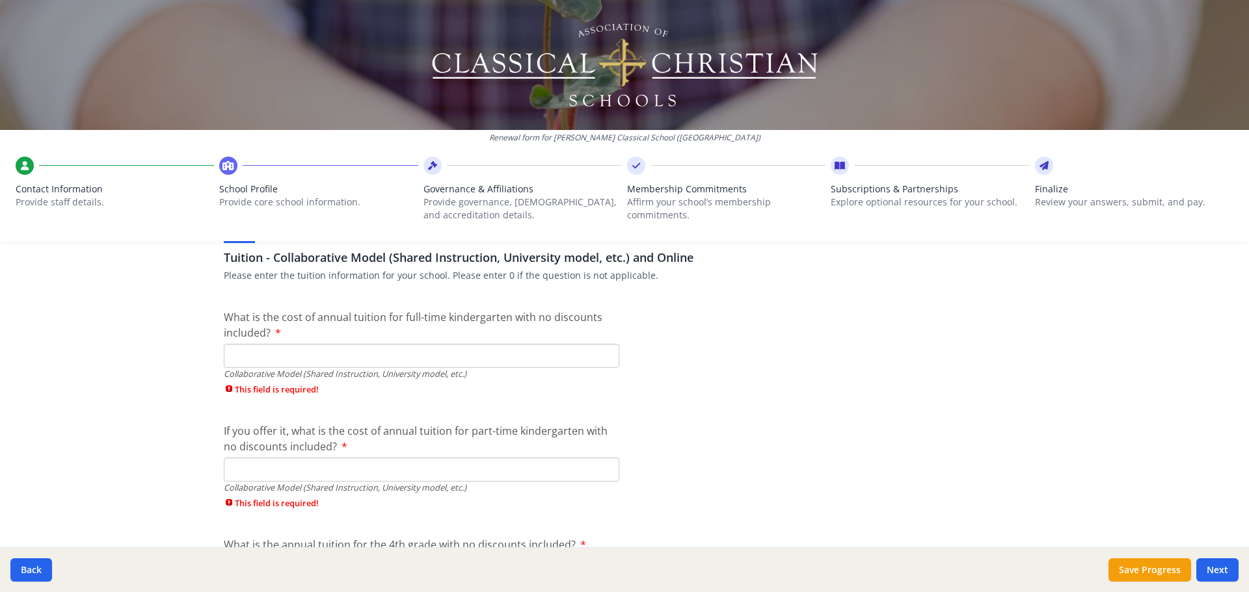
click at [449, 354] on input "What is the cost of annual tuition for full-time kindergarten with no discounts…" at bounding box center [421, 356] width 395 height 24
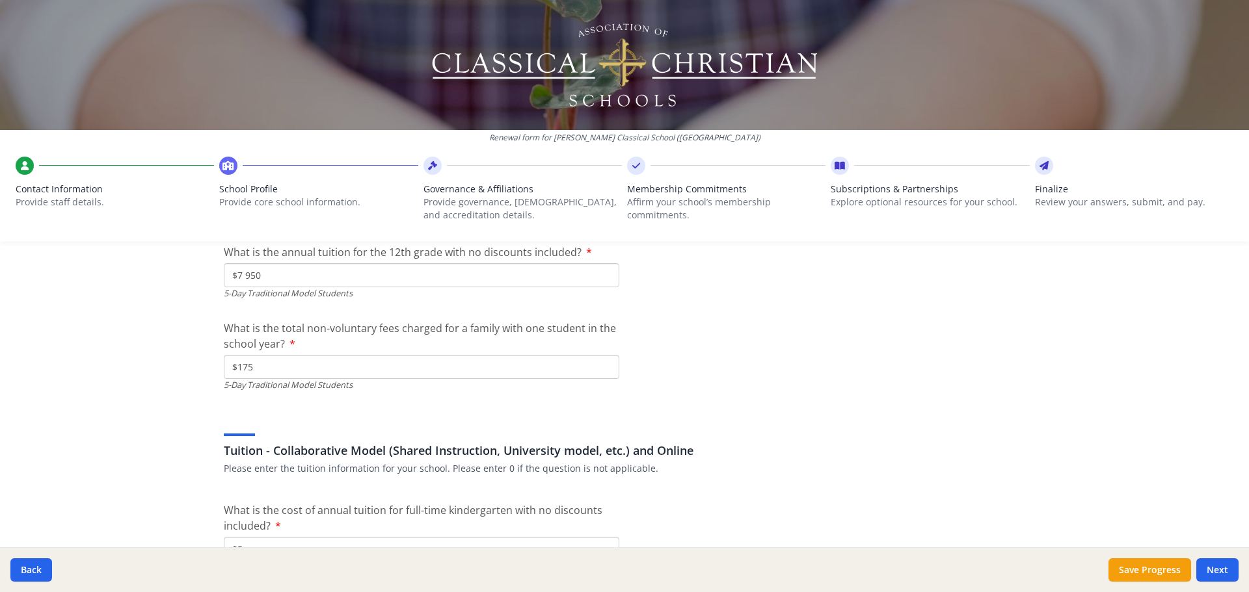
scroll to position [3834, 0]
type input "$0"
drag, startPoint x: 293, startPoint y: 367, endPoint x: 166, endPoint y: 367, distance: 126.2
click at [166, 367] on div "Renewal form for Christ Classical School (CA) Contact Information Provide staff…" at bounding box center [624, 296] width 1249 height 592
drag, startPoint x: 264, startPoint y: 285, endPoint x: 168, endPoint y: 285, distance: 95.6
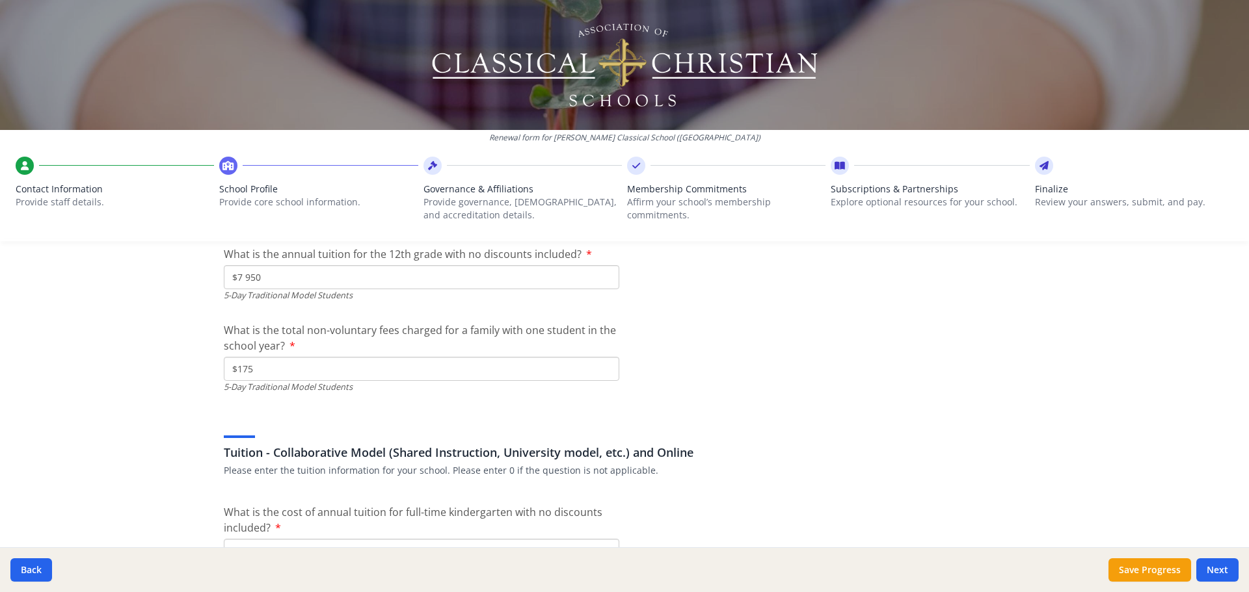
click at [168, 285] on div "Renewal form for Christ Classical School (CA) Contact Information Provide staff…" at bounding box center [624, 296] width 1249 height 592
type input "$0"
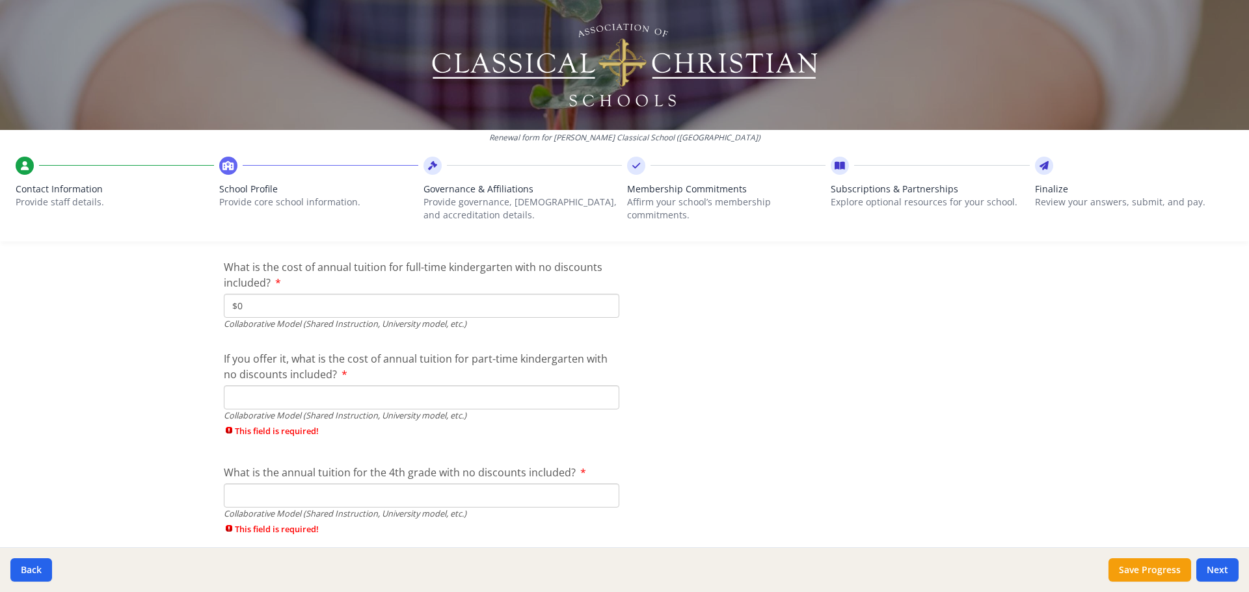
scroll to position [4094, 0]
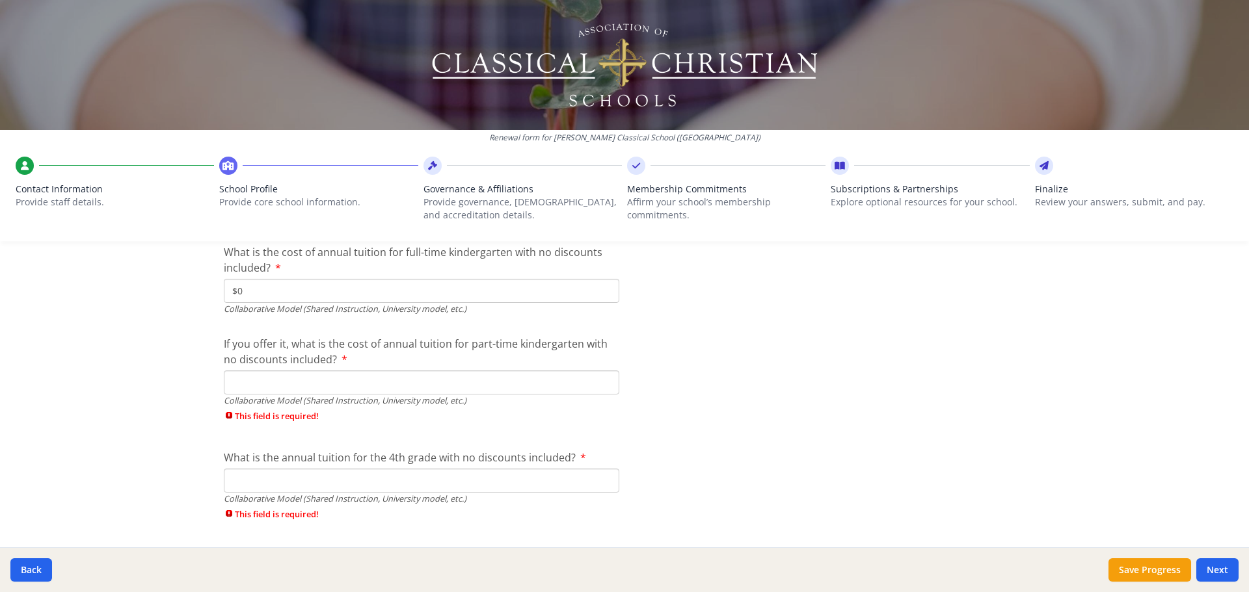
click at [375, 386] on input "If you offer it, what is the cost of annual tuition for part-time kindergarten …" at bounding box center [421, 383] width 395 height 24
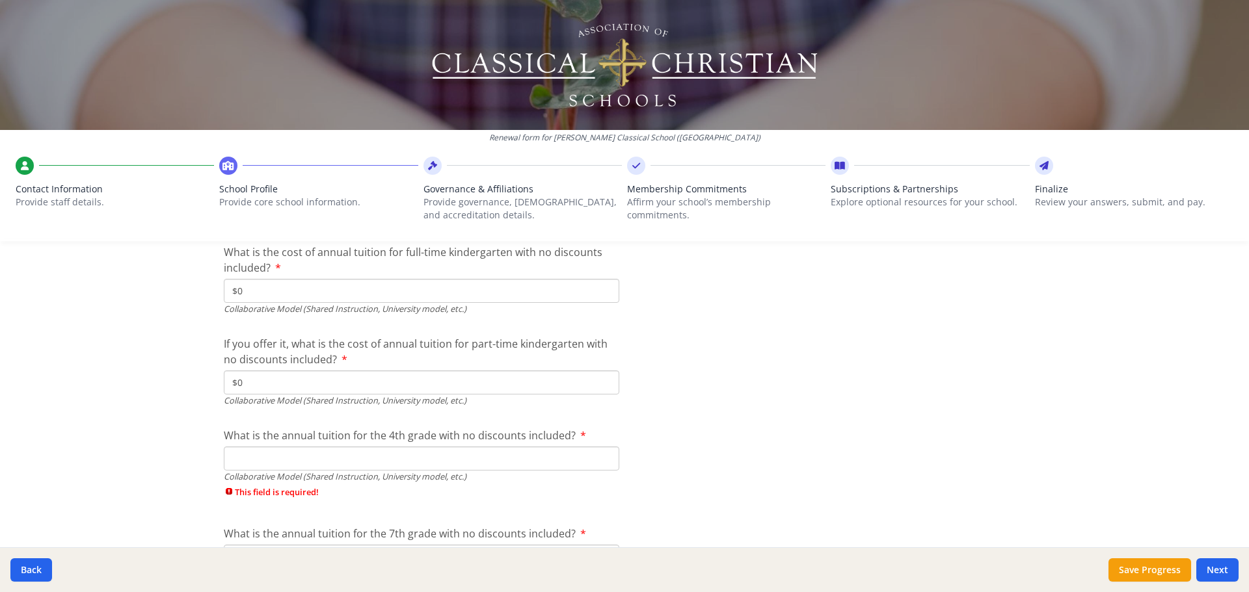
type input "$0"
click at [332, 461] on input "What is the annual tuition for the 4th grade with no discounts included?" at bounding box center [421, 459] width 395 height 24
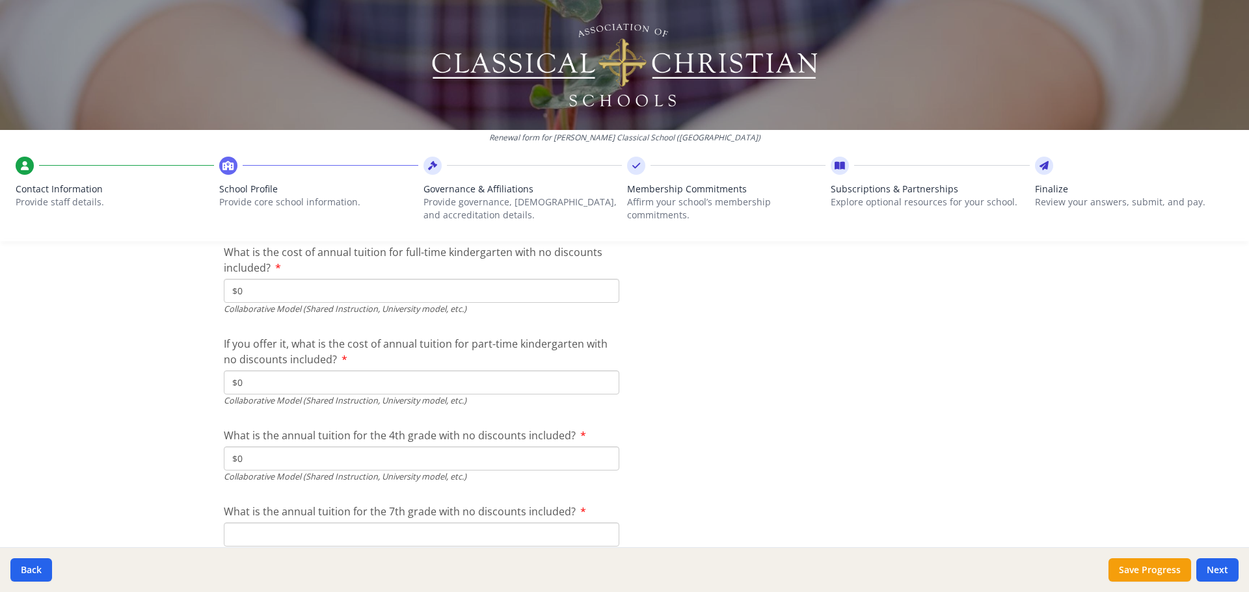
type input "$0"
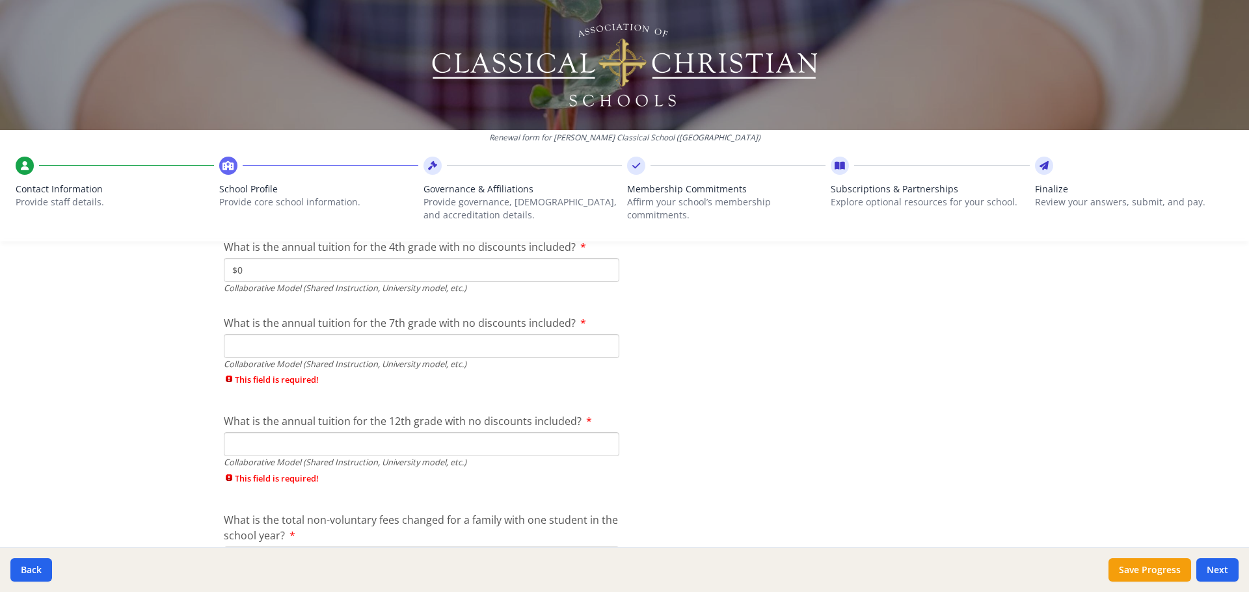
scroll to position [4289, 0]
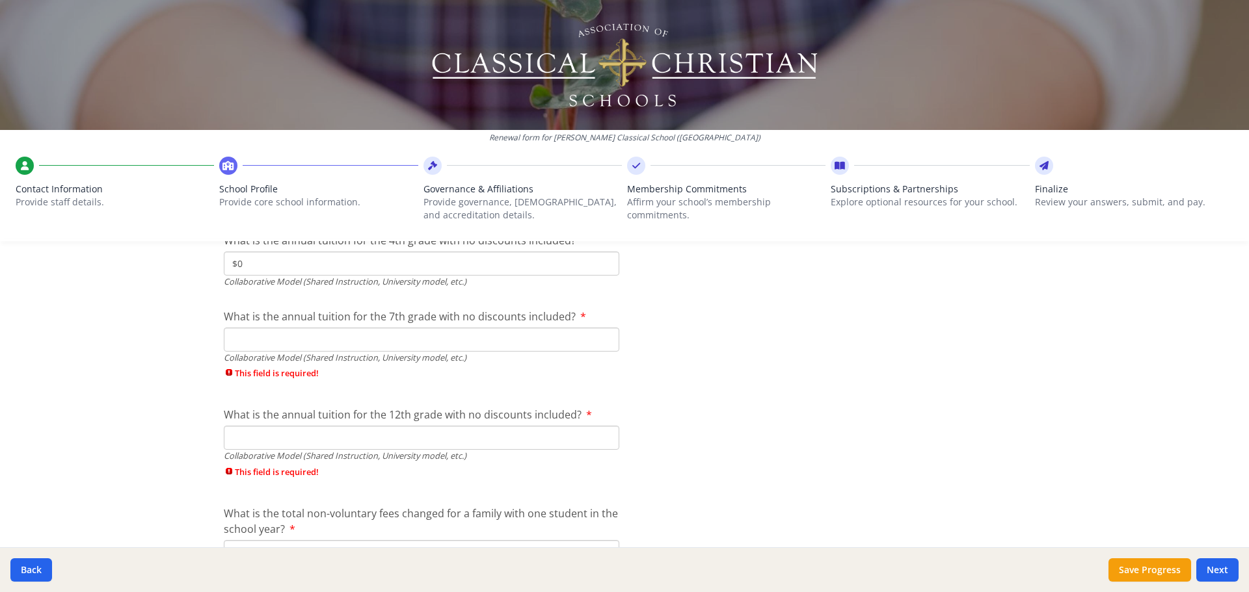
drag, startPoint x: 462, startPoint y: 333, endPoint x: 451, endPoint y: 339, distance: 13.1
click at [462, 332] on input "What is the annual tuition for the 7th grade with no discounts included?" at bounding box center [421, 340] width 395 height 24
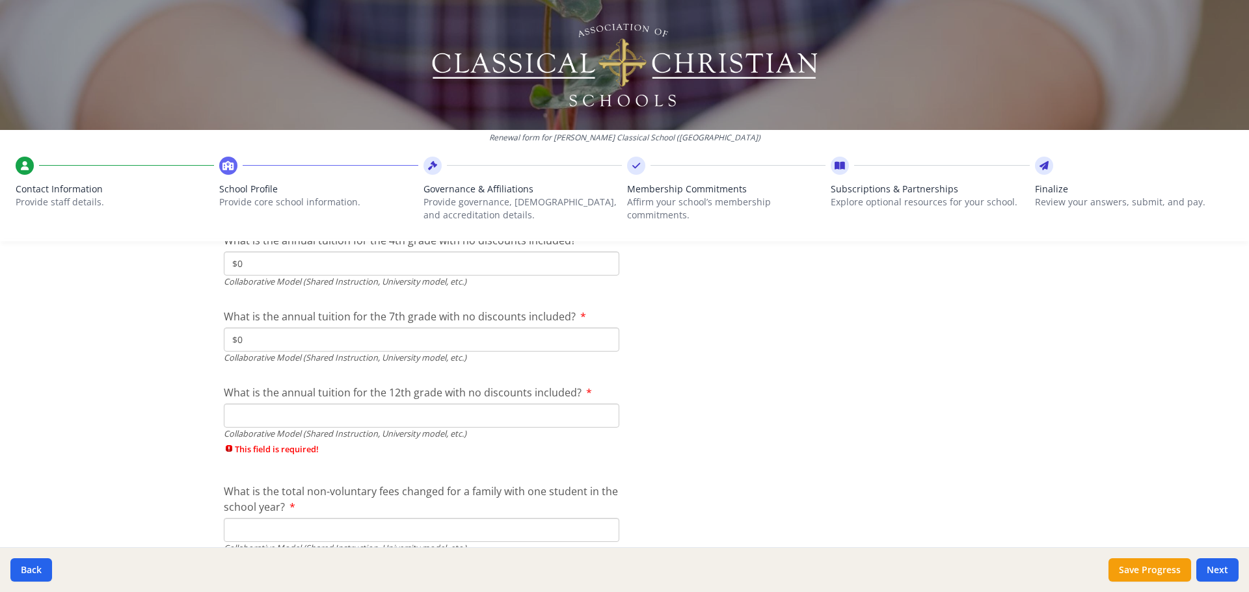
type input "$0"
drag, startPoint x: 436, startPoint y: 422, endPoint x: 448, endPoint y: 416, distance: 14.0
click at [436, 420] on input "What is the annual tuition for the 12th grade with no discounts included?" at bounding box center [421, 416] width 395 height 24
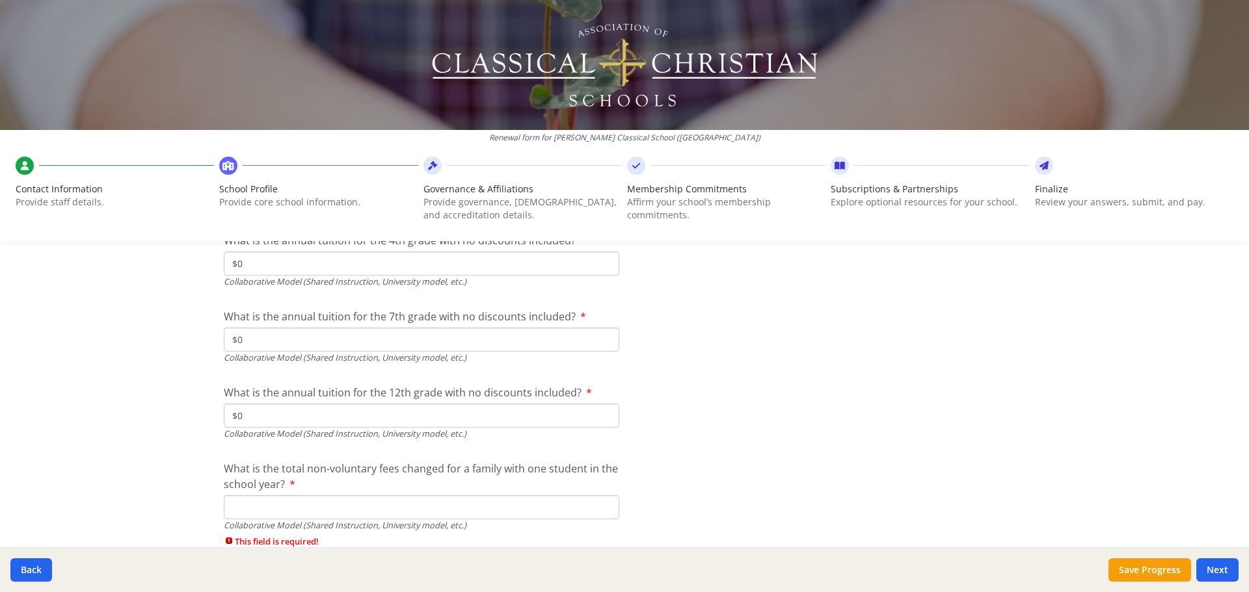
type input "$0"
drag, startPoint x: 868, startPoint y: 351, endPoint x: 851, endPoint y: 360, distance: 19.5
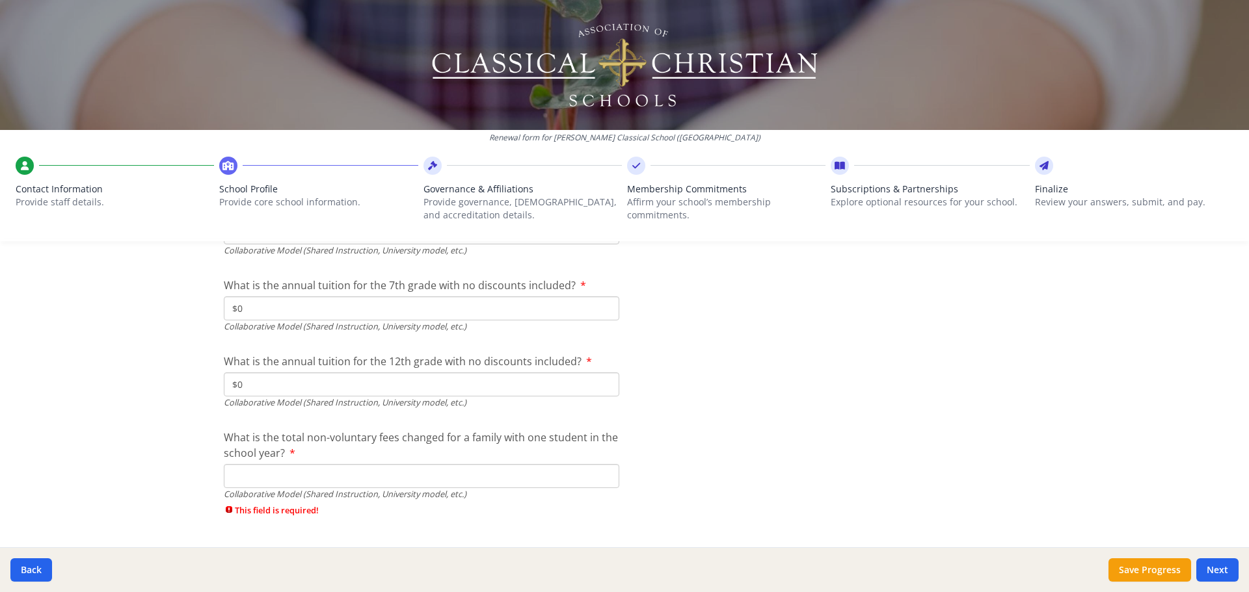
scroll to position [4351, 0]
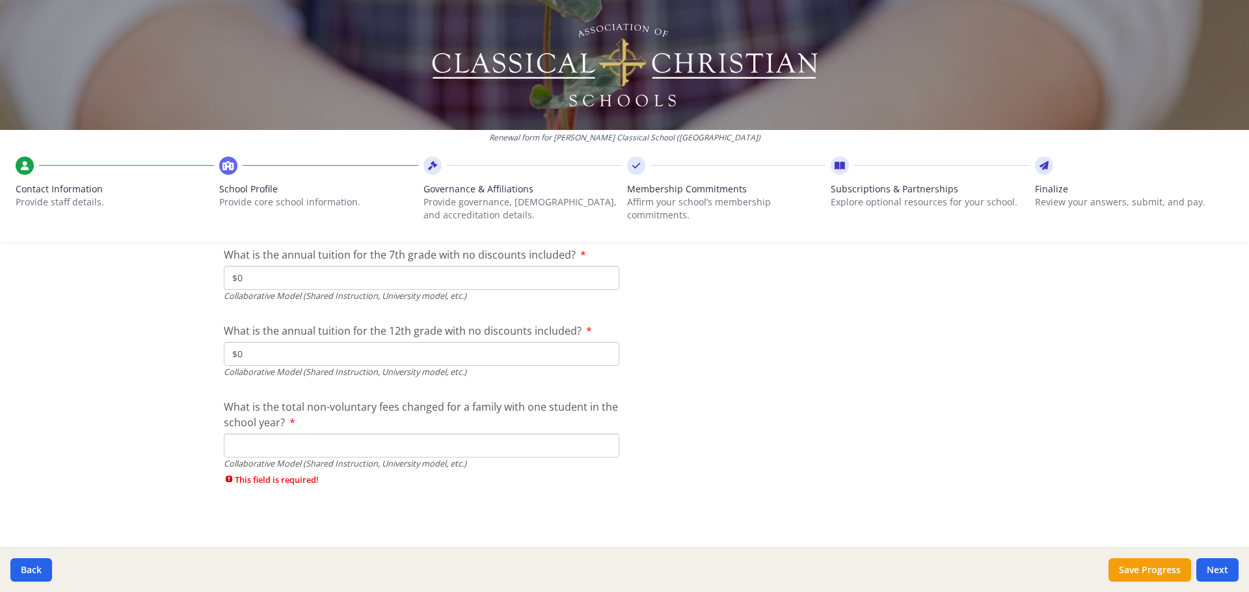
click at [263, 455] on input "What is the total non-voluntary fees changed for a family with one student in t…" at bounding box center [421, 446] width 395 height 24
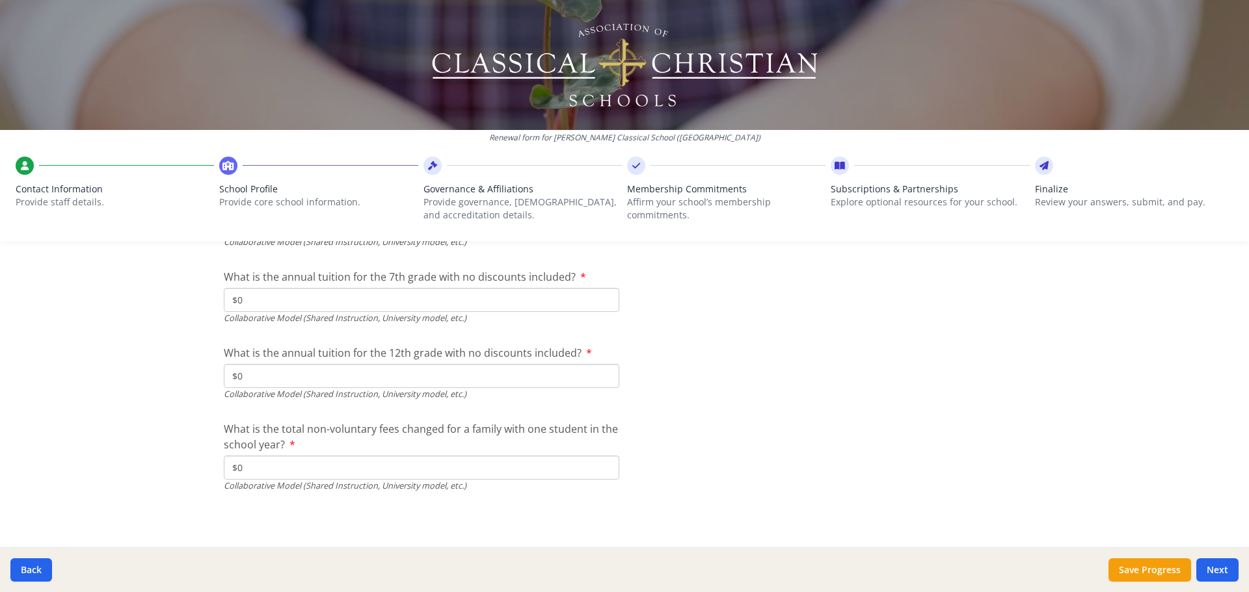
type input "$0"
click at [1215, 564] on button "Next" at bounding box center [1217, 570] width 42 height 23
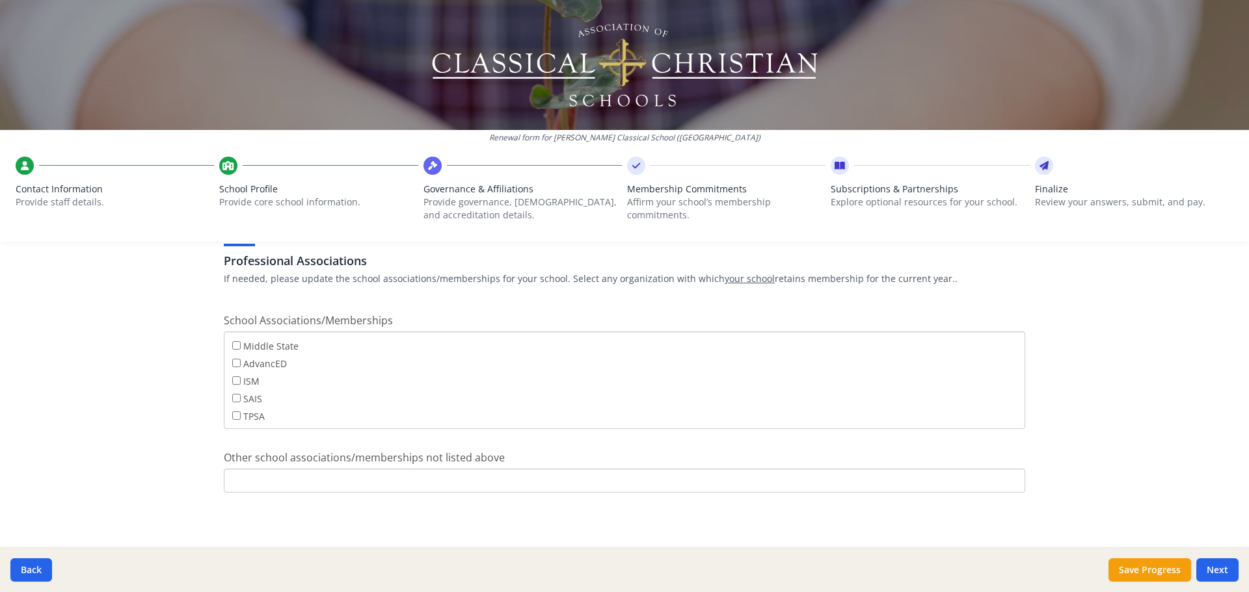
scroll to position [105, 0]
click at [1220, 566] on button "Next" at bounding box center [1217, 570] width 42 height 23
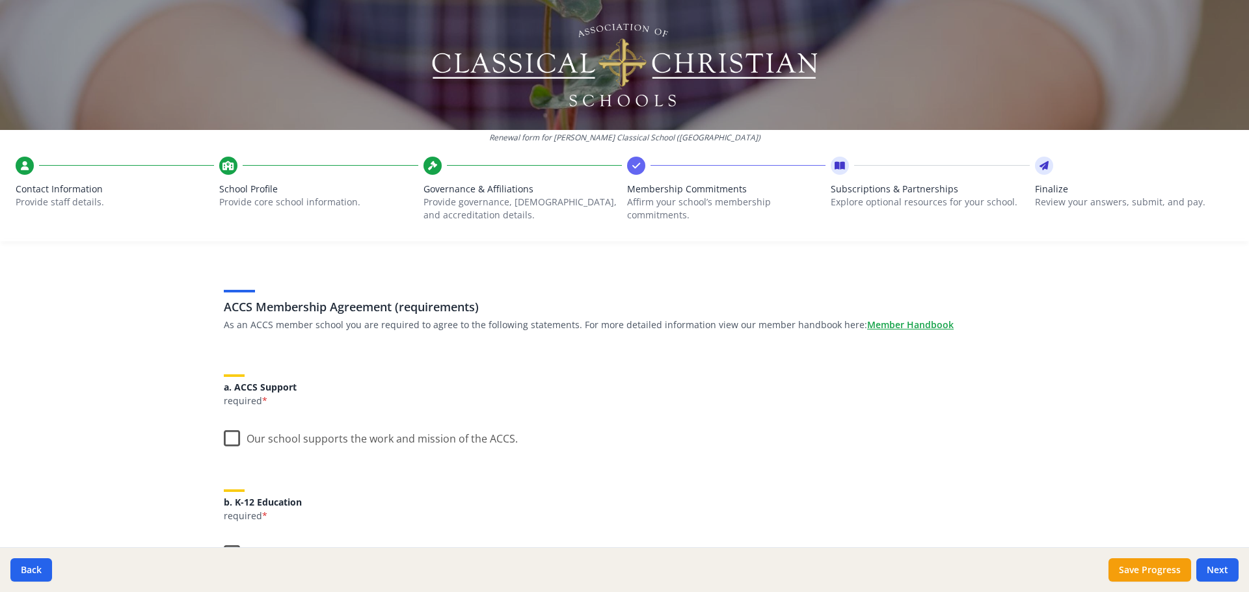
scroll to position [65, 0]
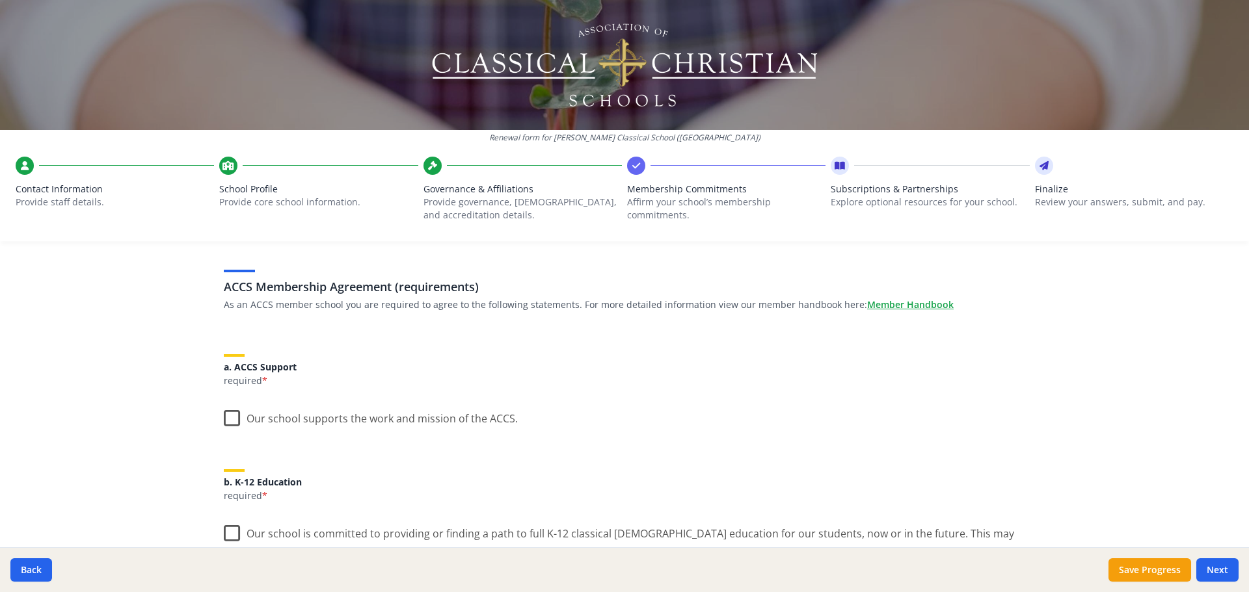
click at [238, 422] on label "Our school supports the work and mission of the ACCS." at bounding box center [371, 416] width 294 height 28
click at [0, 0] on input "Our school supports the work and mission of the ACCS." at bounding box center [0, 0] width 0 height 0
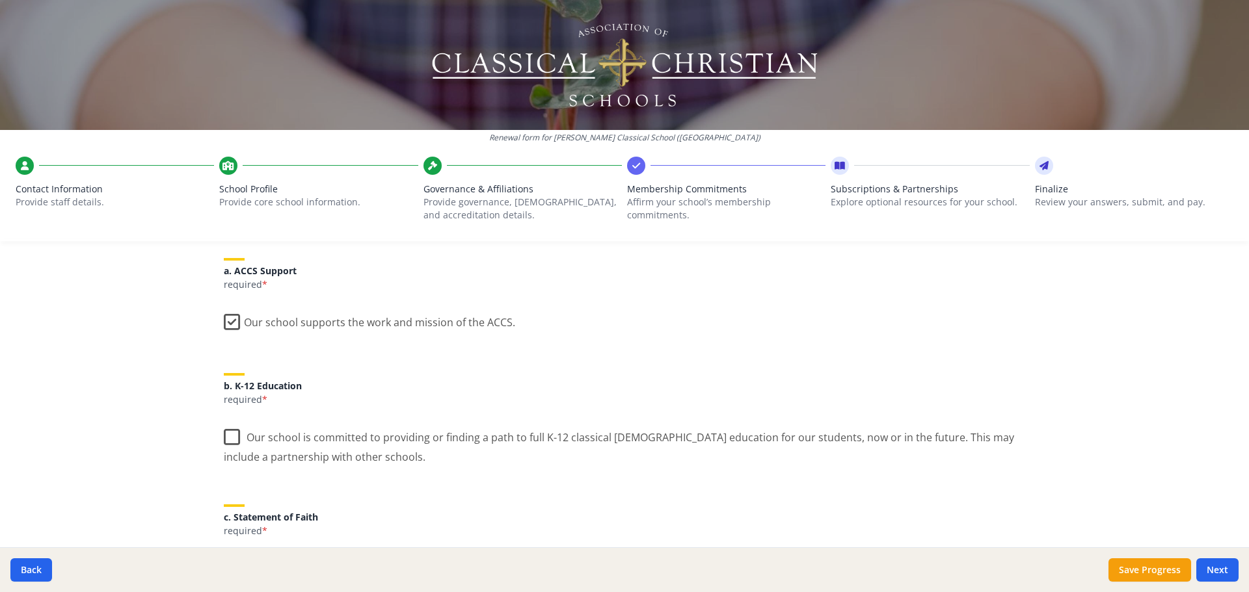
scroll to position [195, 0]
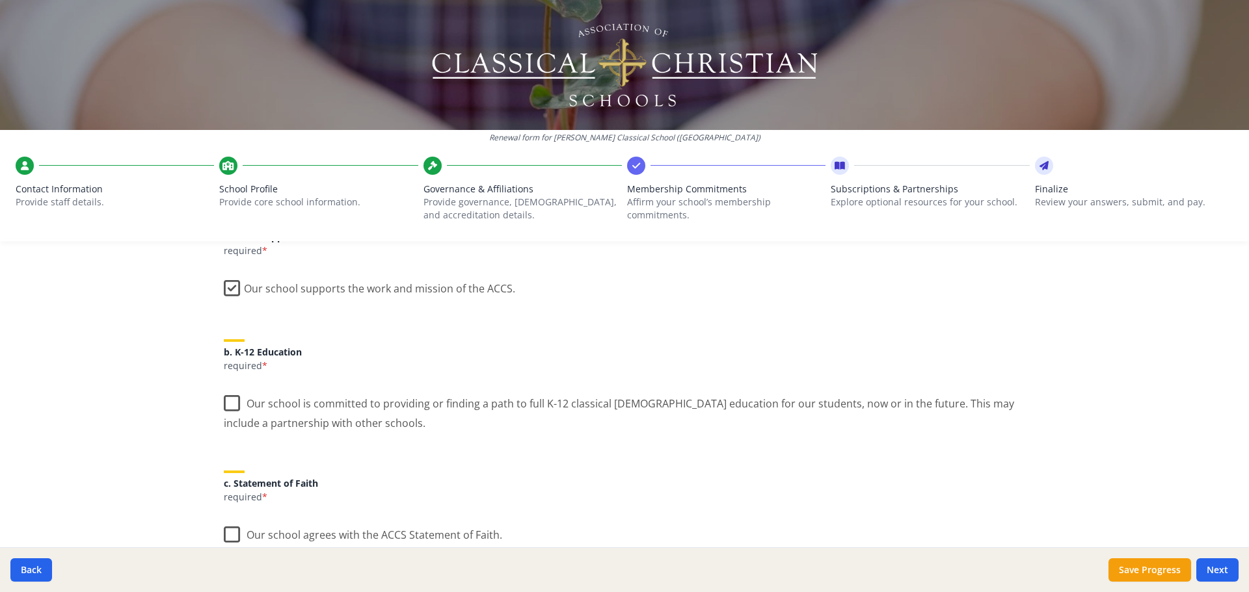
click at [231, 406] on label "Our school is committed to providing or finding a path to full K-12 classical C…" at bounding box center [624, 409] width 801 height 44
click at [0, 0] on input "Our school is committed to providing or finding a path to full K-12 classical C…" at bounding box center [0, 0] width 0 height 0
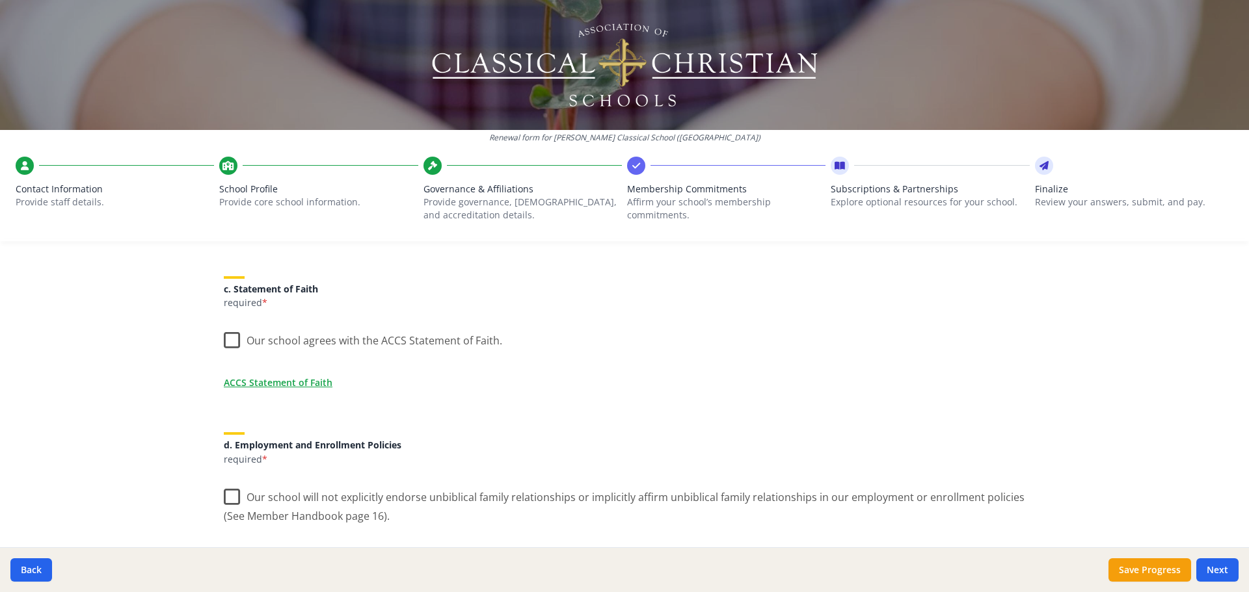
scroll to position [390, 0]
click at [227, 345] on label "Our school agrees with the ACCS Statement of Faith." at bounding box center [363, 337] width 278 height 28
click at [0, 0] on input "Our school agrees with the ACCS Statement of Faith." at bounding box center [0, 0] width 0 height 0
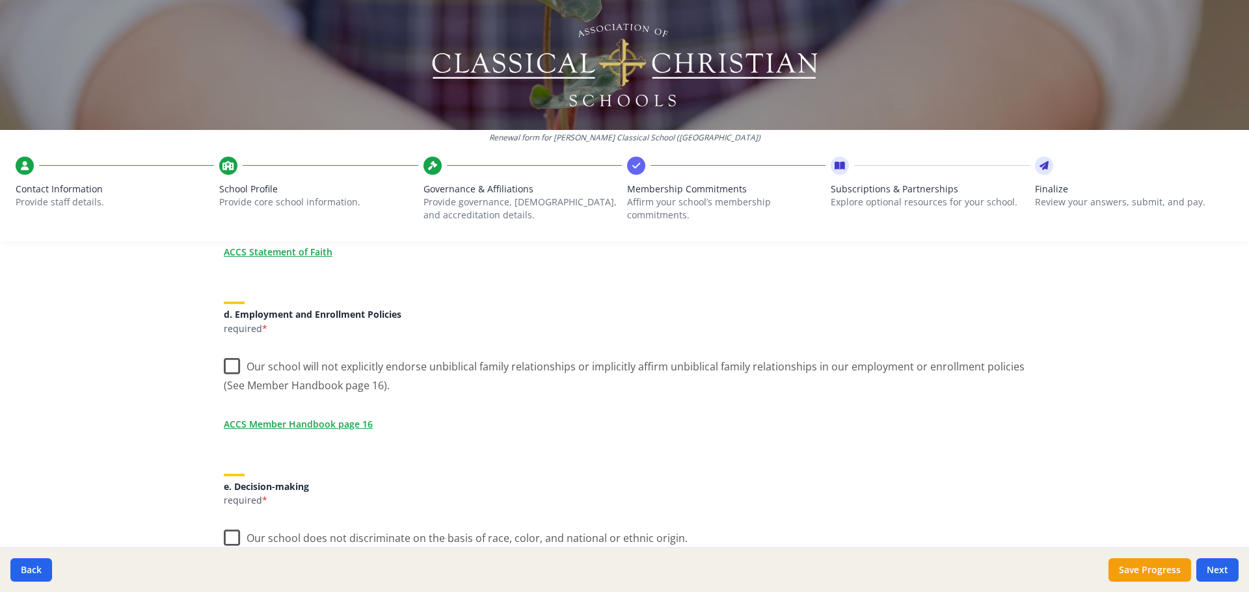
click at [215, 371] on div "ACCS Membership Agreement (requirements) As an ACCS member school you are requi…" at bounding box center [624, 470] width 832 height 1415
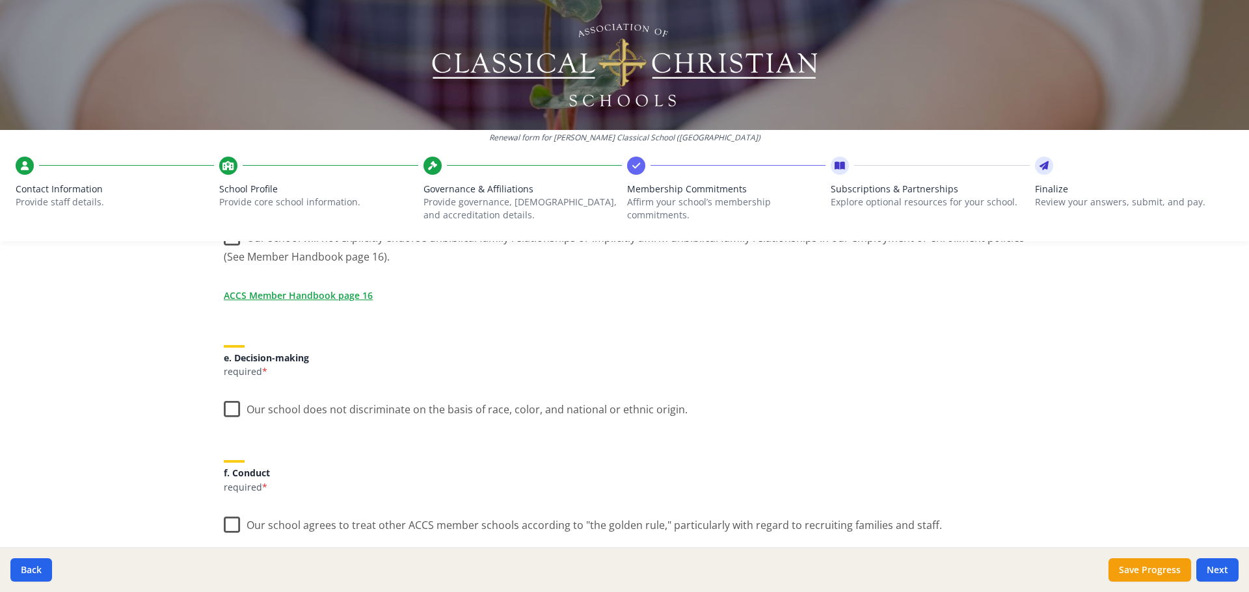
scroll to position [650, 0]
click at [224, 408] on label "Our school does not discriminate on the basis of race, color, and national or e…" at bounding box center [456, 406] width 464 height 28
click at [0, 0] on input "Our school does not discriminate on the basis of race, color, and national or e…" at bounding box center [0, 0] width 0 height 0
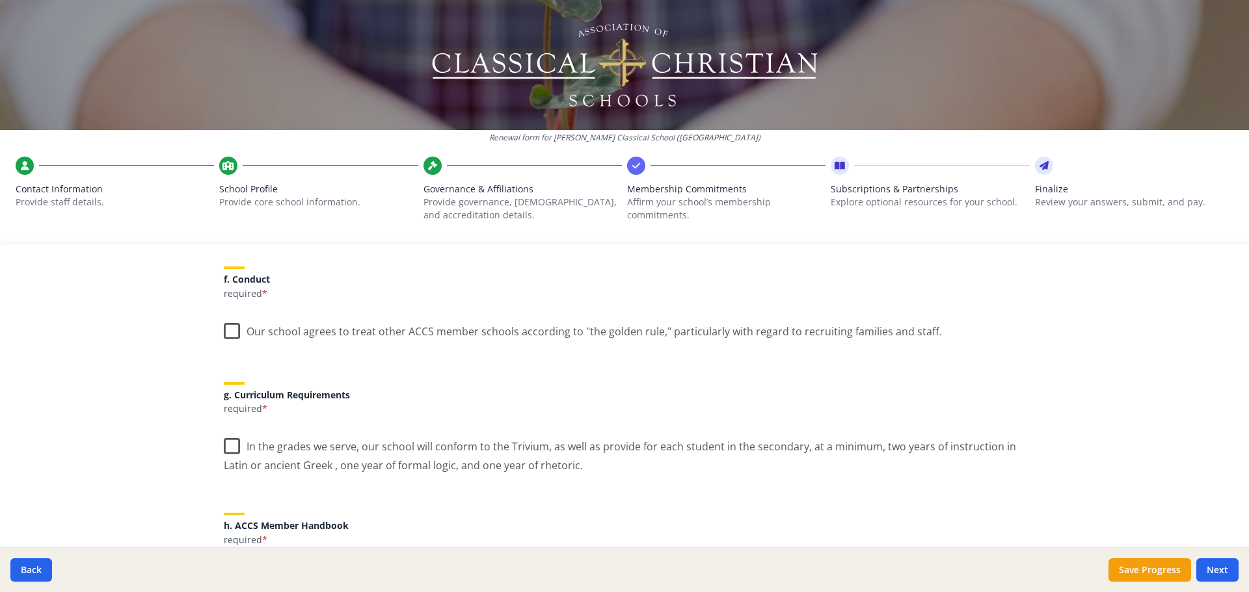
scroll to position [845, 0]
click at [241, 330] on label "Our school agrees to treat other ACCS member schools according to "the golden r…" at bounding box center [583, 326] width 718 height 28
click at [0, 0] on input "Our school agrees to treat other ACCS member schools according to "the golden r…" at bounding box center [0, 0] width 0 height 0
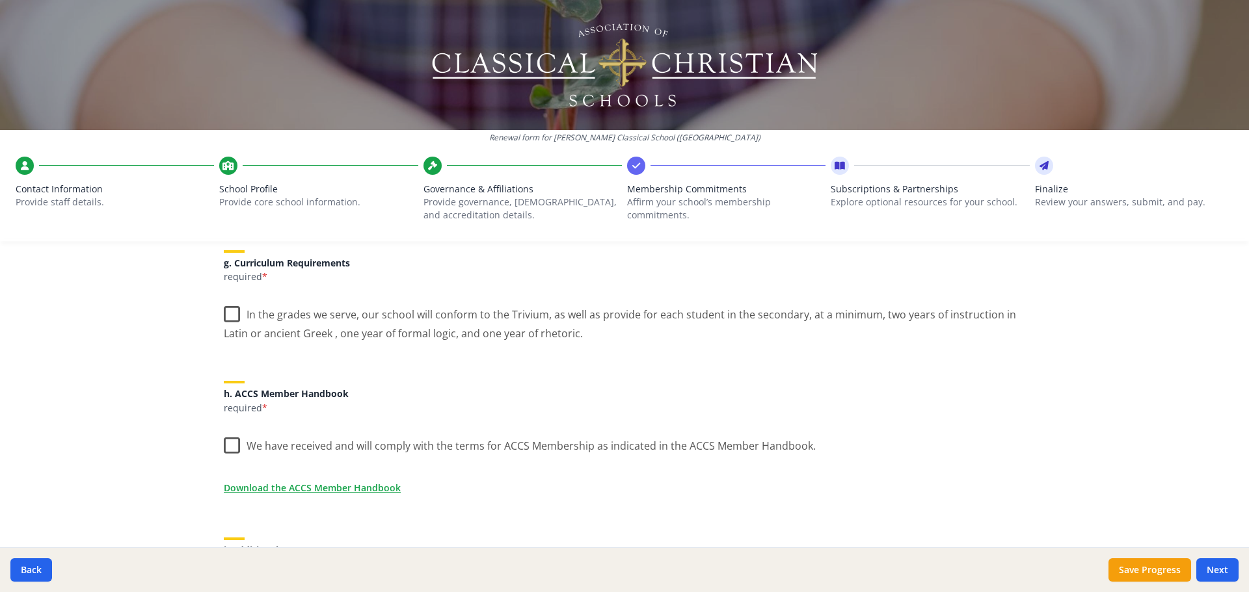
scroll to position [976, 0]
click at [224, 309] on label "In the grades we serve, our school will conform to the Trivium, as well as prov…" at bounding box center [624, 319] width 801 height 44
click at [0, 0] on input "In the grades we serve, our school will conform to the Trivium, as well as prov…" at bounding box center [0, 0] width 0 height 0
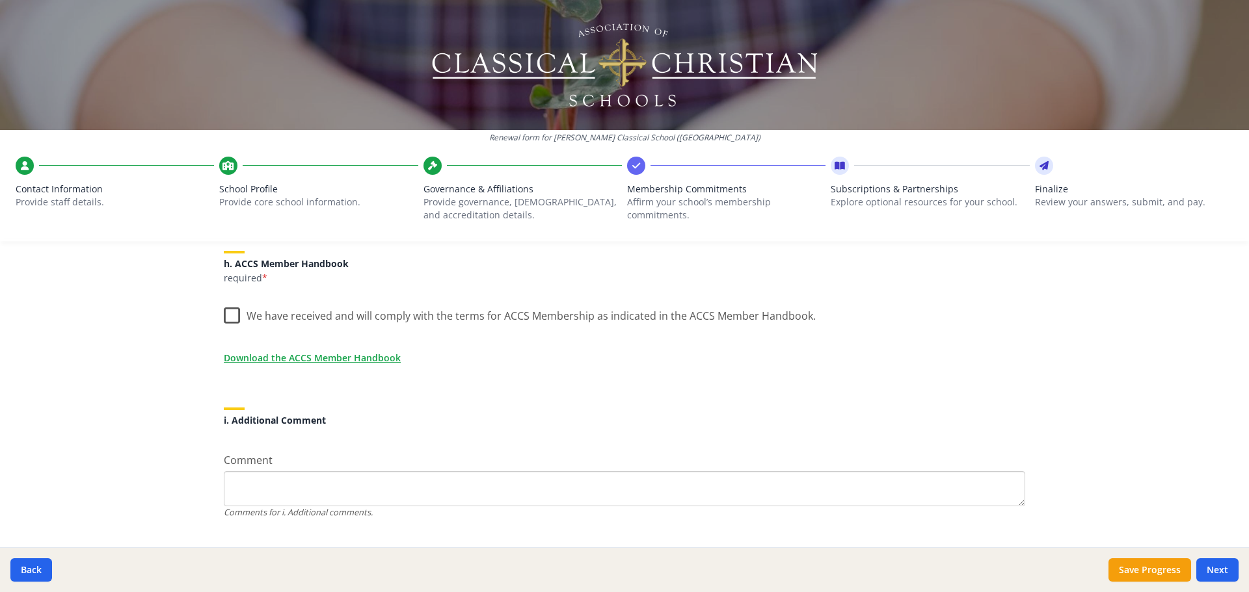
scroll to position [1106, 0]
click at [226, 317] on label "We have received and will comply with the terms for ACCS Membership as indicate…" at bounding box center [520, 313] width 592 height 28
click at [0, 0] on input "We have received and will comply with the terms for ACCS Membership as indicate…" at bounding box center [0, 0] width 0 height 0
click at [373, 358] on link "Download the ACCS Member Handbook" at bounding box center [314, 358] width 177 height 14
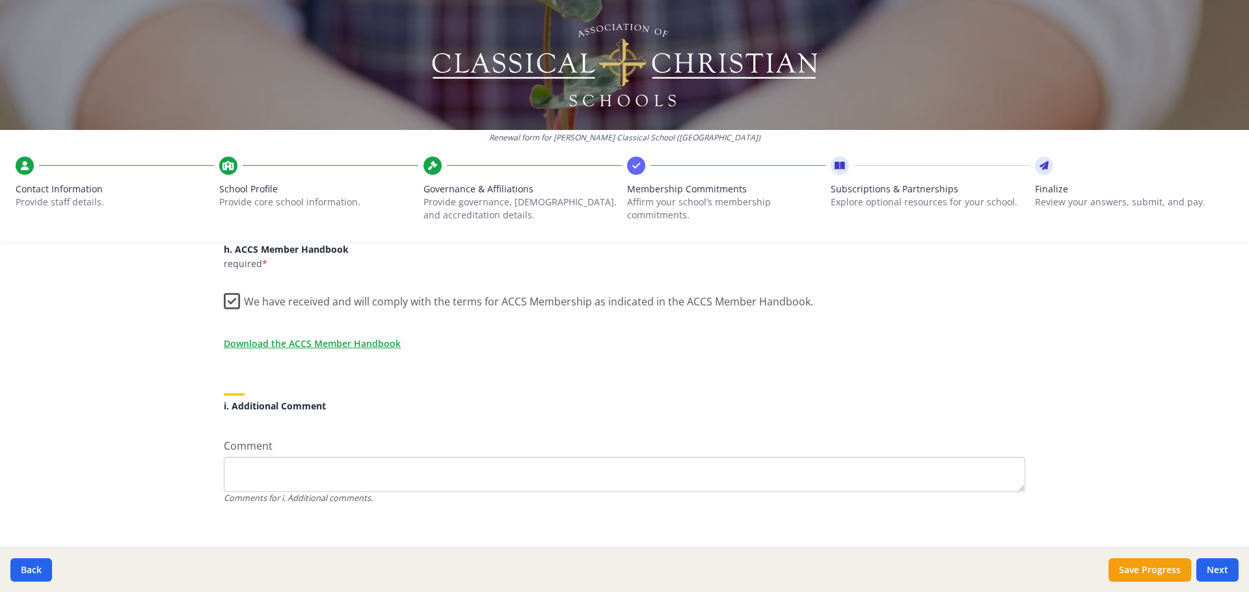
scroll to position [1132, 0]
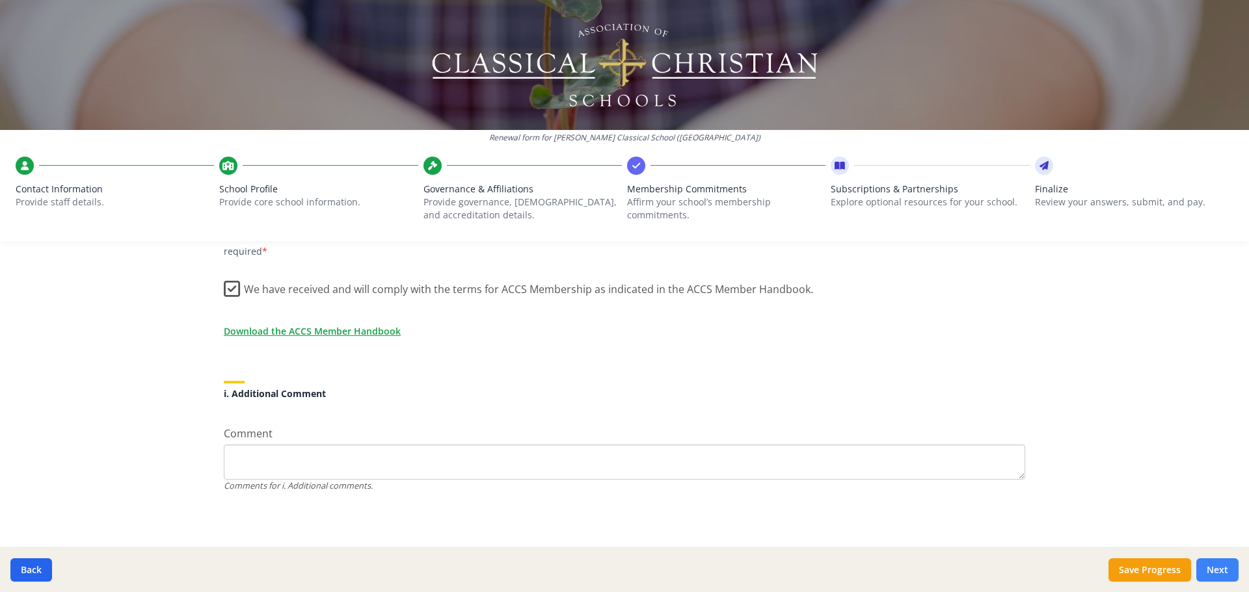
drag, startPoint x: 1240, startPoint y: 572, endPoint x: 1232, endPoint y: 572, distance: 8.5
click at [1236, 572] on div "Back Save Progress Next" at bounding box center [624, 570] width 1249 height 45
click at [1230, 572] on button "Next" at bounding box center [1217, 570] width 42 height 23
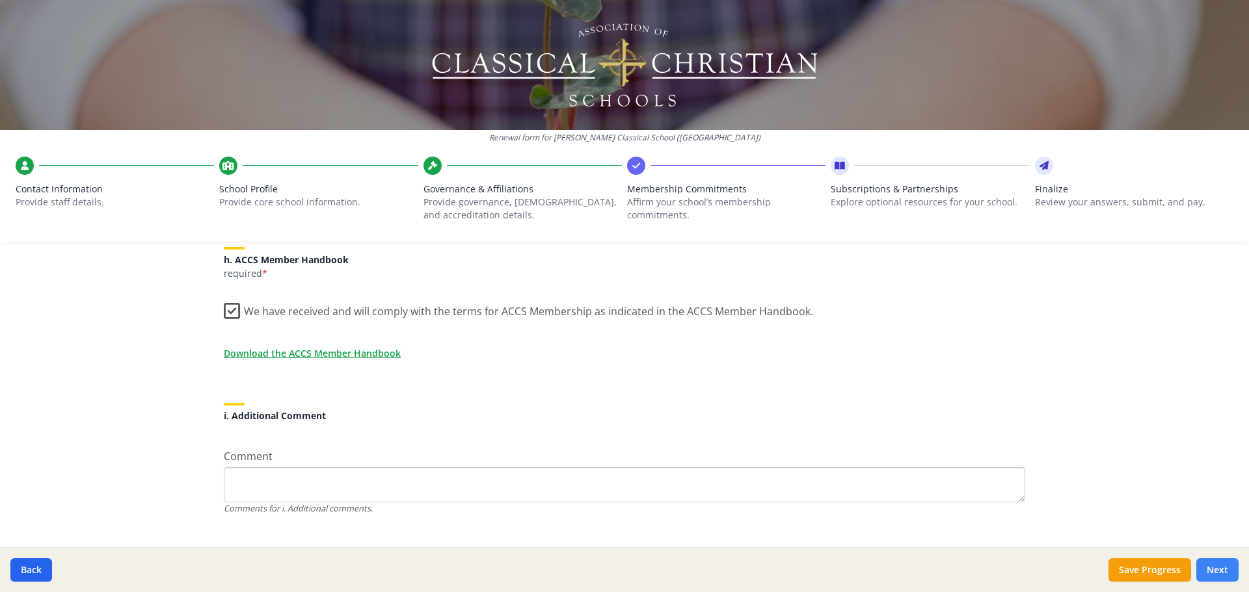
scroll to position [1154, 0]
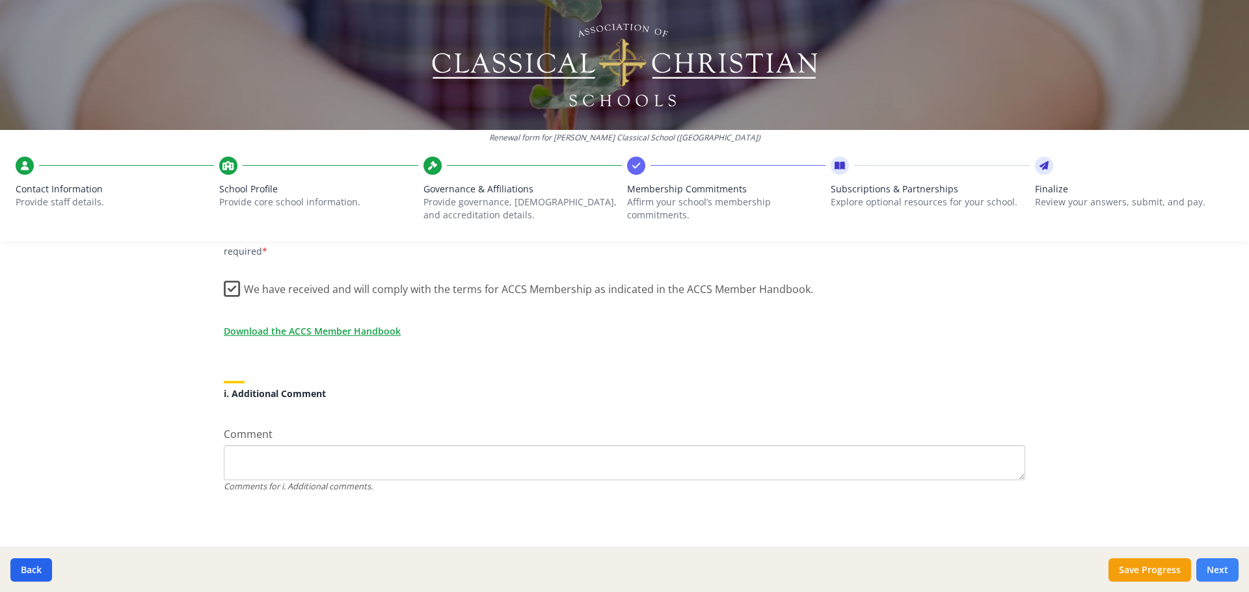
click at [1219, 570] on button "Next" at bounding box center [1217, 570] width 42 height 23
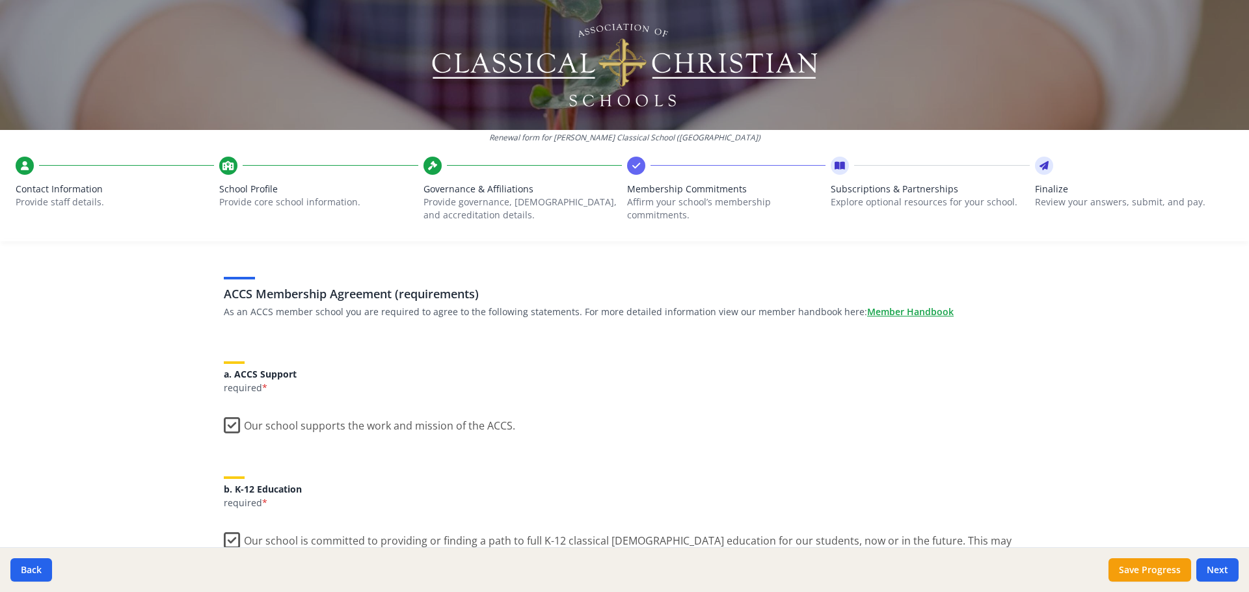
scroll to position [0, 0]
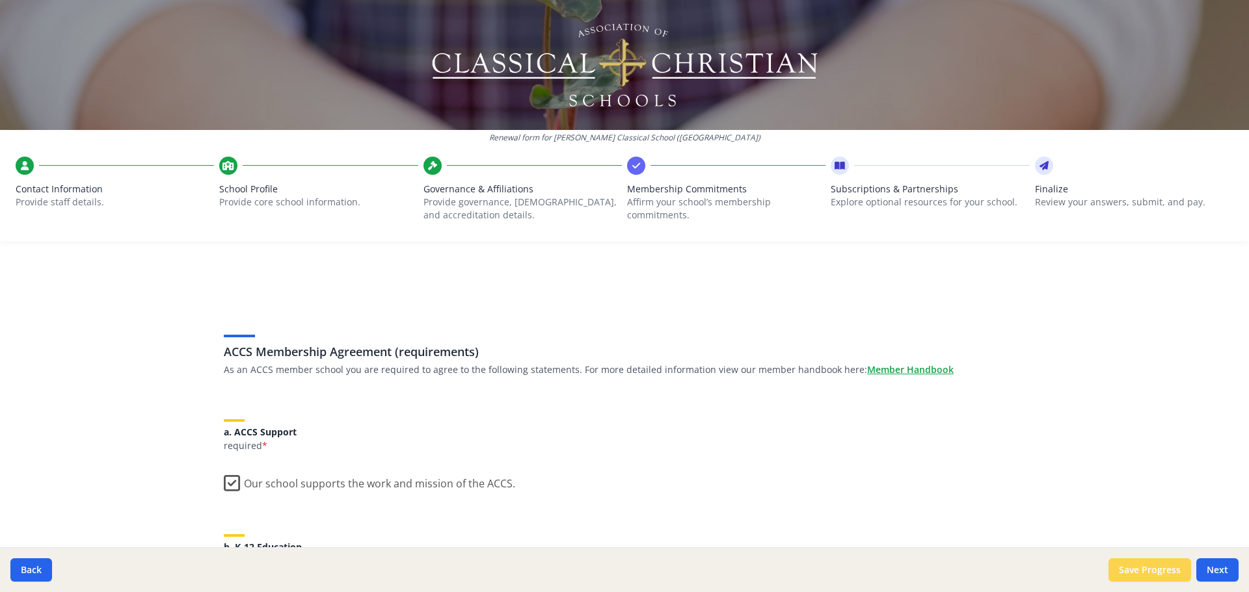
click at [1162, 579] on button "Save Progress" at bounding box center [1149, 570] width 83 height 23
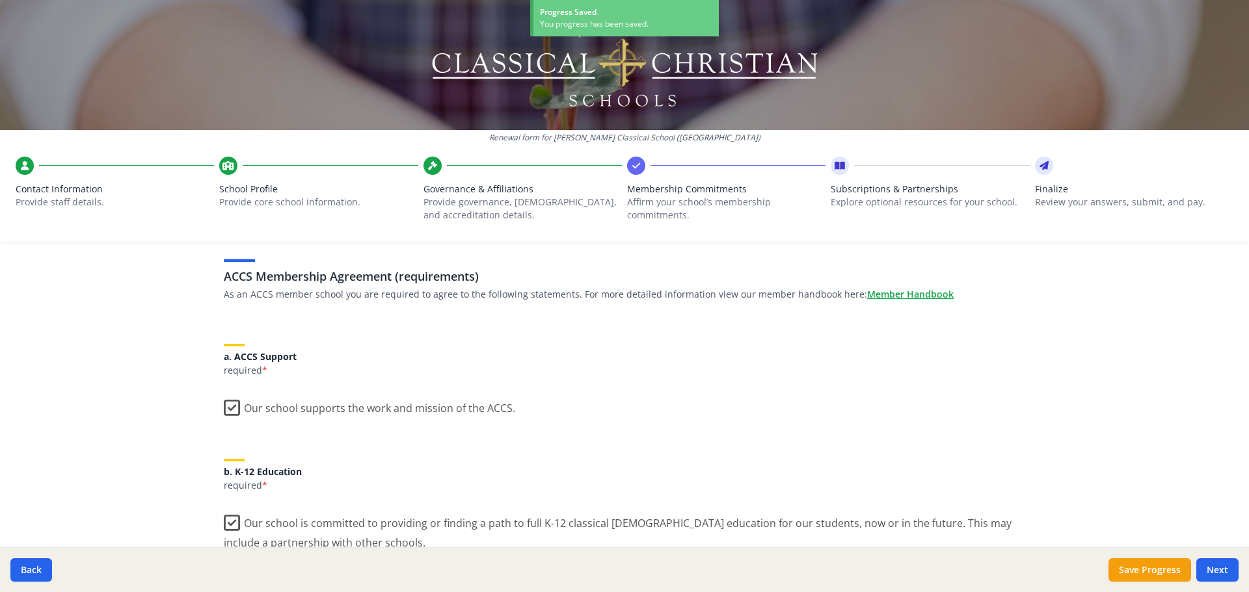
scroll to position [260, 0]
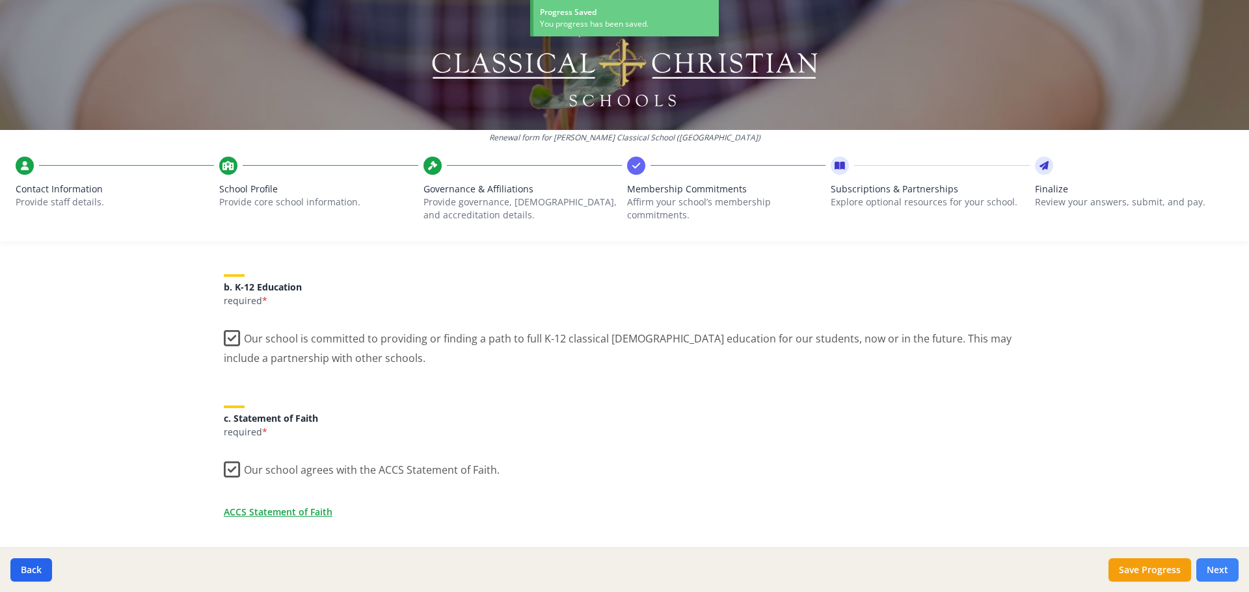
click at [1216, 572] on button "Next" at bounding box center [1217, 570] width 42 height 23
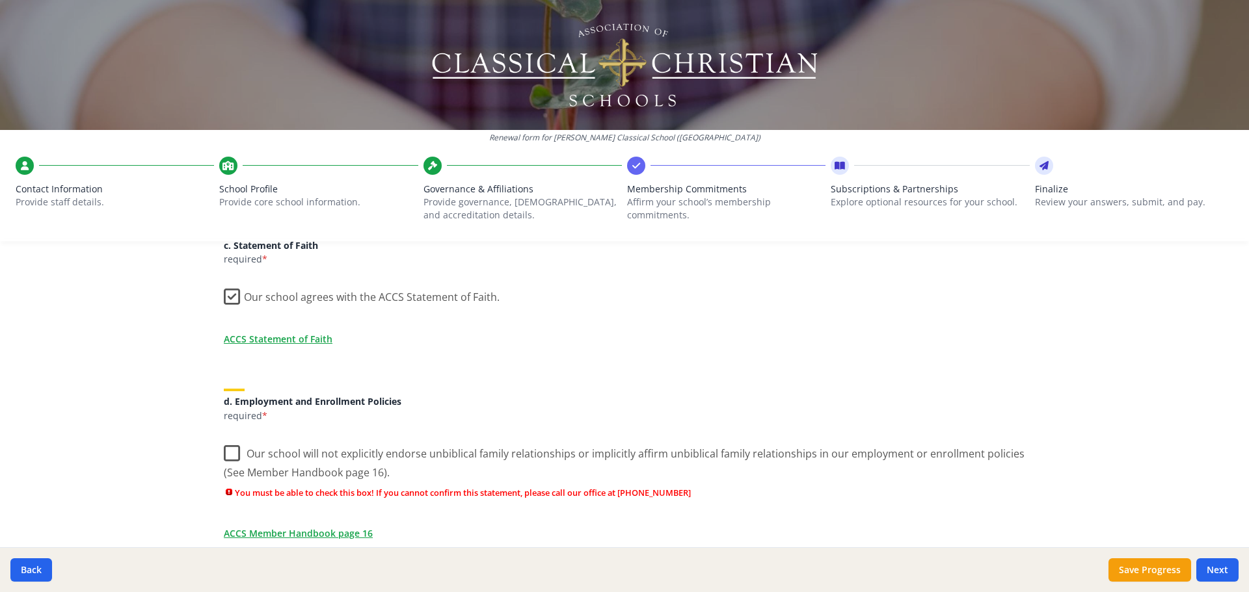
scroll to position [455, 0]
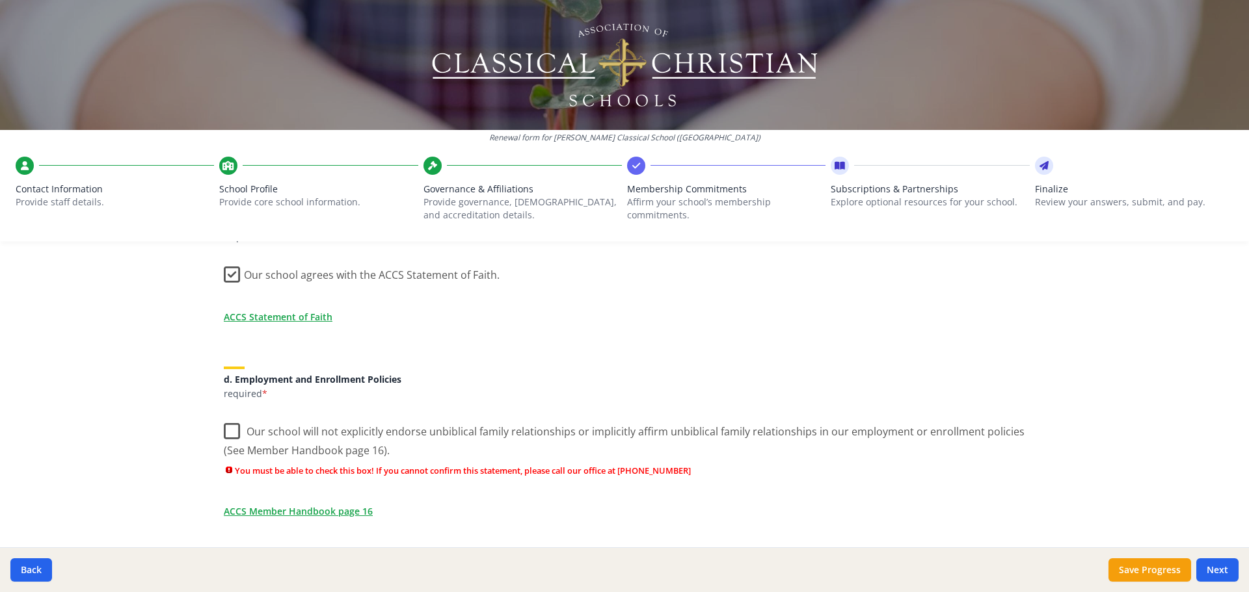
click at [228, 429] on label "Our school will not explicitly endorse unbiblical family relationships or impli…" at bounding box center [624, 437] width 801 height 44
click at [0, 0] on input "Our school will not explicitly endorse unbiblical family relationships or impli…" at bounding box center [0, 0] width 0 height 0
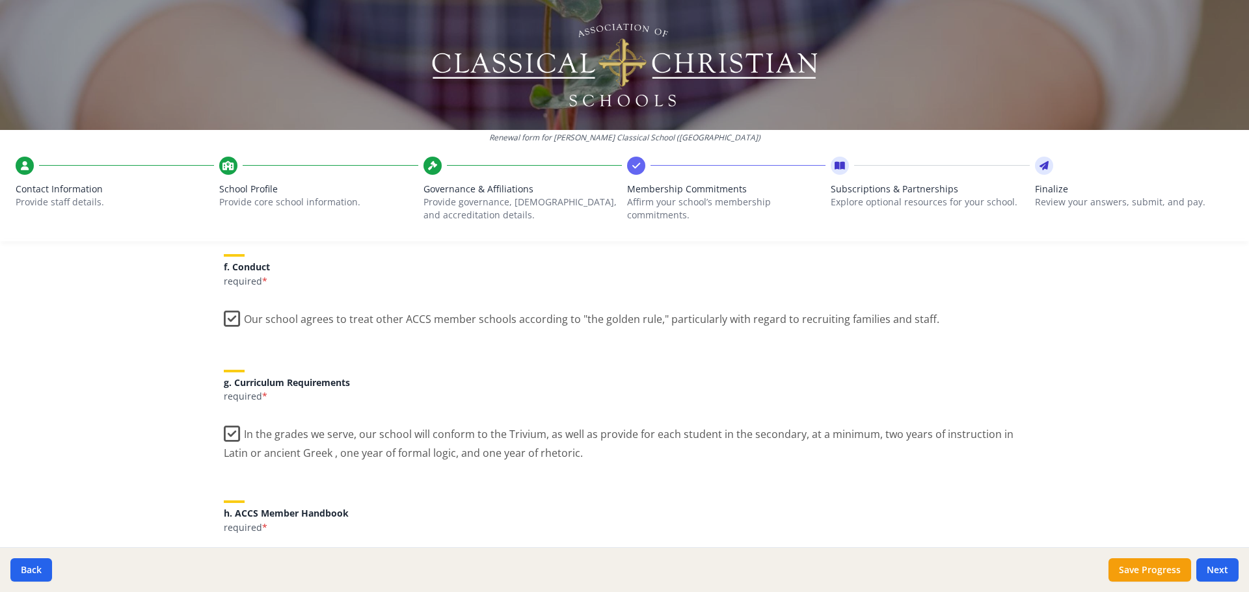
scroll to position [1132, 0]
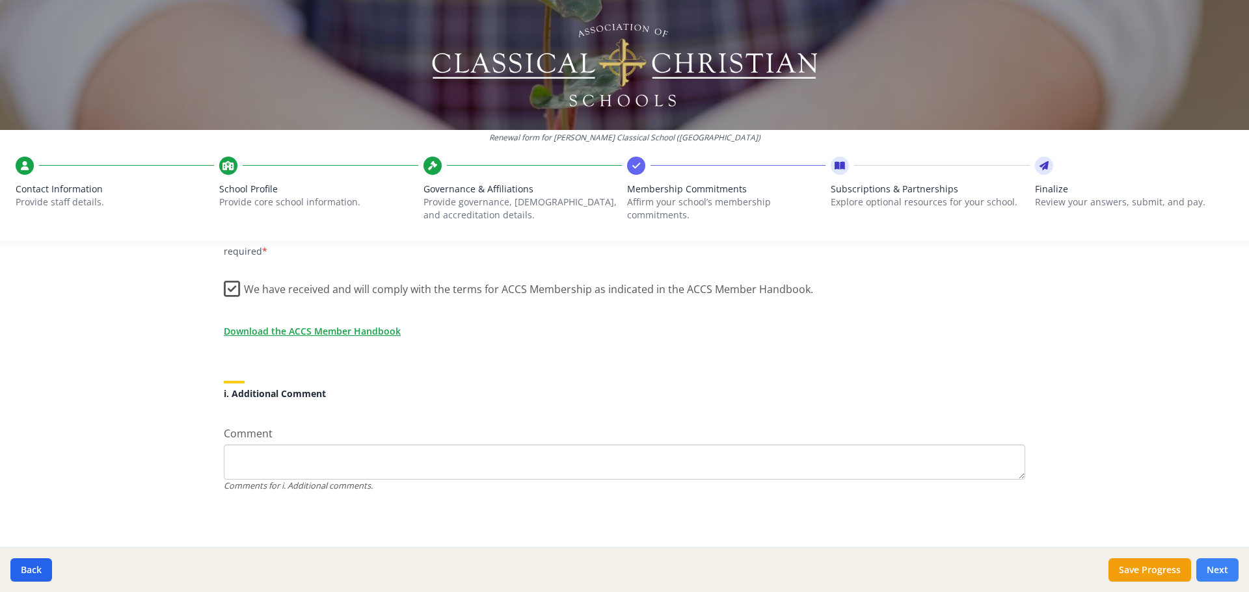
click at [1214, 572] on button "Next" at bounding box center [1217, 570] width 42 height 23
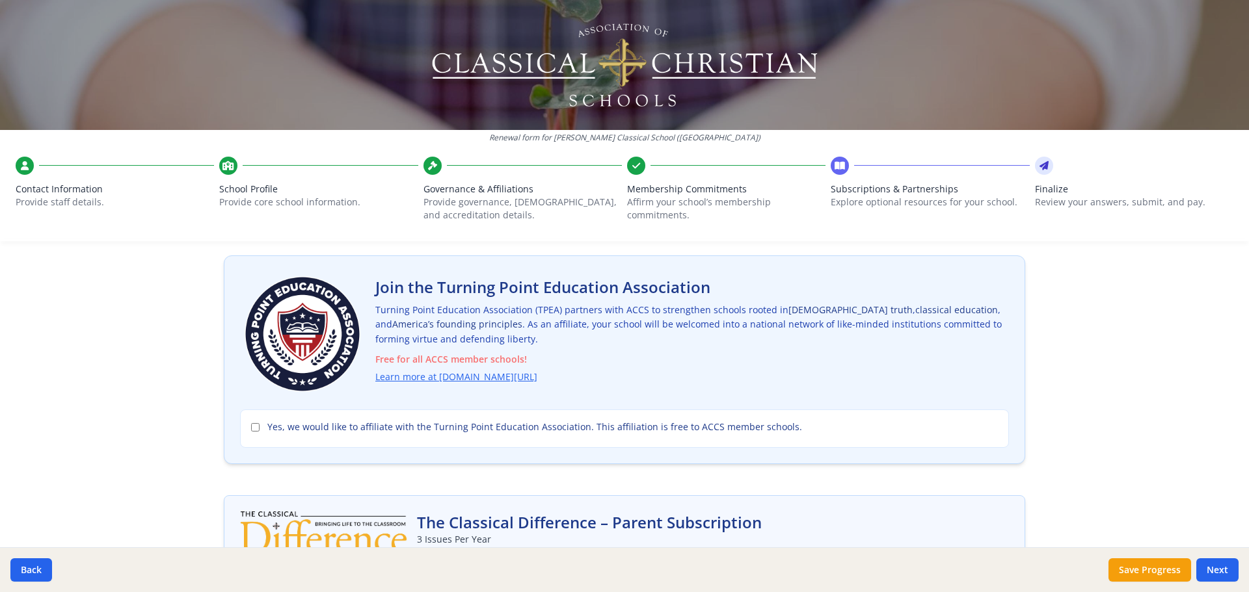
scroll to position [0, 0]
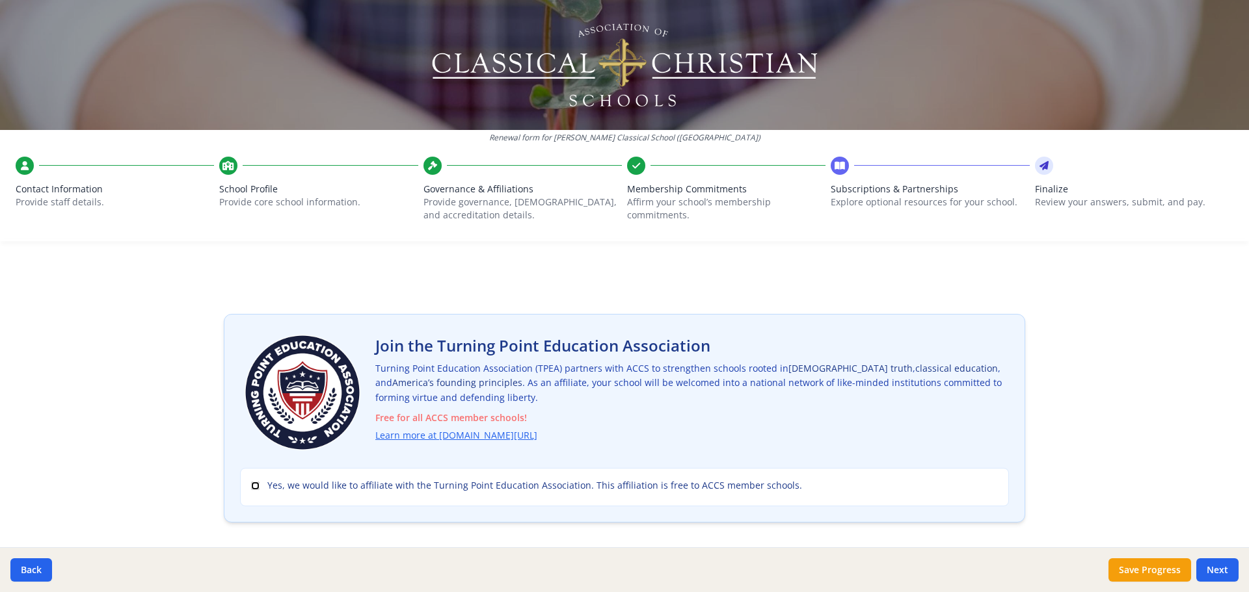
click at [251, 486] on input "Yes, we would like to affiliate with the Turning Point Education Association. T…" at bounding box center [255, 486] width 8 height 8
checkbox input "true"
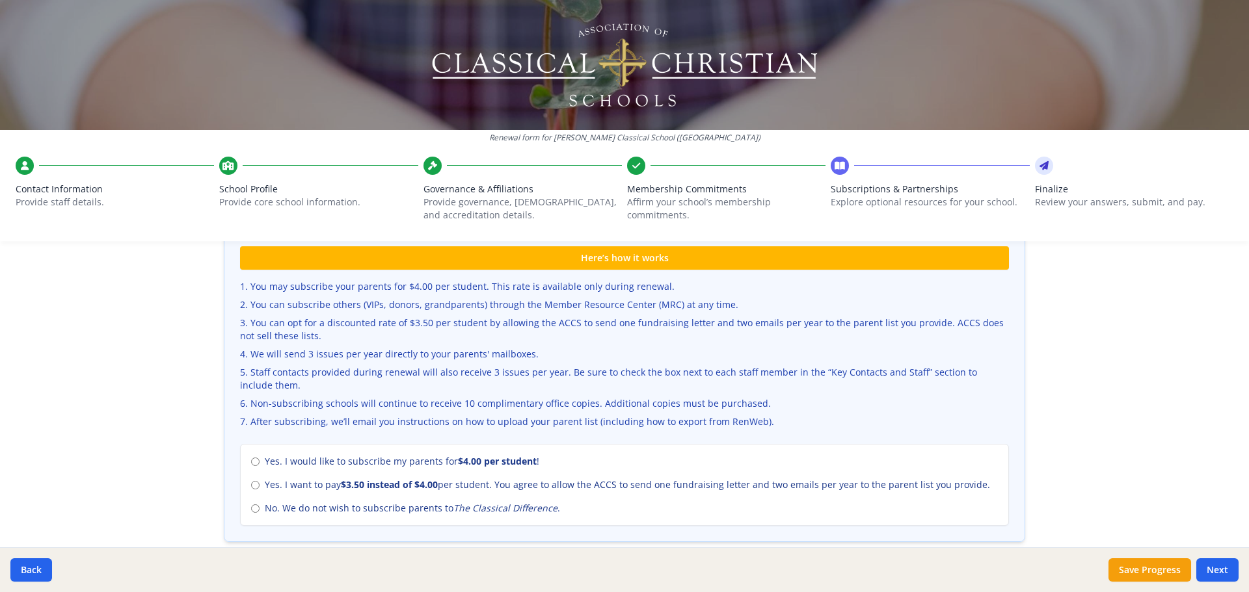
scroll to position [455, 0]
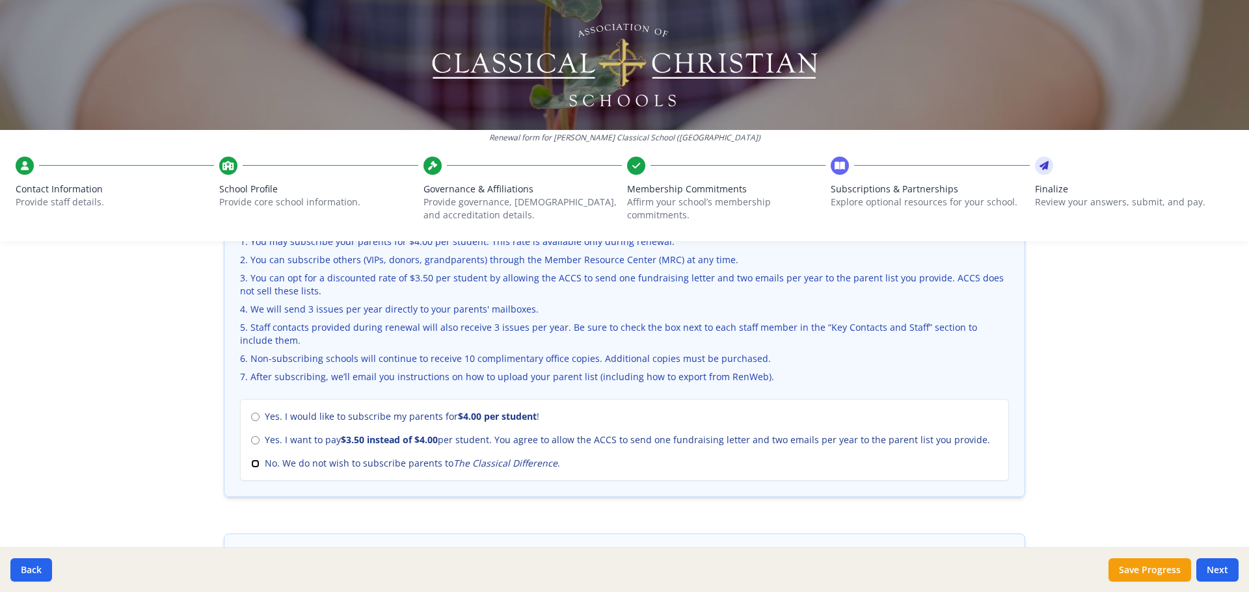
click at [254, 460] on input "No. We do not wish to subscribe parents to The Classical Difference ." at bounding box center [255, 464] width 8 height 8
radio input "true"
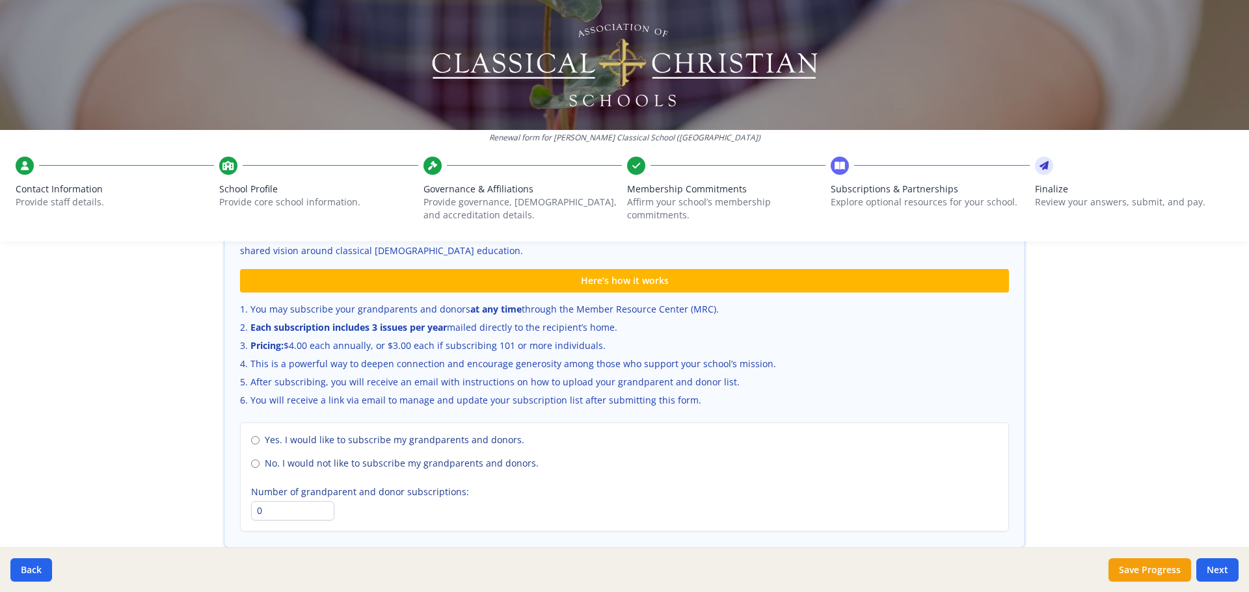
scroll to position [829, 0]
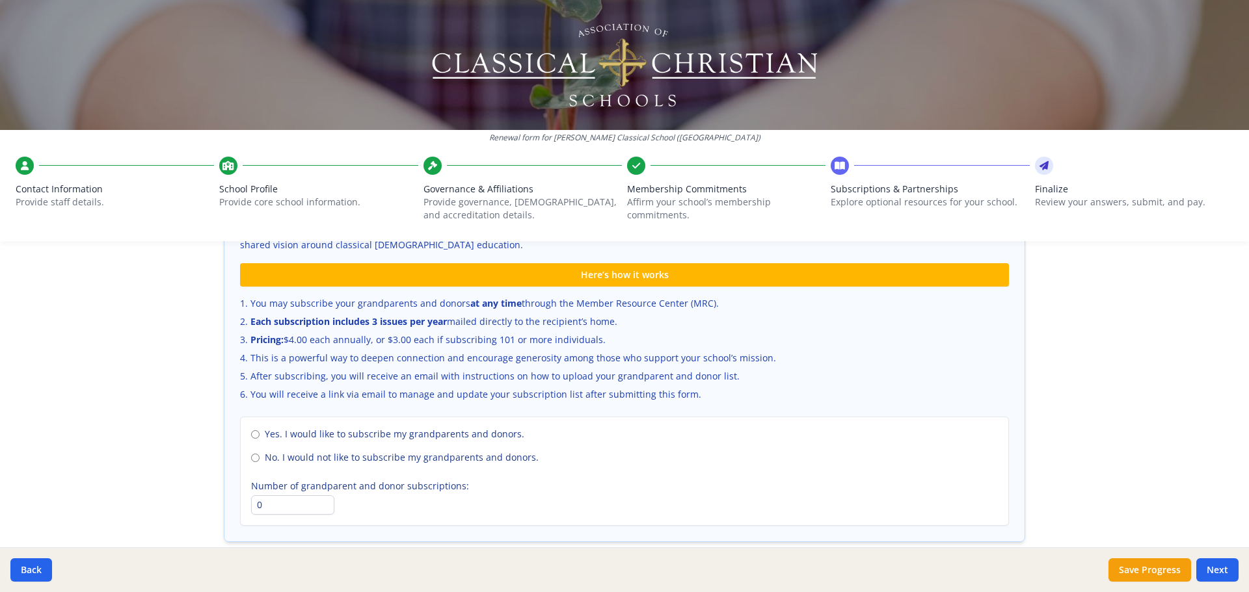
click at [254, 452] on label "No. I would not like to subscribe my grandparents and donors." at bounding box center [624, 457] width 747 height 13
click at [254, 454] on input "No. I would not like to subscribe my grandparents and donors." at bounding box center [255, 458] width 8 height 8
radio input "true"
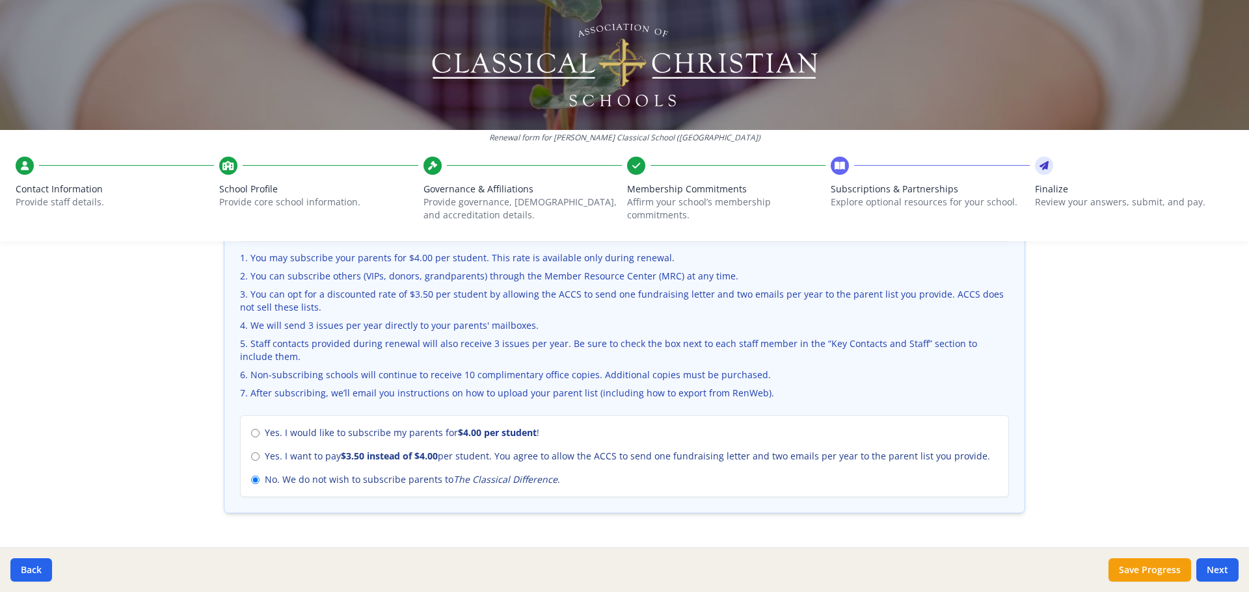
scroll to position [374, 0]
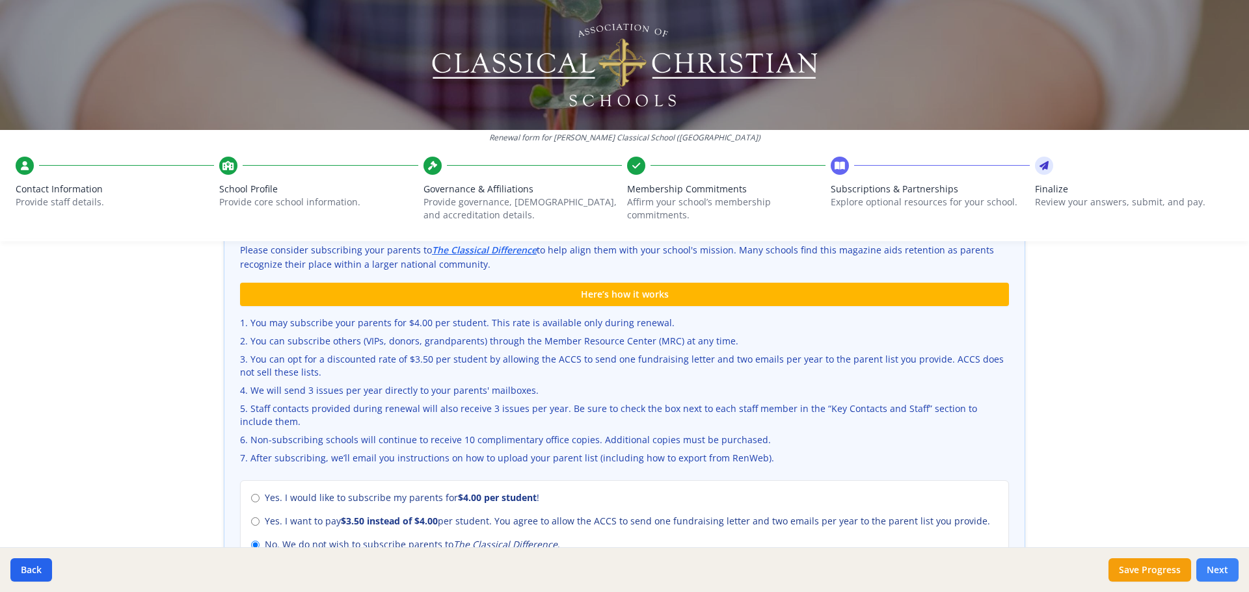
click at [1223, 571] on button "Next" at bounding box center [1217, 570] width 42 height 23
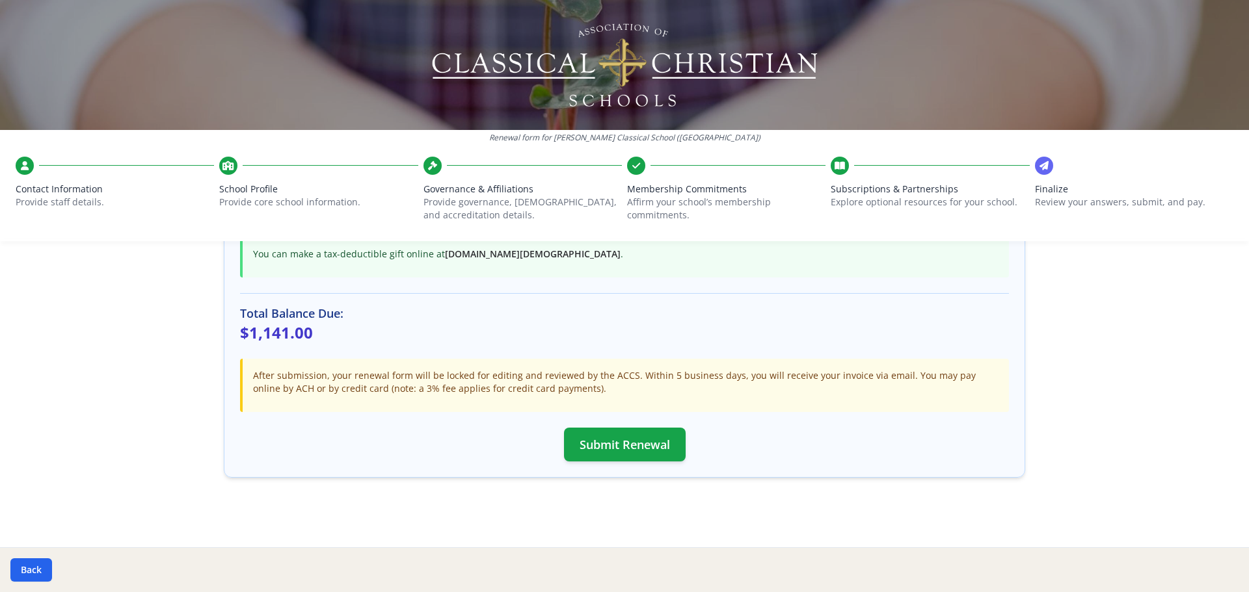
scroll to position [345, 0]
click at [612, 454] on button "Submit Renewal" at bounding box center [625, 444] width 122 height 34
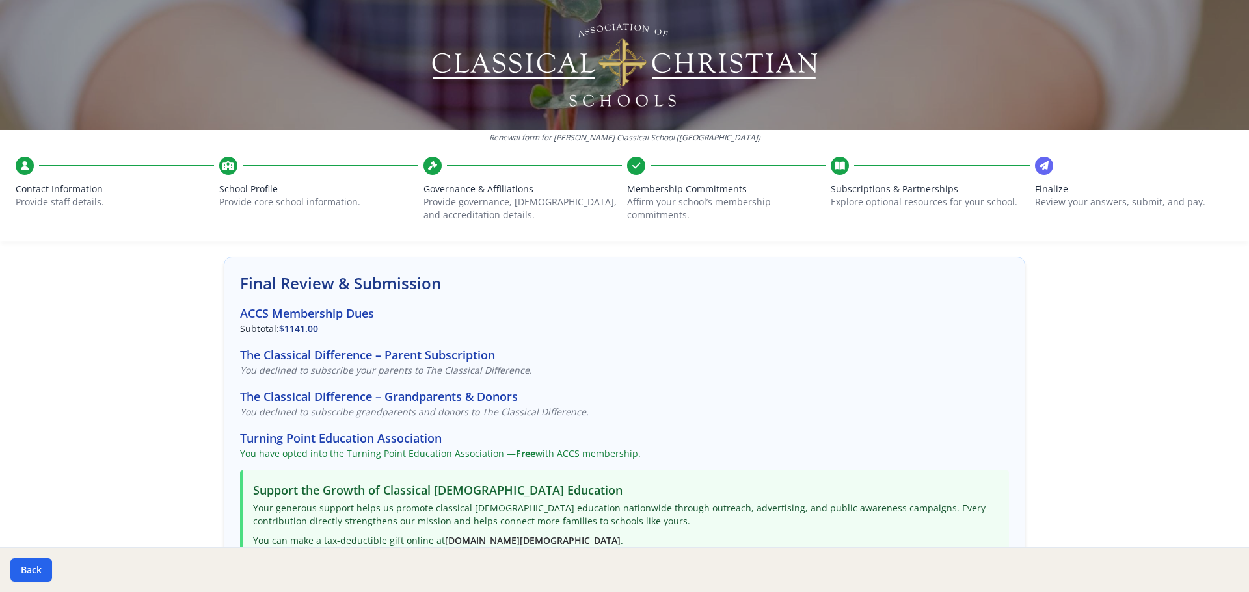
scroll to position [0, 0]
